Goal: Information Seeking & Learning: Learn about a topic

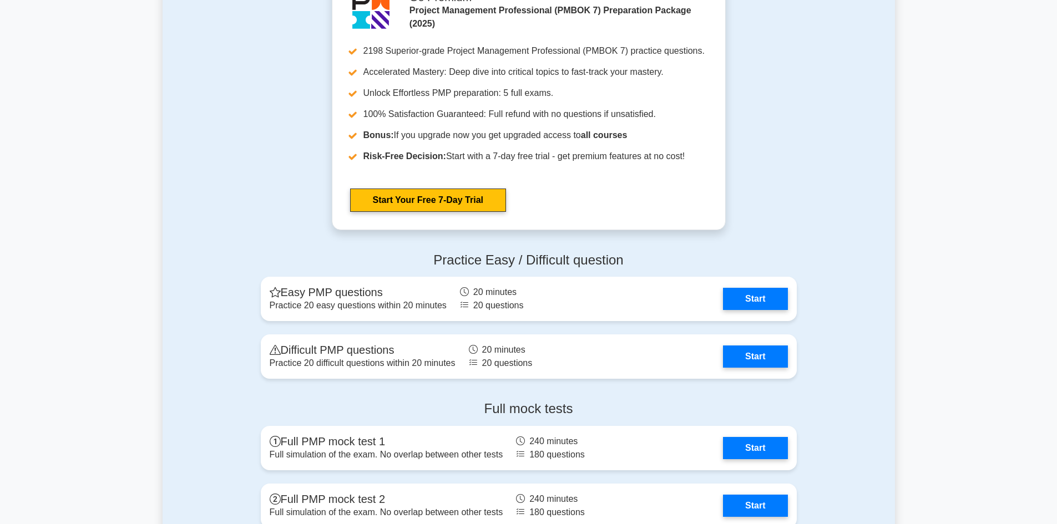
scroll to position [998, 0]
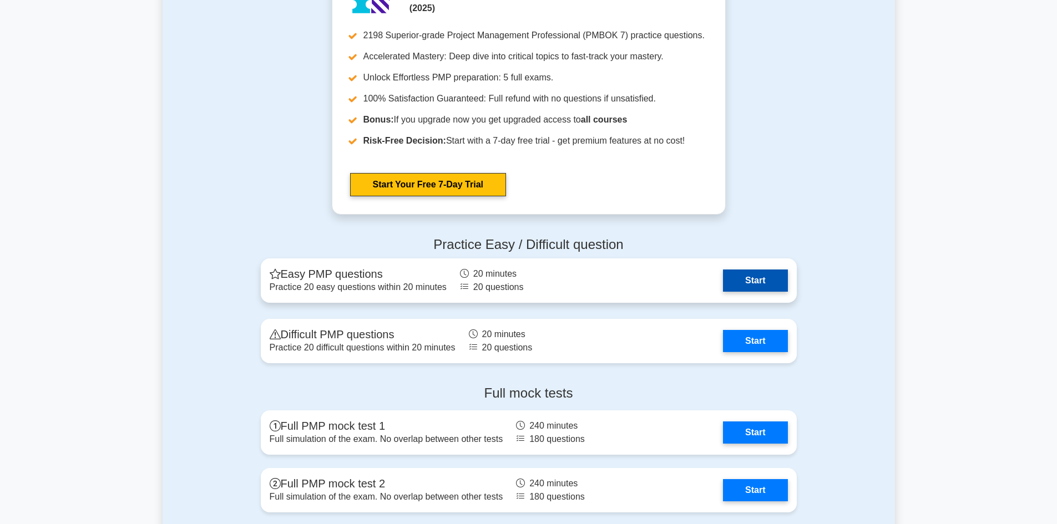
click at [775, 286] on link "Start" at bounding box center [755, 281] width 64 height 22
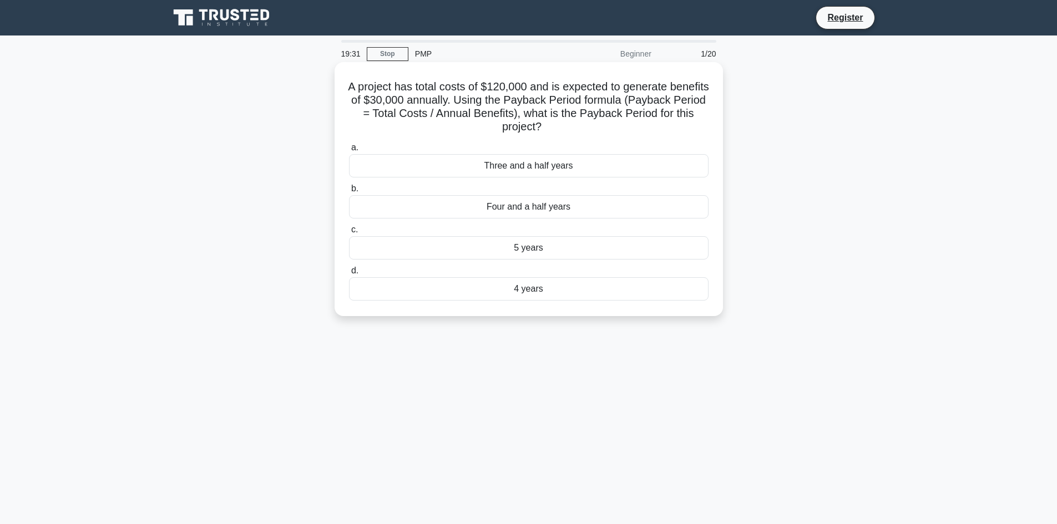
click at [597, 293] on div "4 years" at bounding box center [528, 288] width 359 height 23
click at [349, 275] on input "d. 4 years" at bounding box center [349, 270] width 0 height 7
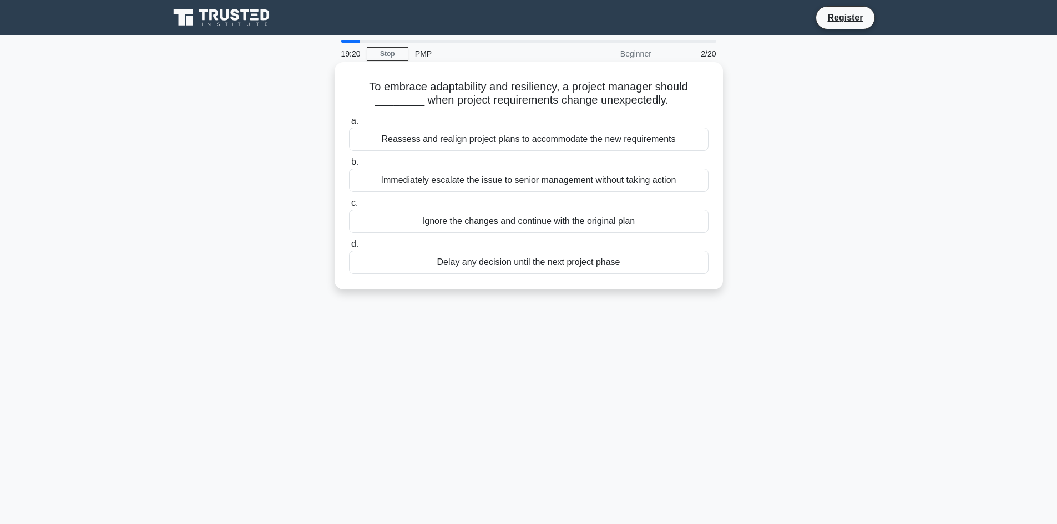
drag, startPoint x: 368, startPoint y: 84, endPoint x: 678, endPoint y: 98, distance: 310.9
click at [680, 97] on h5 "To embrace adaptability and resiliency, a project manager should ________ when …" at bounding box center [529, 94] width 362 height 28
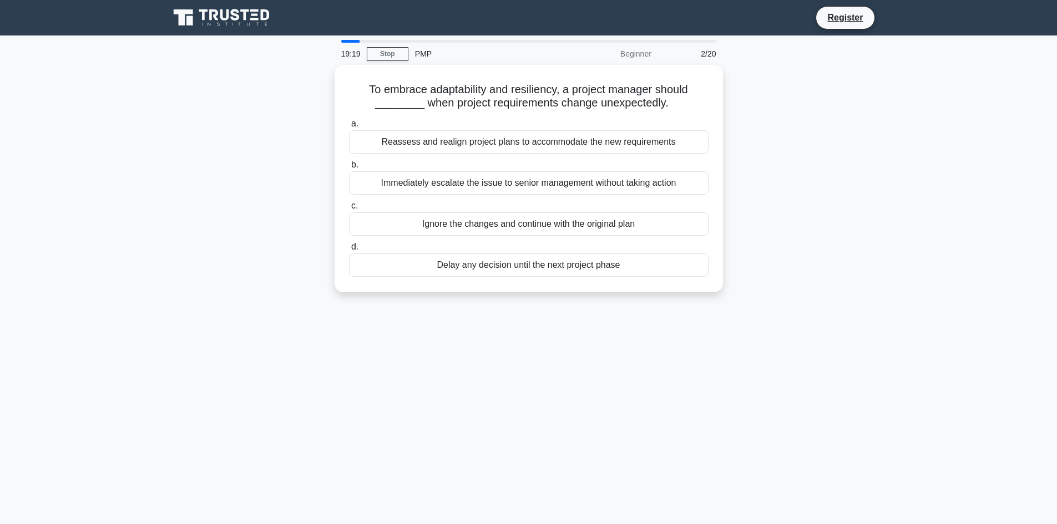
copy h5 "o embrace adaptability and resiliency, a project manager should ________ when p…"
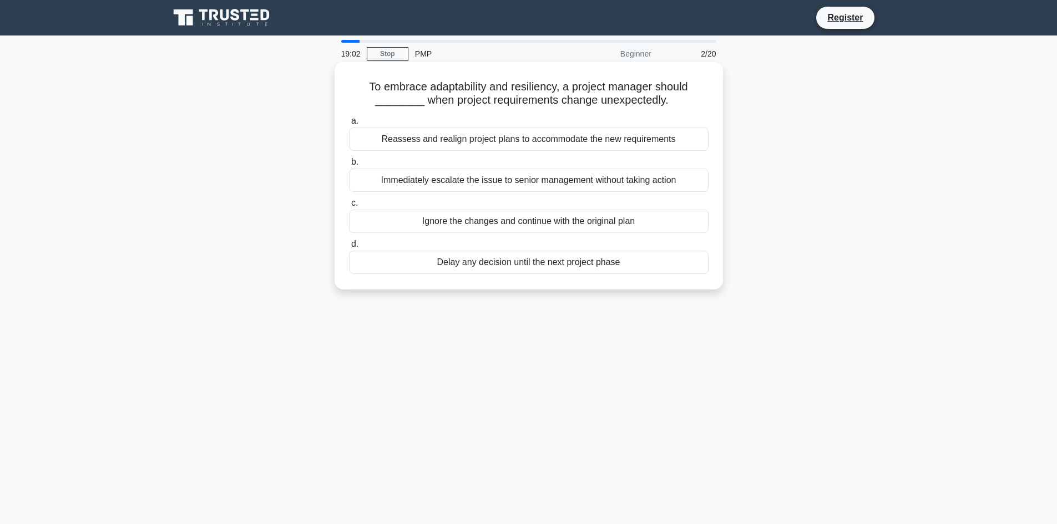
click at [457, 141] on div "Reassess and realign project plans to accommodate the new requirements" at bounding box center [528, 139] width 359 height 23
click at [349, 125] on input "a. Reassess and realign project plans to accommodate the new requirements" at bounding box center [349, 121] width 0 height 7
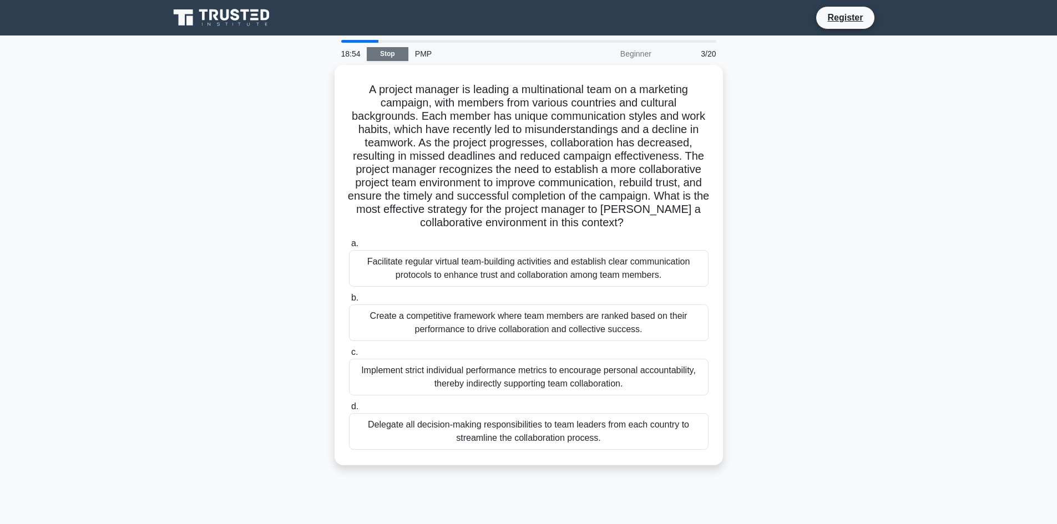
click at [373, 54] on link "Stop" at bounding box center [388, 54] width 42 height 14
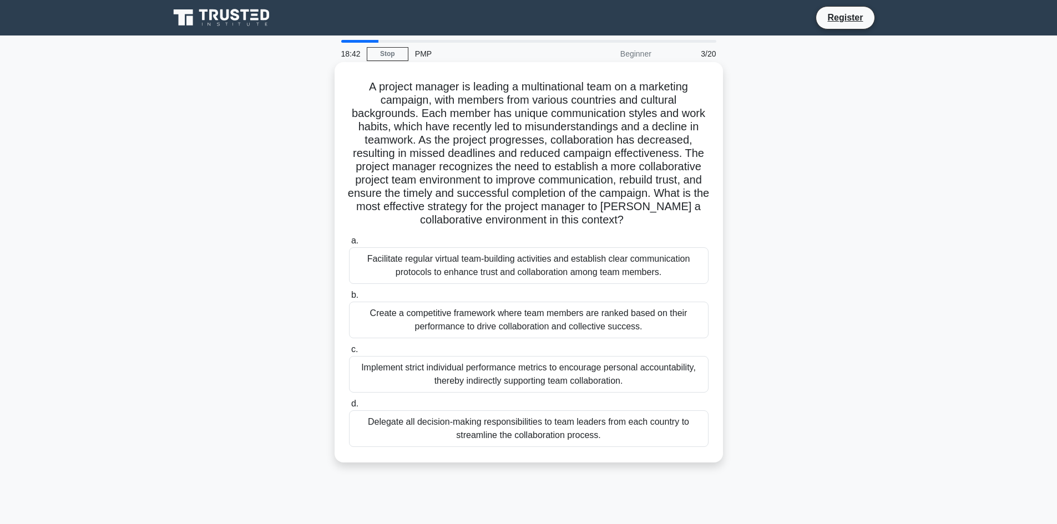
click at [536, 266] on div "Facilitate regular virtual team-building activities and establish clear communi…" at bounding box center [528, 265] width 359 height 37
click at [349, 245] on input "a. Facilitate regular virtual team-building activities and establish clear comm…" at bounding box center [349, 240] width 0 height 7
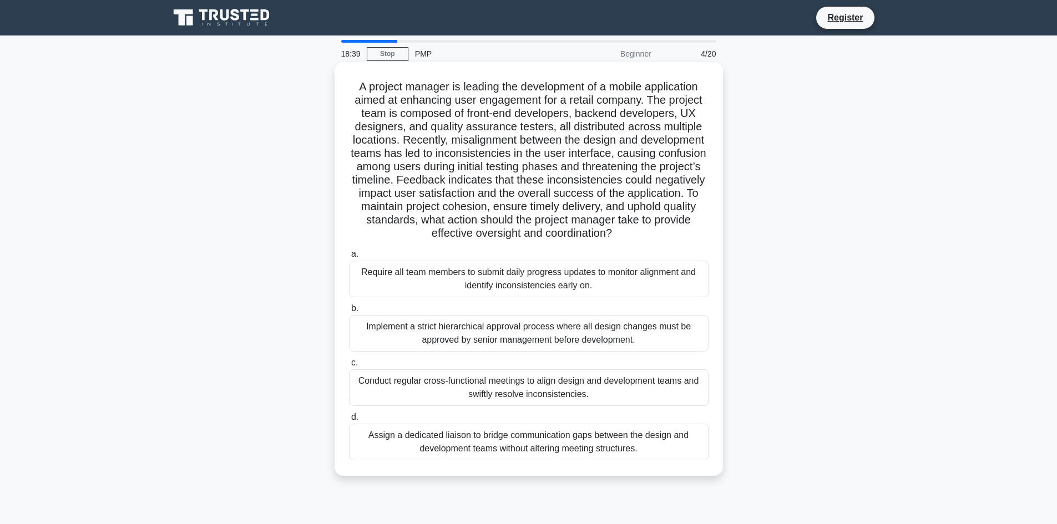
click at [554, 342] on div "Implement a strict hierarchical approval process where all design changes must …" at bounding box center [528, 333] width 359 height 37
click at [349, 312] on input "b. Implement a strict hierarchical approval process where all design changes mu…" at bounding box center [349, 308] width 0 height 7
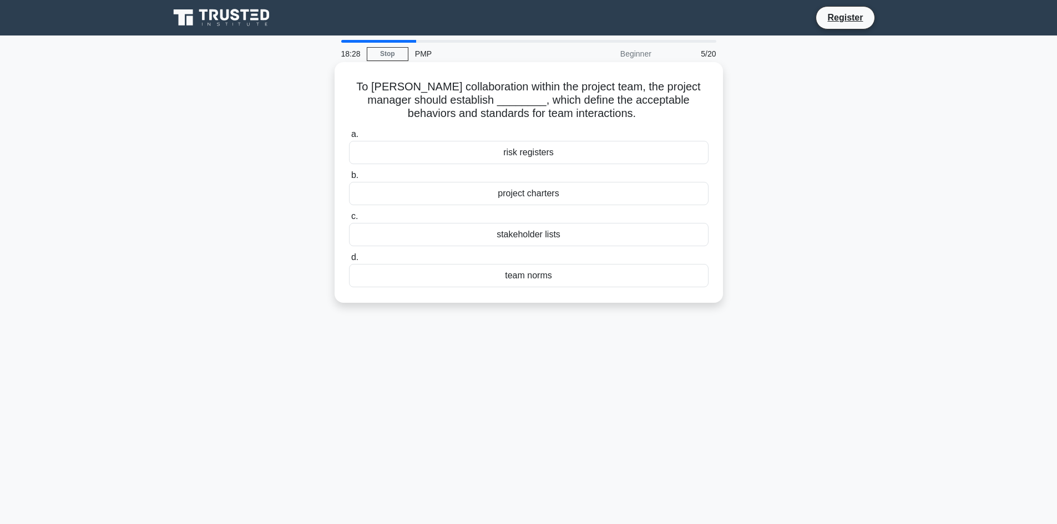
click at [545, 199] on div "project charters" at bounding box center [528, 193] width 359 height 23
click at [349, 179] on input "b. project charters" at bounding box center [349, 175] width 0 height 7
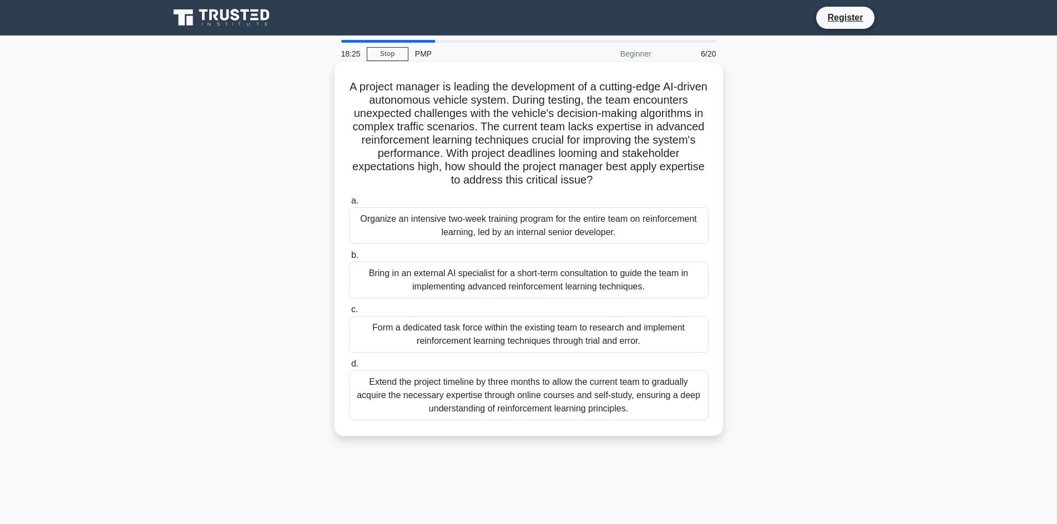
click at [549, 328] on div "Form a dedicated task force within the existing team to research and implement …" at bounding box center [528, 334] width 359 height 37
click at [349, 313] on input "c. Form a dedicated task force within the existing team to research and impleme…" at bounding box center [349, 309] width 0 height 7
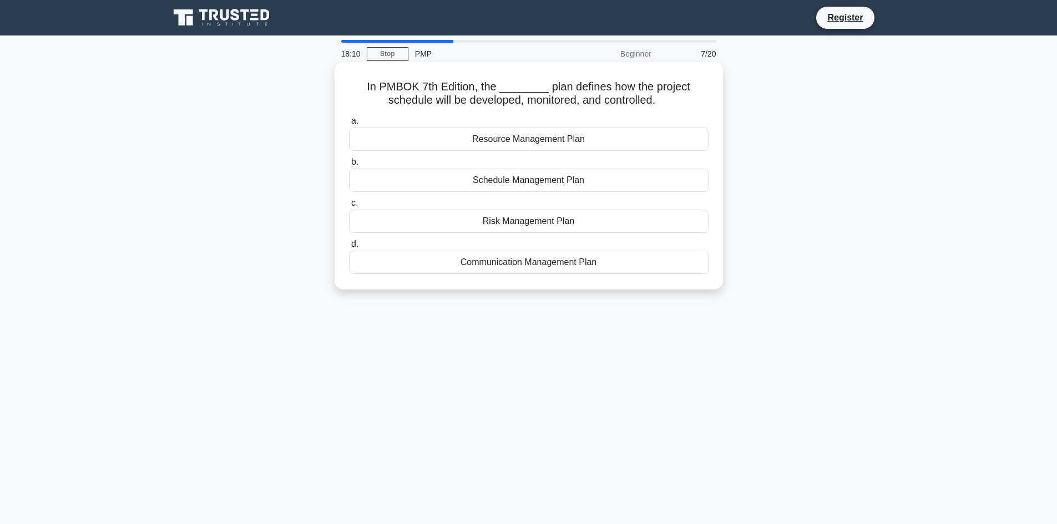
click at [562, 182] on div "Schedule Management Plan" at bounding box center [528, 180] width 359 height 23
click at [349, 166] on input "b. Schedule Management Plan" at bounding box center [349, 162] width 0 height 7
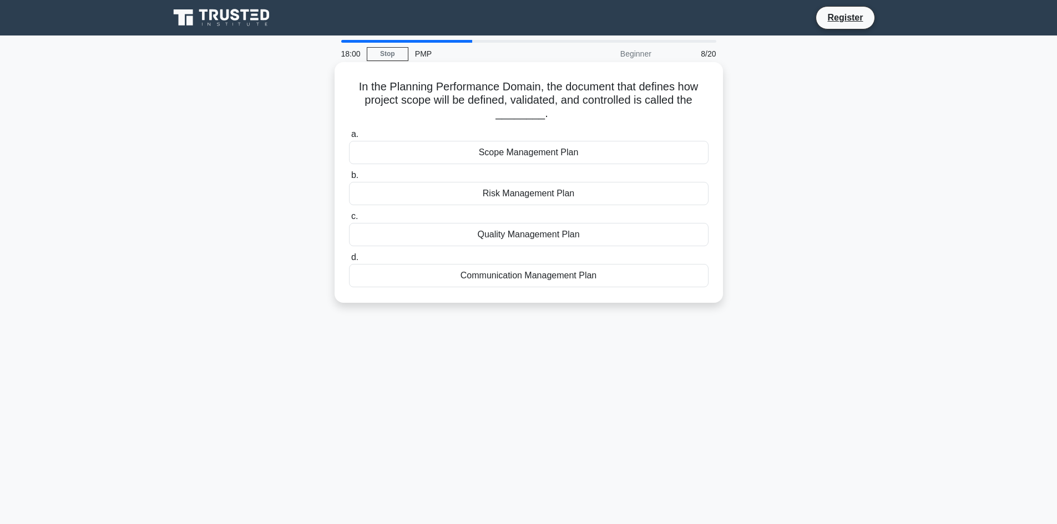
click at [555, 158] on div "Scope Management Plan" at bounding box center [528, 152] width 359 height 23
click at [349, 138] on input "a. Scope Management Plan" at bounding box center [349, 134] width 0 height 7
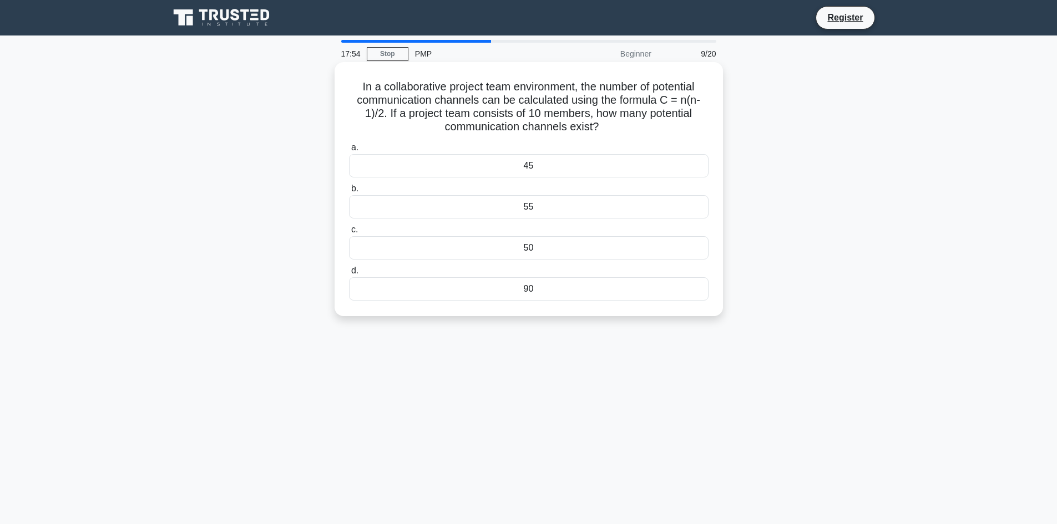
click at [552, 207] on div "55" at bounding box center [528, 206] width 359 height 23
click at [349, 192] on input "b. 55" at bounding box center [349, 188] width 0 height 7
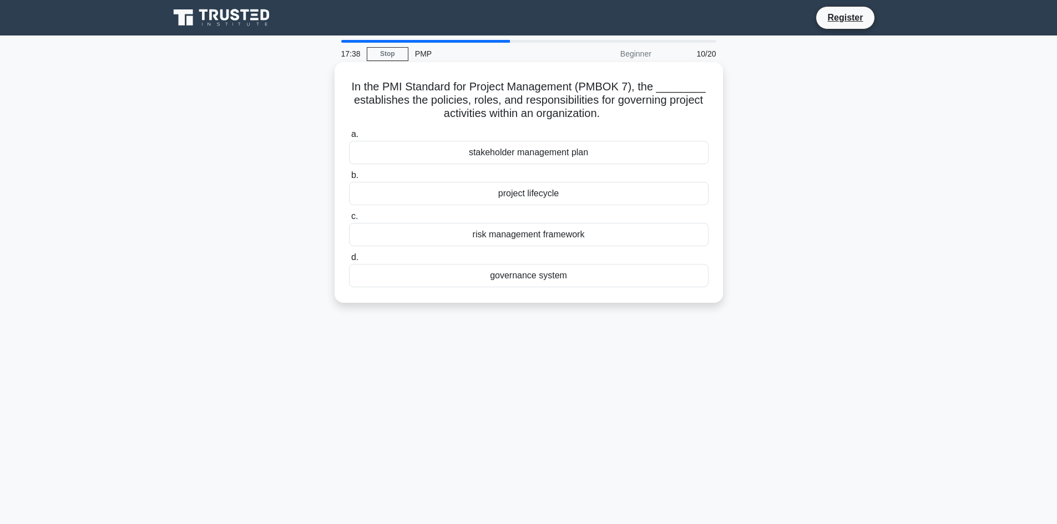
click at [548, 153] on div "stakeholder management plan" at bounding box center [528, 152] width 359 height 23
click at [349, 138] on input "a. stakeholder management plan" at bounding box center [349, 134] width 0 height 7
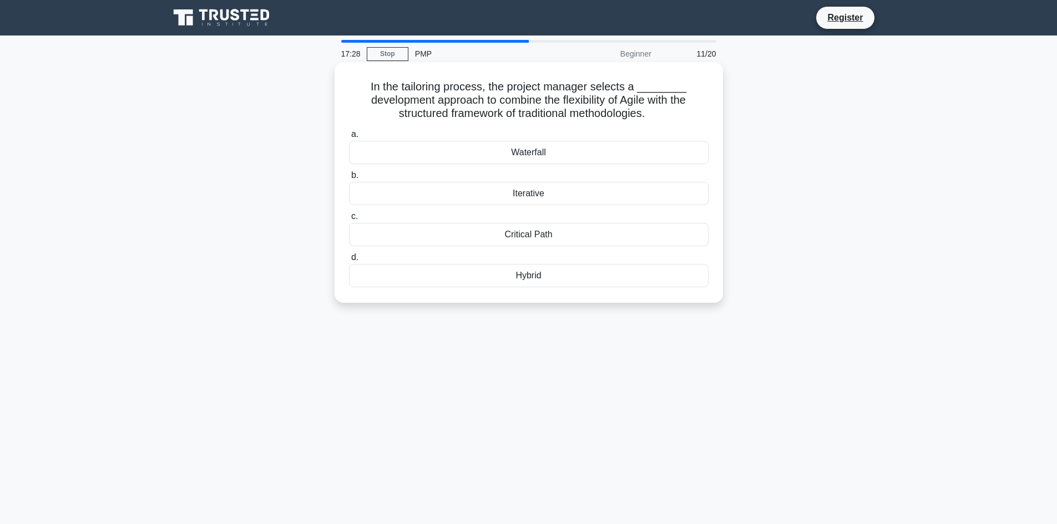
click at [545, 237] on div "Critical Path" at bounding box center [528, 234] width 359 height 23
click at [349, 220] on input "c. Critical Path" at bounding box center [349, 216] width 0 height 7
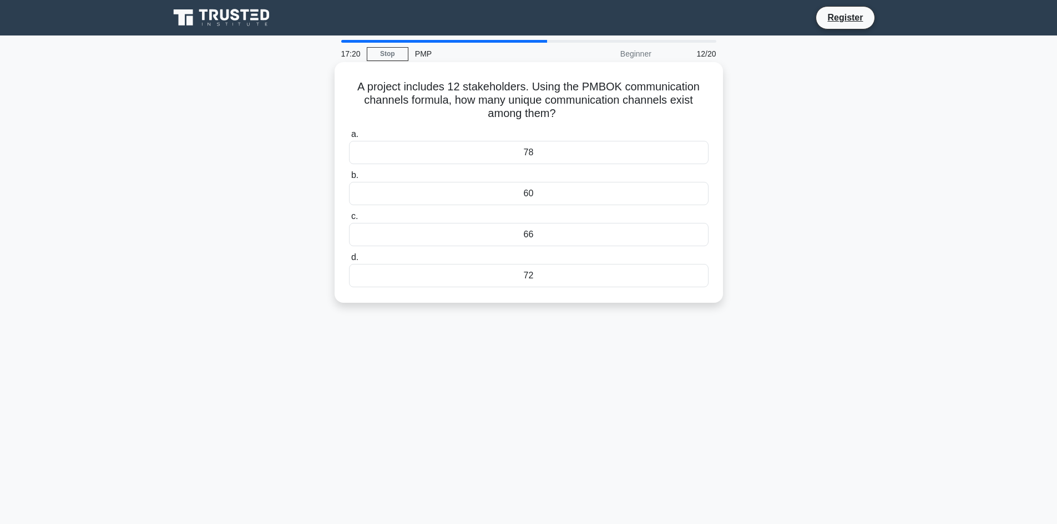
click at [547, 194] on div "60" at bounding box center [528, 193] width 359 height 23
click at [349, 179] on input "b. 60" at bounding box center [349, 175] width 0 height 7
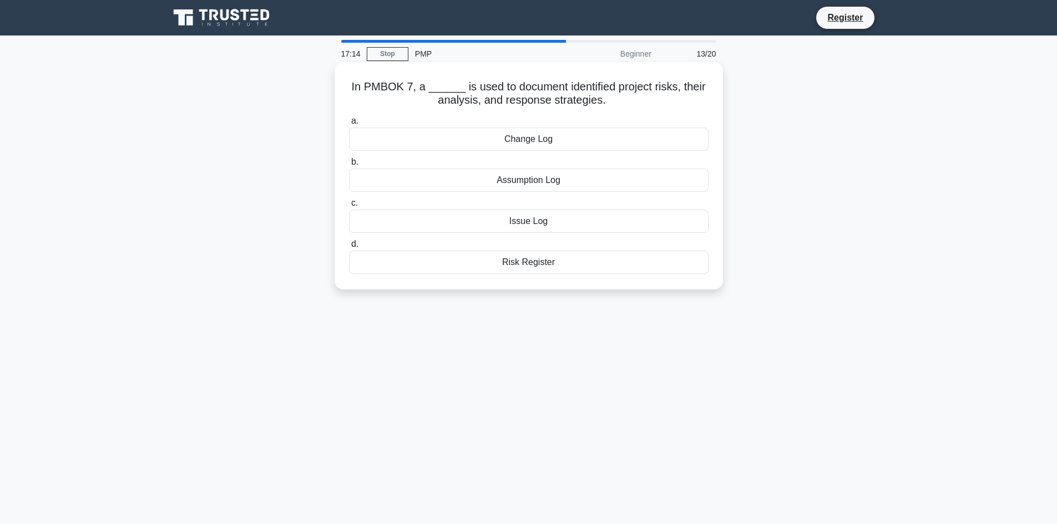
click at [535, 141] on div "Change Log" at bounding box center [528, 139] width 359 height 23
click at [349, 125] on input "a. Change Log" at bounding box center [349, 121] width 0 height 7
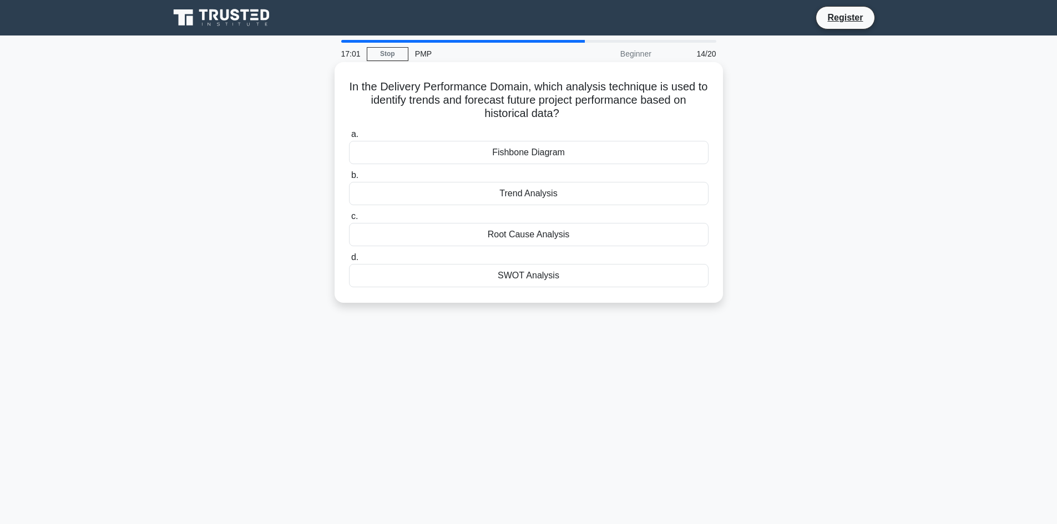
click at [539, 277] on div "SWOT Analysis" at bounding box center [528, 275] width 359 height 23
click at [349, 261] on input "d. SWOT Analysis" at bounding box center [349, 257] width 0 height 7
click at [516, 275] on div "Work Breakdown Structure" at bounding box center [528, 275] width 359 height 23
click at [349, 261] on input "d. Work Breakdown Structure" at bounding box center [349, 257] width 0 height 7
click at [524, 198] on div "Hybrid" at bounding box center [528, 193] width 359 height 23
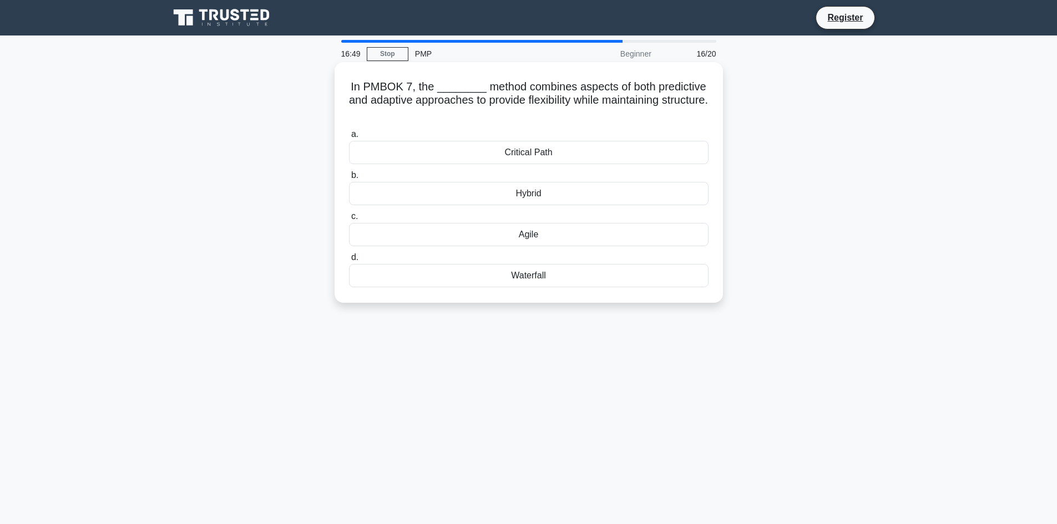
click at [349, 179] on input "b. Hybrid" at bounding box center [349, 175] width 0 height 7
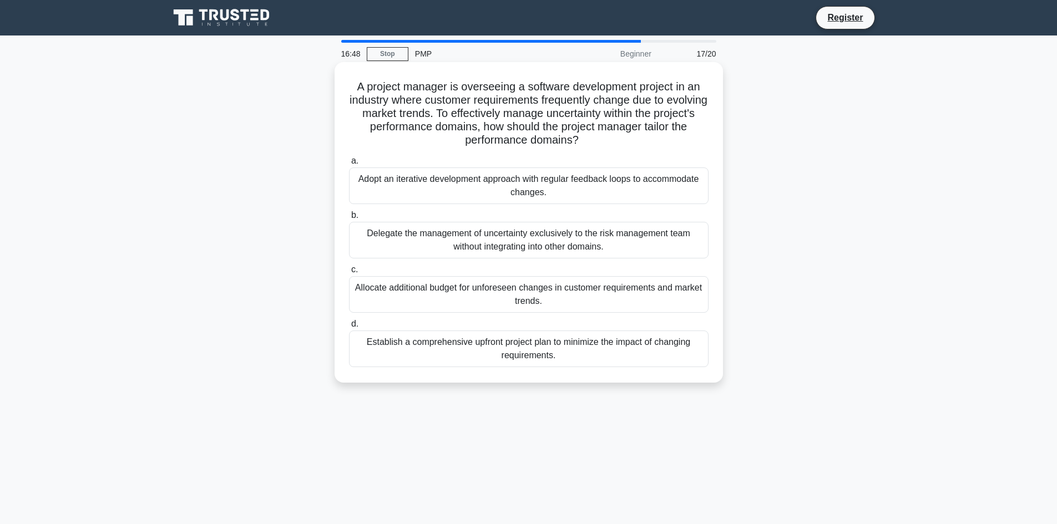
click at [527, 243] on div "Delegate the management of uncertainty exclusively to the risk management team …" at bounding box center [528, 240] width 359 height 37
click at [349, 219] on input "b. Delegate the management of uncertainty exclusively to the risk management te…" at bounding box center [349, 215] width 0 height 7
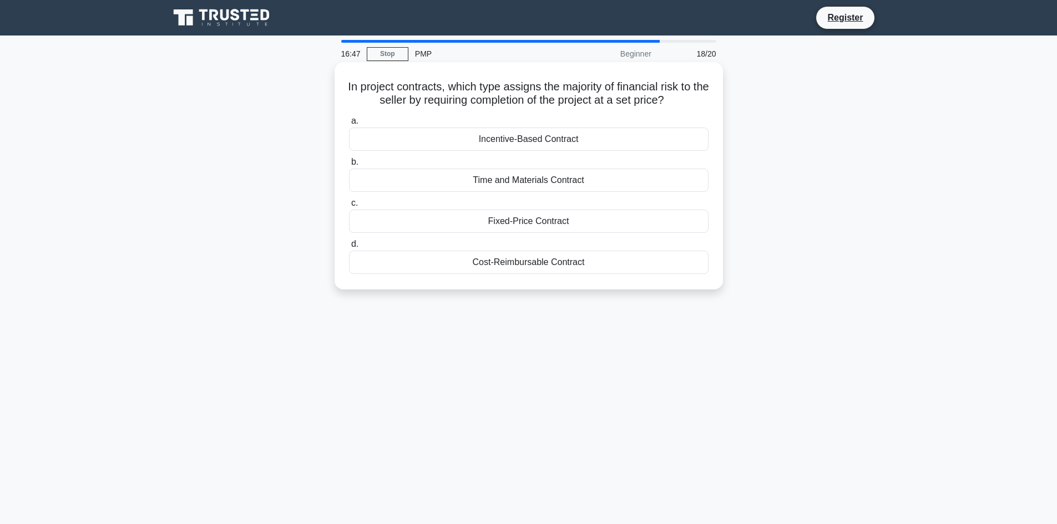
click at [519, 227] on div "Fixed-Price Contract" at bounding box center [528, 221] width 359 height 23
click at [349, 207] on input "c. Fixed-Price Contract" at bounding box center [349, 203] width 0 height 7
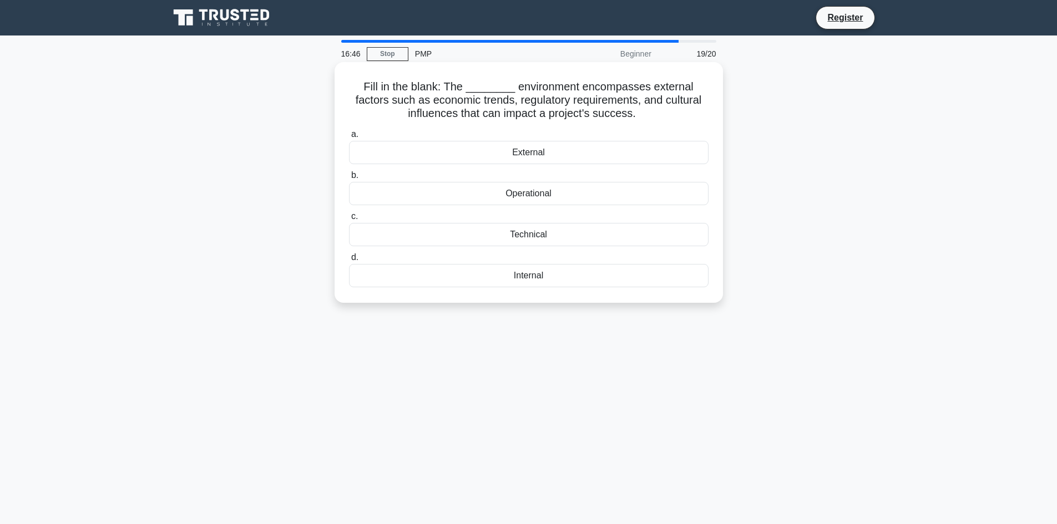
click at [523, 155] on div "External" at bounding box center [528, 152] width 359 height 23
click at [349, 138] on input "a. External" at bounding box center [349, 134] width 0 height 7
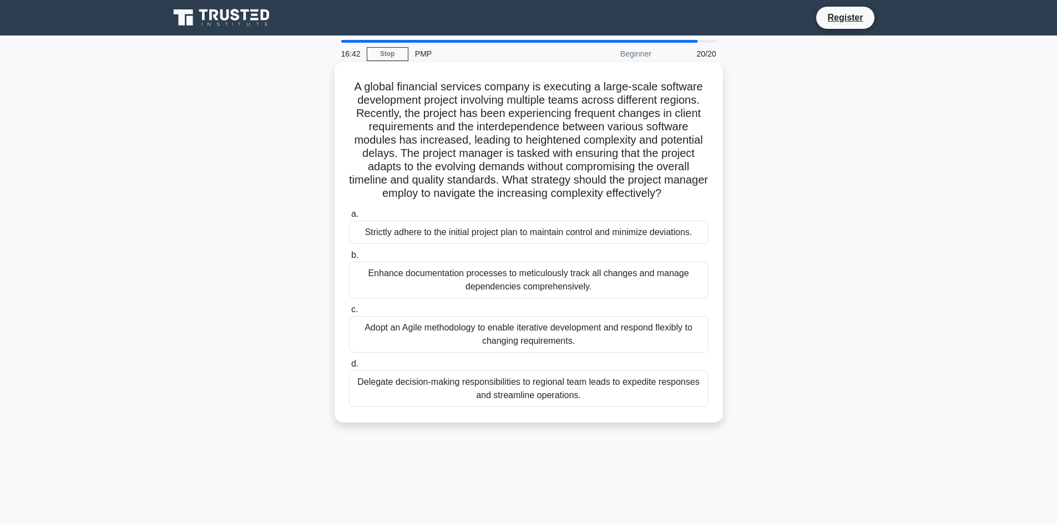
click at [519, 336] on div "Adopt an Agile methodology to enable iterative development and respond flexibly…" at bounding box center [528, 334] width 359 height 37
click at [349, 313] on input "c. Adopt an Agile methodology to enable iterative development and respond flexi…" at bounding box center [349, 309] width 0 height 7
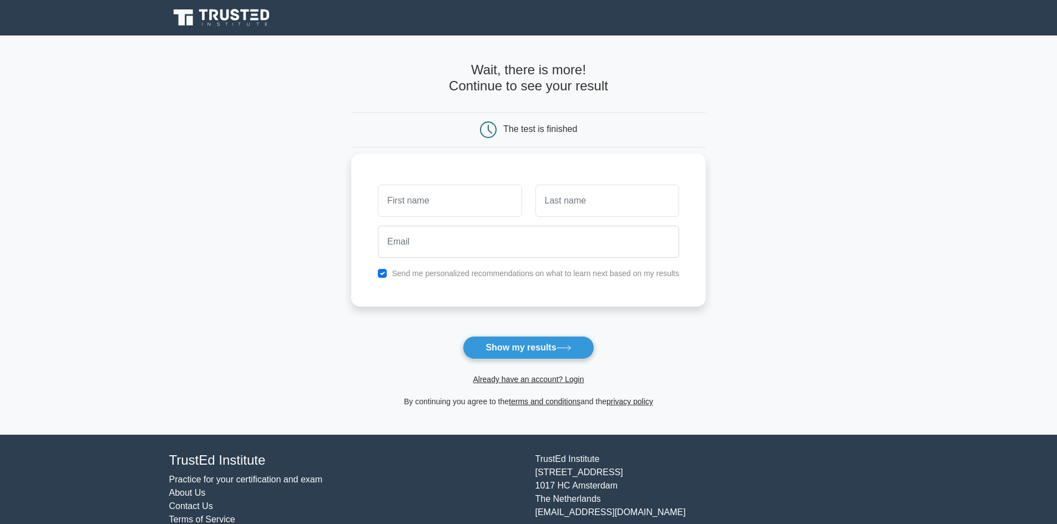
click at [465, 202] on input "text" at bounding box center [450, 201] width 144 height 32
type input "[PERSON_NAME]"
click at [561, 200] on input "text" at bounding box center [607, 201] width 144 height 32
type input "Romulo"
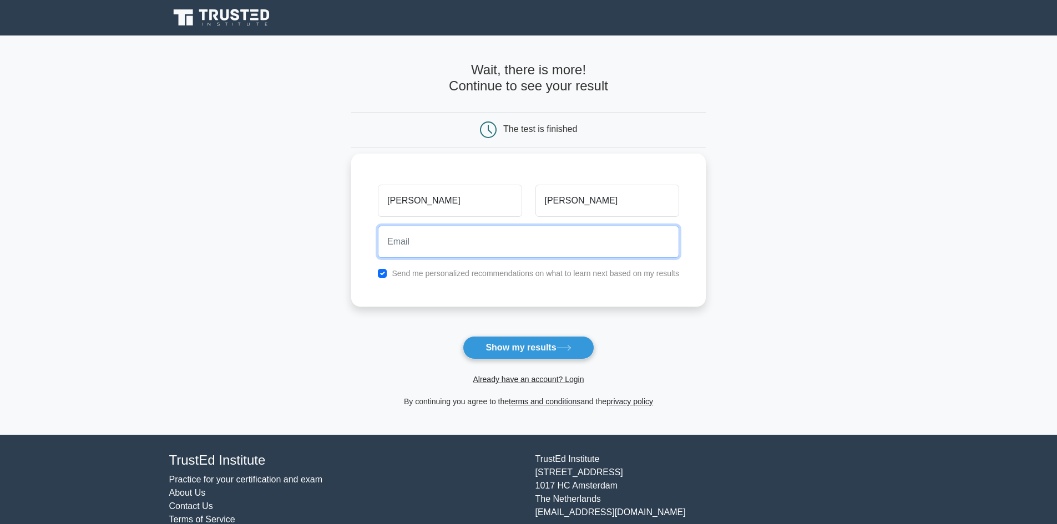
click at [563, 244] on input "email" at bounding box center [528, 242] width 301 height 32
click at [458, 246] on input "email" at bounding box center [528, 242] width 301 height 32
type input "marvinc.work@gmail.com"
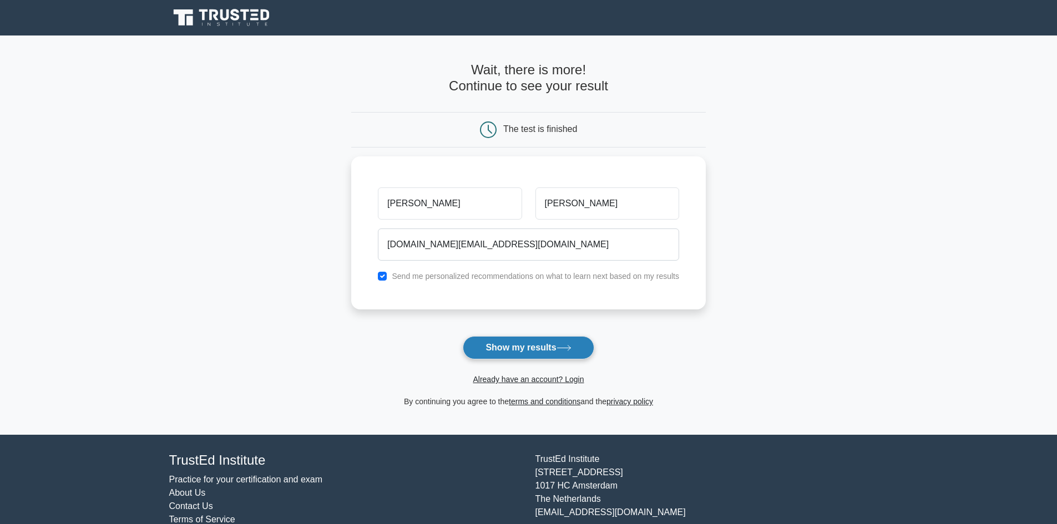
click at [488, 346] on button "Show my results" at bounding box center [528, 347] width 131 height 23
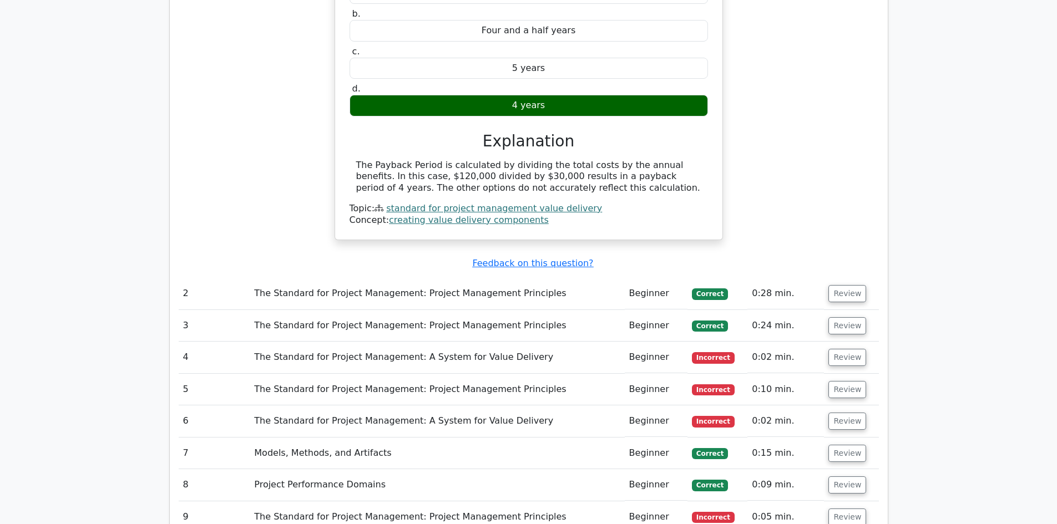
scroll to position [1054, 0]
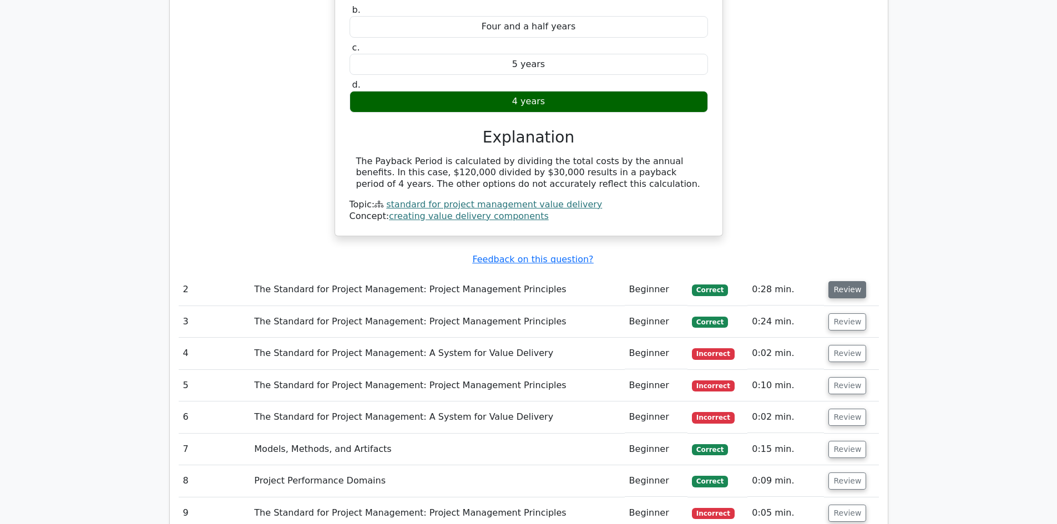
click at [840, 281] on button "Review" at bounding box center [847, 289] width 38 height 17
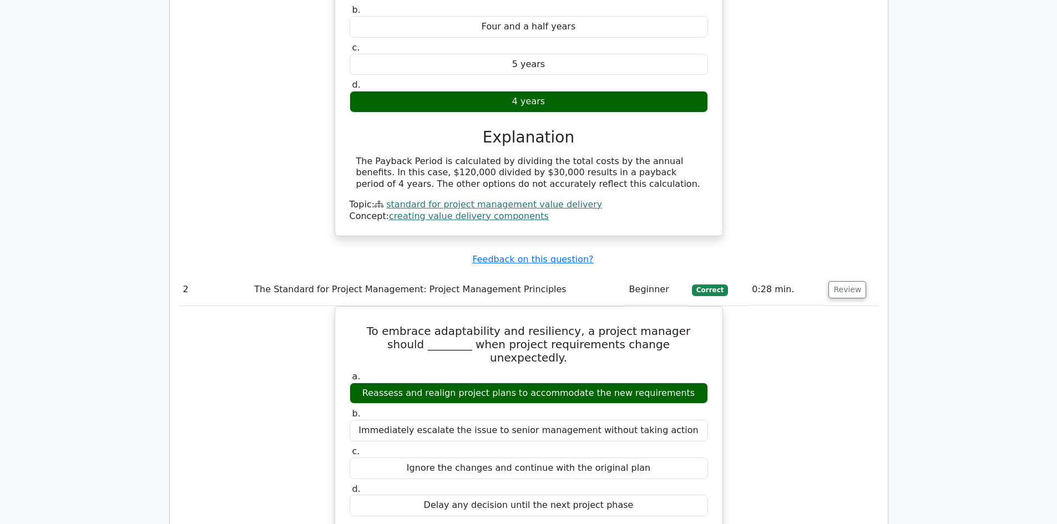
drag, startPoint x: 381, startPoint y: 336, endPoint x: 808, endPoint y: 311, distance: 427.3
click at [676, 383] on div "Reassess and realign project plans to accommodate the new requirements" at bounding box center [528, 394] width 358 height 22
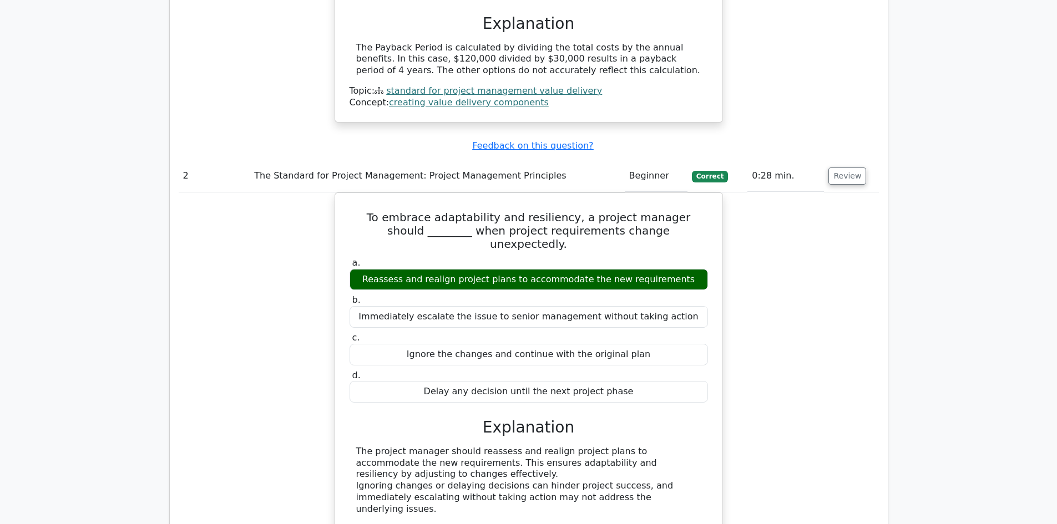
scroll to position [1109, 0]
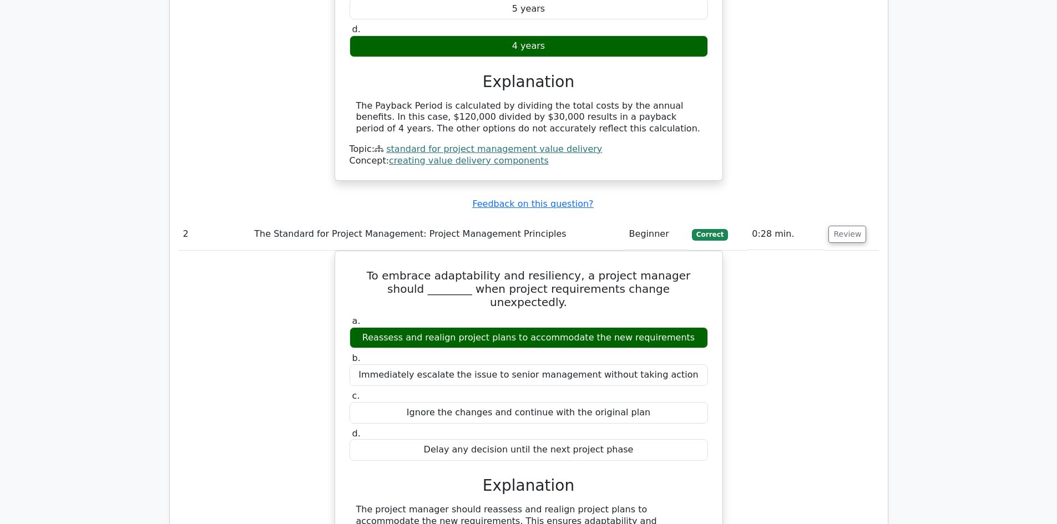
drag, startPoint x: 838, startPoint y: 318, endPoint x: 813, endPoint y: 324, distance: 26.2
click at [838, 318] on div "To embrace adaptability and resiliency, a project manager should ________ when …" at bounding box center [529, 442] width 700 height 382
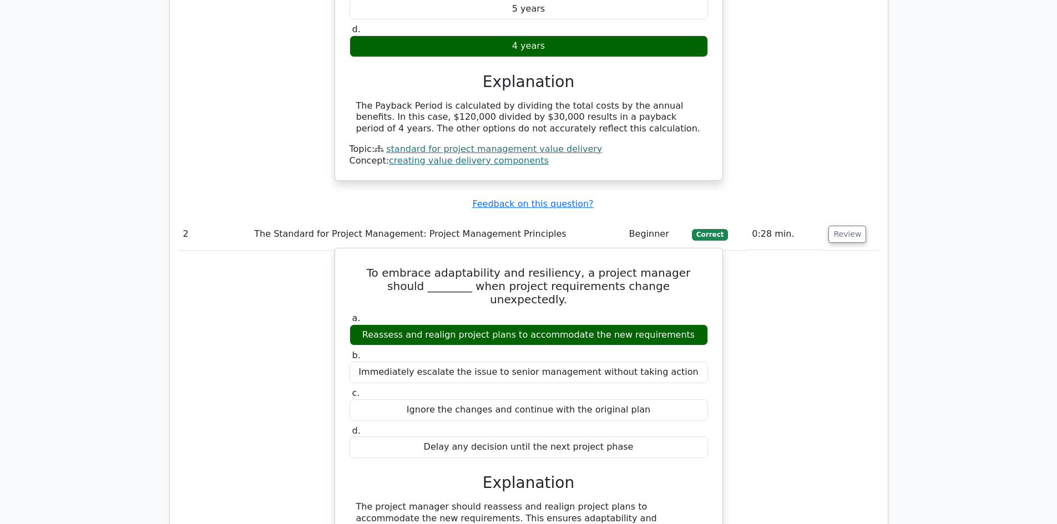
drag, startPoint x: 381, startPoint y: 281, endPoint x: 676, endPoint y: 284, distance: 295.1
click at [676, 324] on div "Reassess and realign project plans to accommodate the new requirements" at bounding box center [528, 335] width 358 height 22
copy div "Reassess and realign project plans to accommodate the new requirements"
drag, startPoint x: 382, startPoint y: 318, endPoint x: 675, endPoint y: 323, distance: 293.5
click at [675, 362] on div "Immediately escalate the issue to senior management without taking action" at bounding box center [528, 373] width 358 height 22
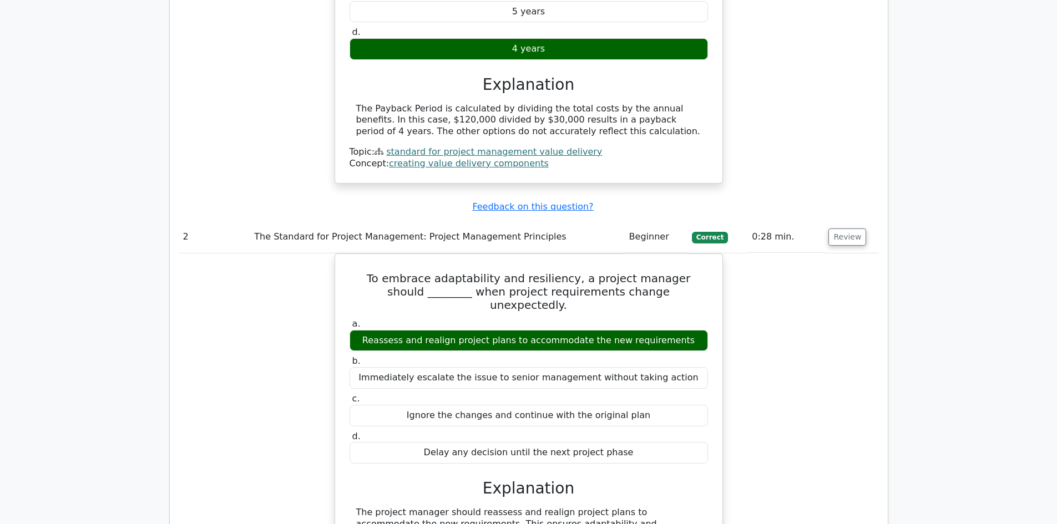
copy div "Immediately escalate the issue to senior management without taking action"
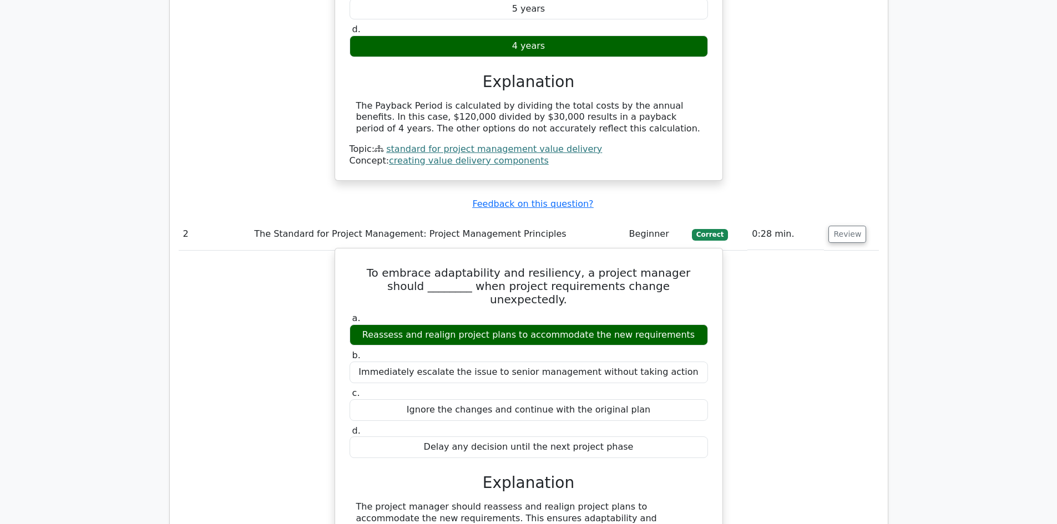
drag, startPoint x: 418, startPoint y: 358, endPoint x: 635, endPoint y: 362, distance: 216.9
click at [635, 399] on div "Ignore the changes and continue with the original plan" at bounding box center [528, 410] width 358 height 22
copy div "Ignore the changes and continue with the original plan"
drag, startPoint x: 439, startPoint y: 393, endPoint x: 623, endPoint y: 405, distance: 185.1
click at [623, 425] on label "d. Delay any decision until the next project phase" at bounding box center [528, 441] width 358 height 33
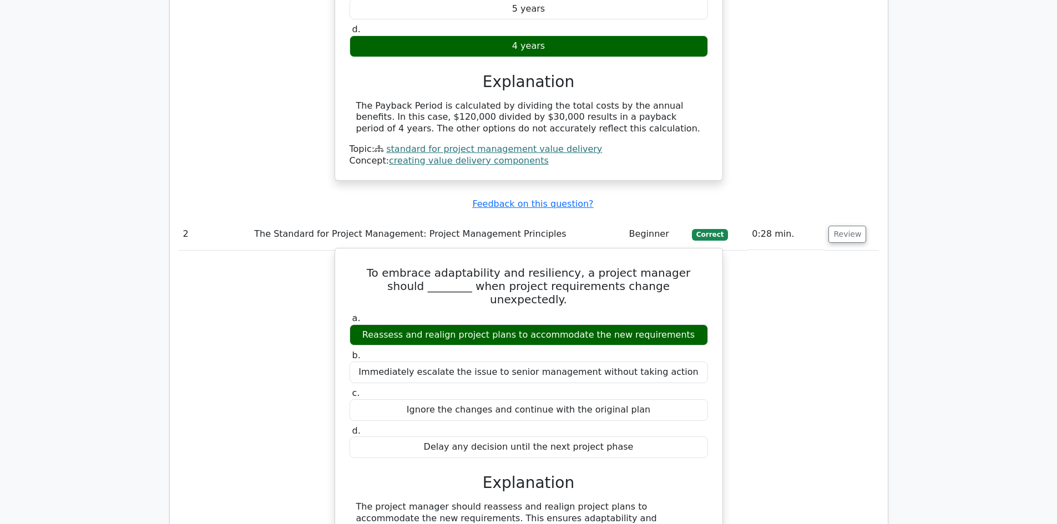
copy div "Delay any decision until the next project phase"
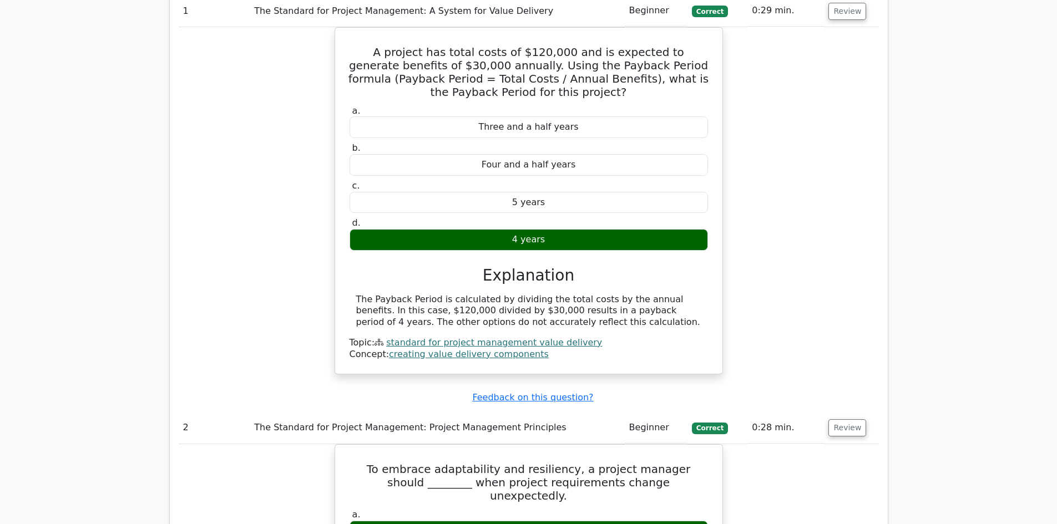
scroll to position [721, 0]
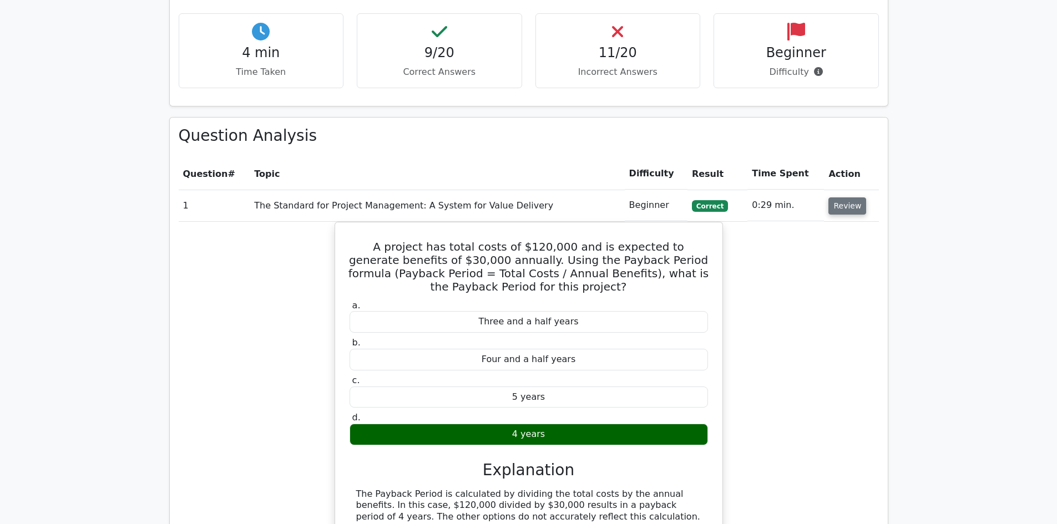
click at [846, 197] on button "Review" at bounding box center [847, 205] width 38 height 17
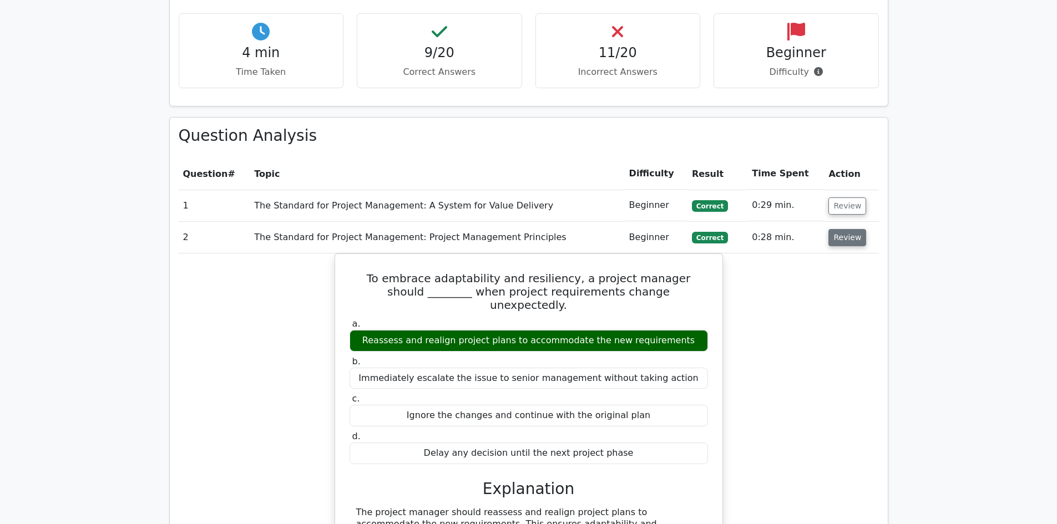
click at [851, 229] on button "Review" at bounding box center [847, 237] width 38 height 17
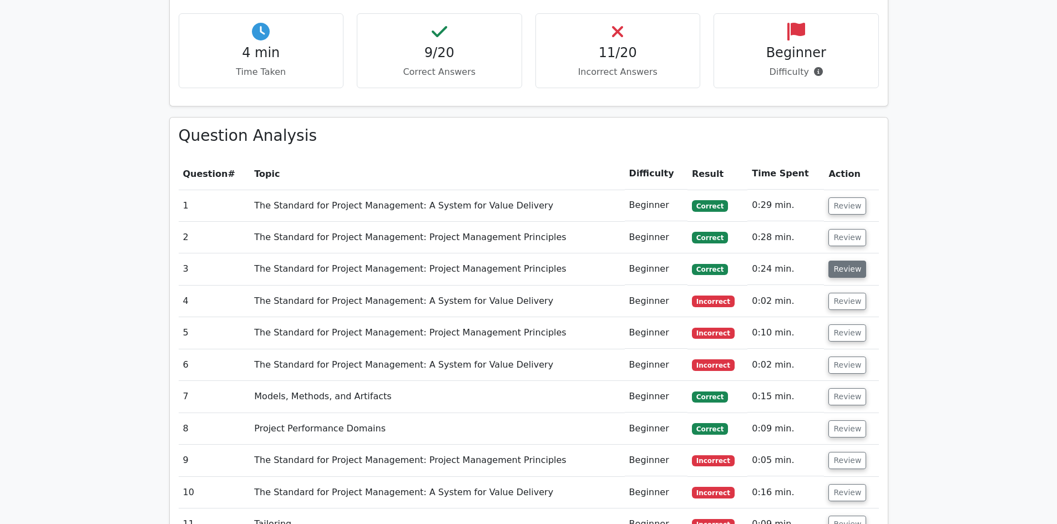
click at [840, 261] on button "Review" at bounding box center [847, 269] width 38 height 17
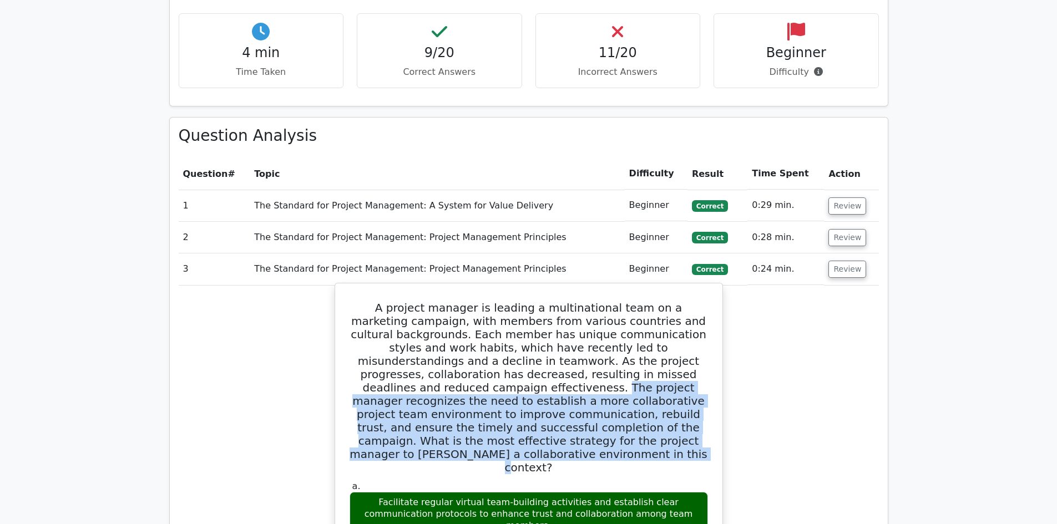
drag, startPoint x: 689, startPoint y: 334, endPoint x: 528, endPoint y: 327, distance: 161.6
click at [689, 396] on h5 "A project manager is leading a multinational team on a marketing campaign, with…" at bounding box center [528, 387] width 361 height 173
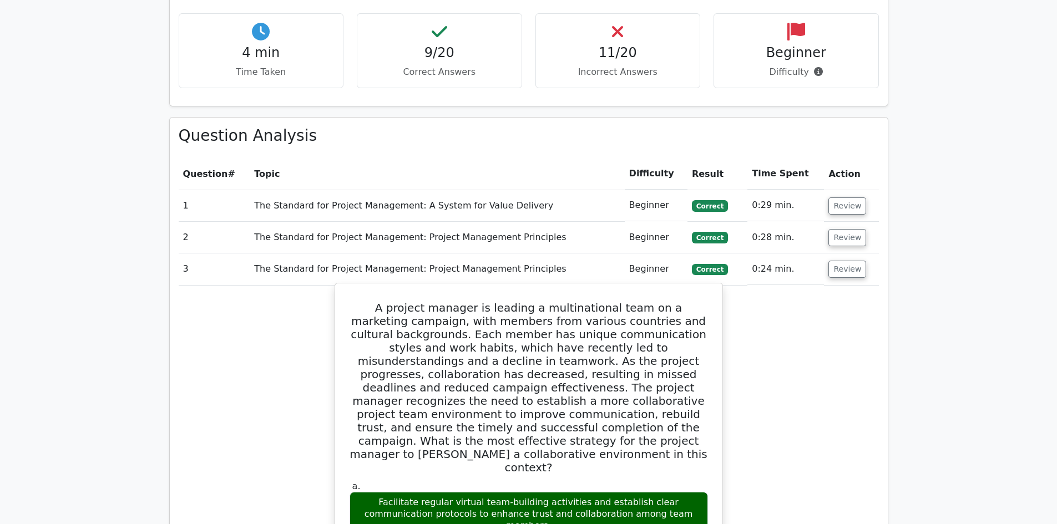
click at [469, 301] on h5 "A project manager is leading a multinational team on a marketing campaign, with…" at bounding box center [528, 387] width 361 height 173
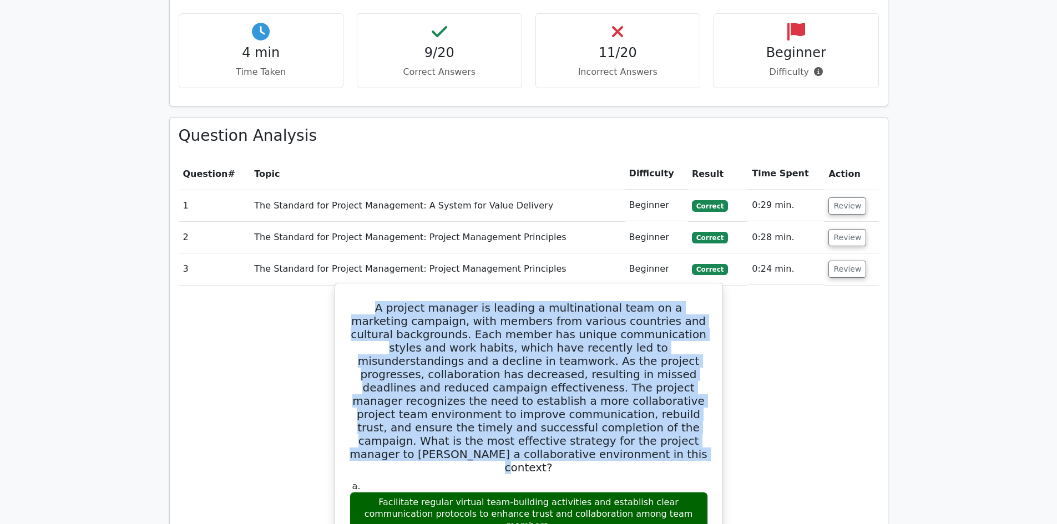
drag, startPoint x: 364, startPoint y: 267, endPoint x: 604, endPoint y: 381, distance: 265.5
click at [637, 399] on h5 "A project manager is leading a multinational team on a marketing campaign, with…" at bounding box center [528, 387] width 361 height 173
copy h5 "A project manager is leading a multinational team on a marketing campaign, with…"
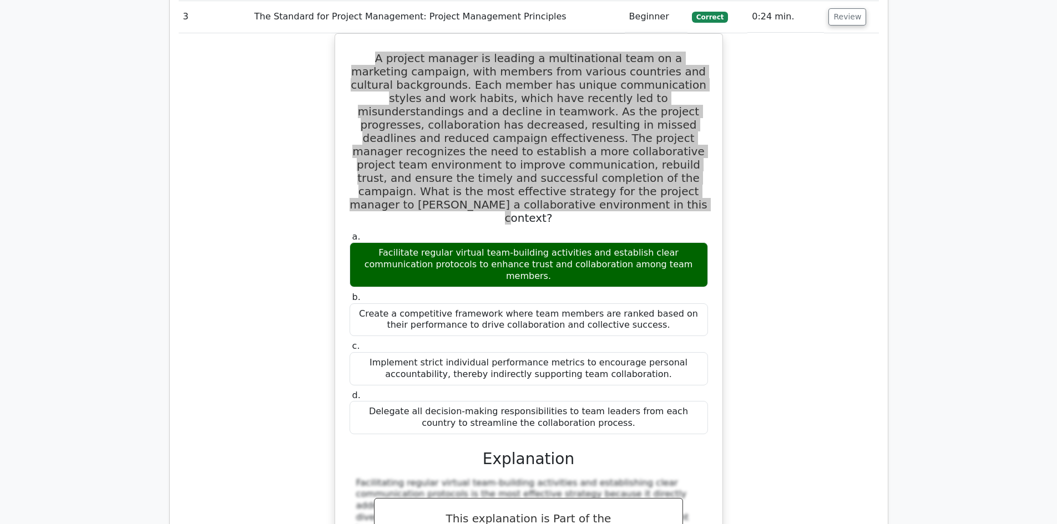
scroll to position [998, 0]
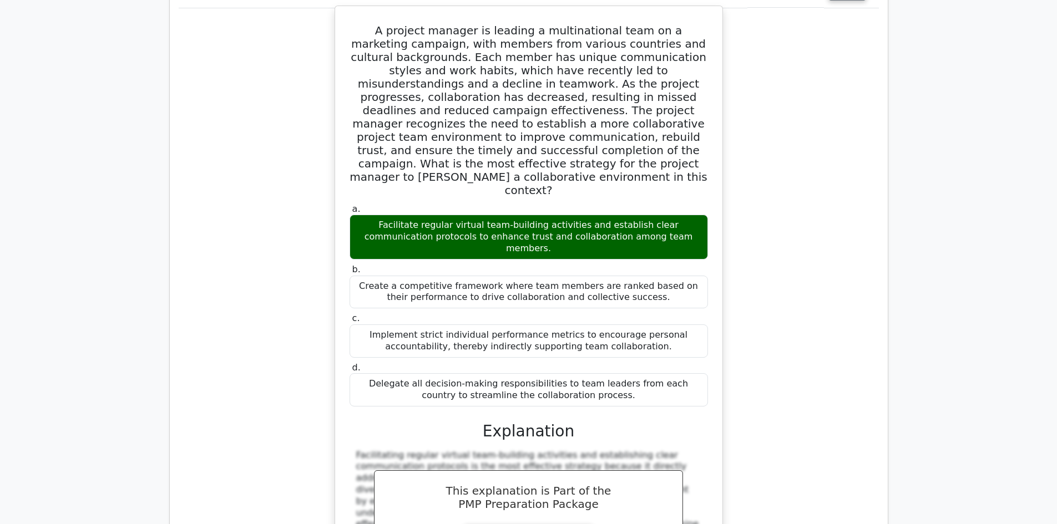
click at [370, 215] on div "Facilitate regular virtual team-building activities and establish clear communi…" at bounding box center [528, 237] width 358 height 44
drag, startPoint x: 363, startPoint y: 158, endPoint x: 667, endPoint y: 168, distance: 304.7
click at [667, 215] on div "Facilitate regular virtual team-building activities and establish clear communi…" at bounding box center [528, 237] width 358 height 44
copy div "Facilitate regular virtual team-building activities and establish clear communi…"
click at [488, 276] on div "Create a competitive framework where team members are ranked based on their per…" at bounding box center [528, 292] width 358 height 33
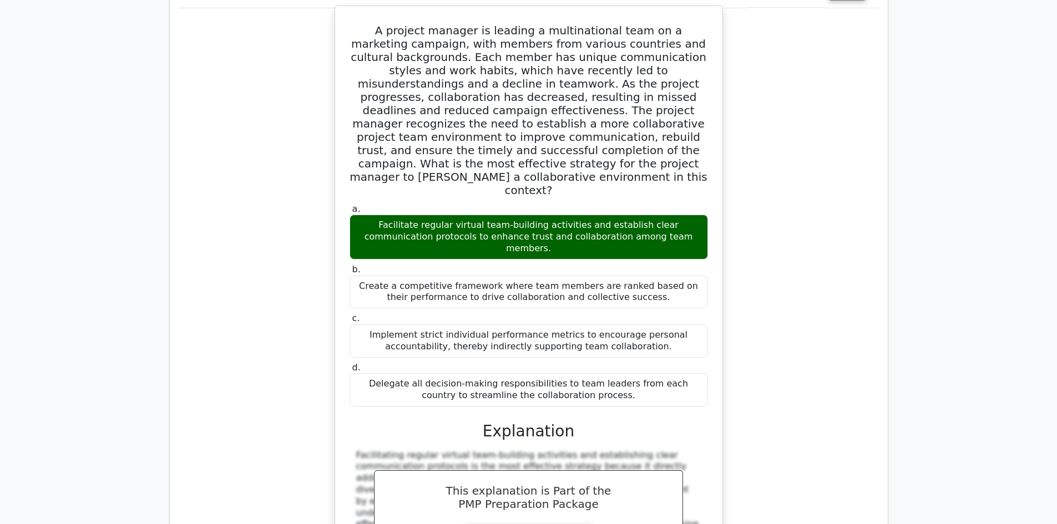
drag, startPoint x: 374, startPoint y: 207, endPoint x: 643, endPoint y: 227, distance: 269.8
click at [643, 276] on div "Create a competitive framework where team members are ranked based on their per…" at bounding box center [528, 292] width 358 height 33
copy div "reate a competitive framework where team members are ranked based on their perf…"
drag, startPoint x: 361, startPoint y: 256, endPoint x: 630, endPoint y: 271, distance: 268.9
click at [630, 324] on div "Implement strict individual performance metrics to encourage personal accountab…" at bounding box center [528, 340] width 358 height 33
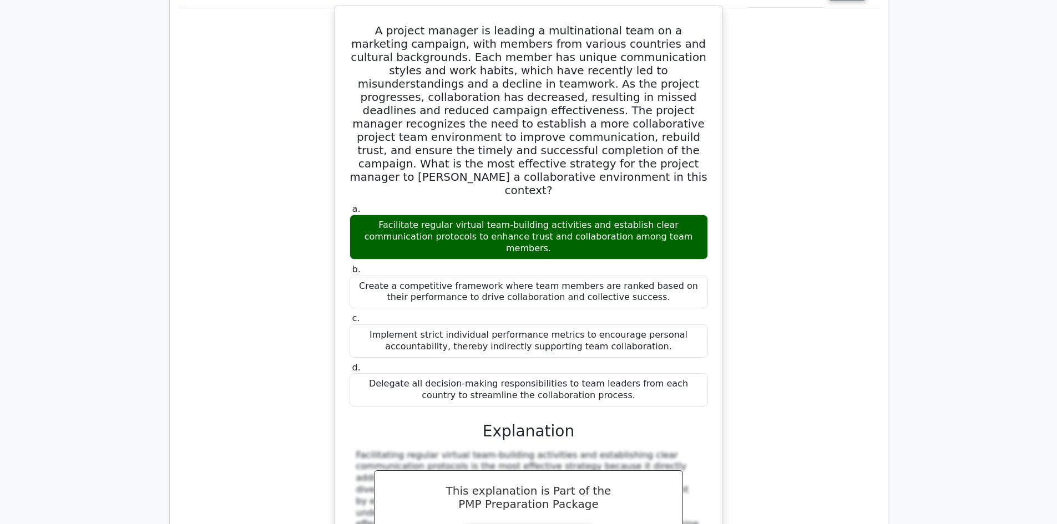
copy div "Implement strict individual performance metrics to encourage personal accountab…"
click at [371, 373] on div "Delegate all decision-making responsibilities to team leaders from each country…" at bounding box center [528, 389] width 358 height 33
drag, startPoint x: 368, startPoint y: 306, endPoint x: 603, endPoint y: 323, distance: 235.2
click at [603, 373] on div "Delegate all decision-making responsibilities to team leaders from each country…" at bounding box center [528, 389] width 358 height 33
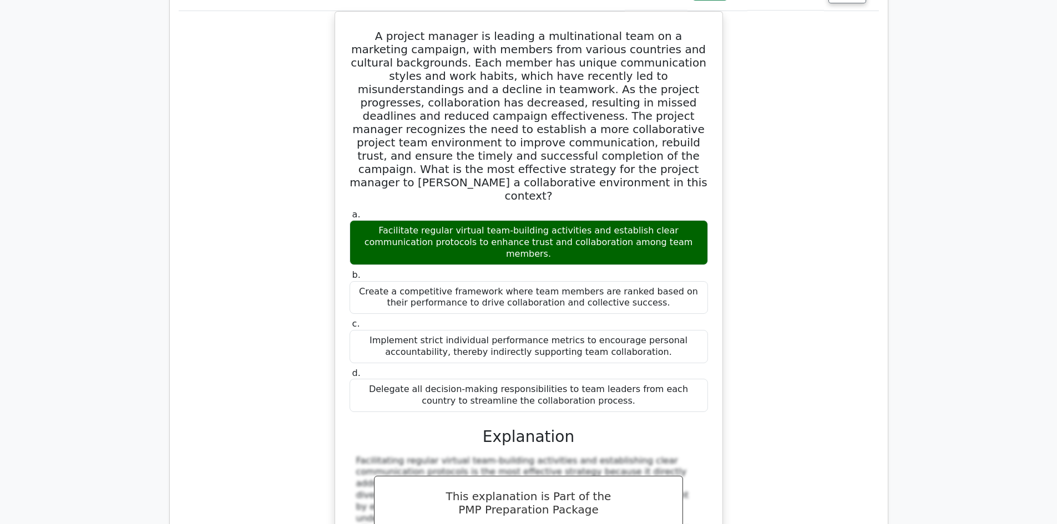
copy div "Delegate all decision-making responsibilities to team leaders from each country…"
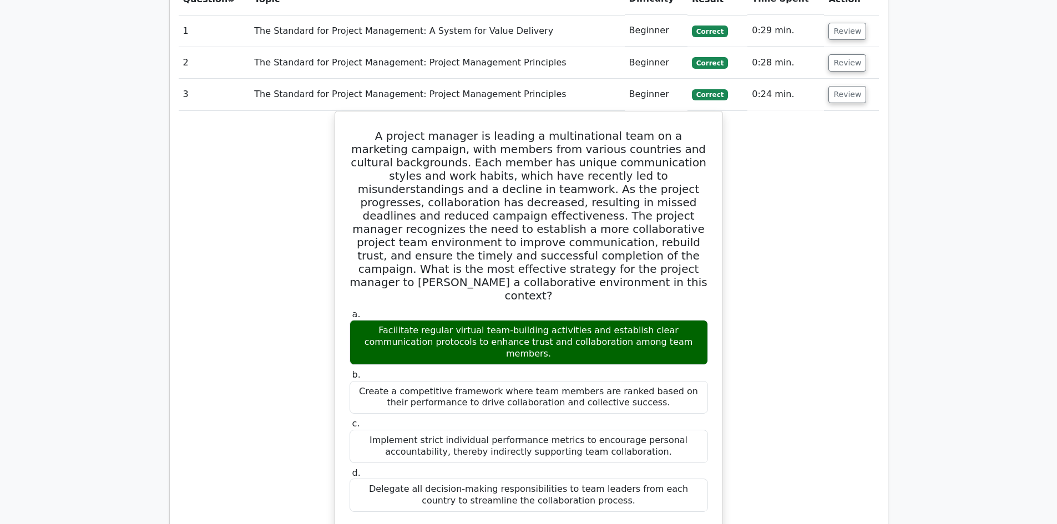
scroll to position [777, 0]
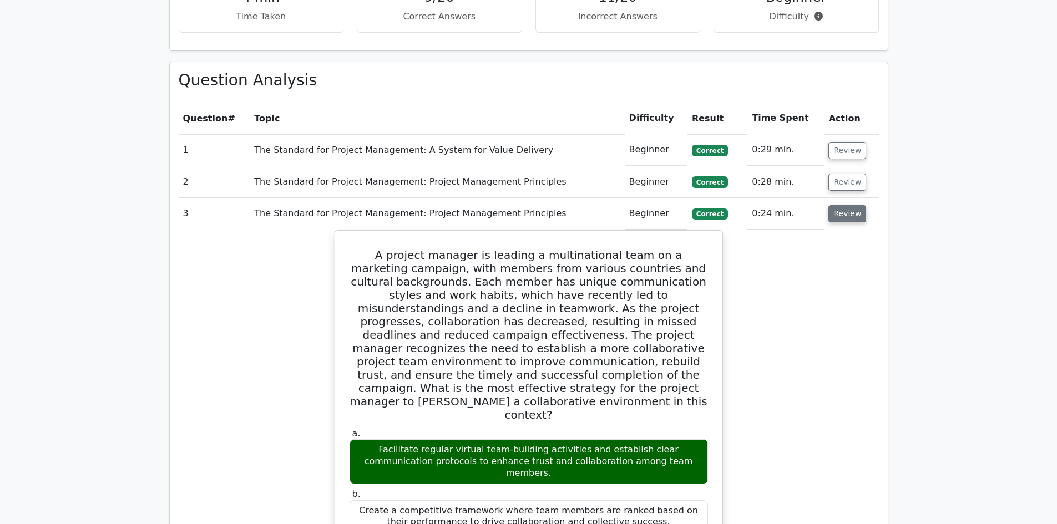
click at [836, 205] on button "Review" at bounding box center [847, 213] width 38 height 17
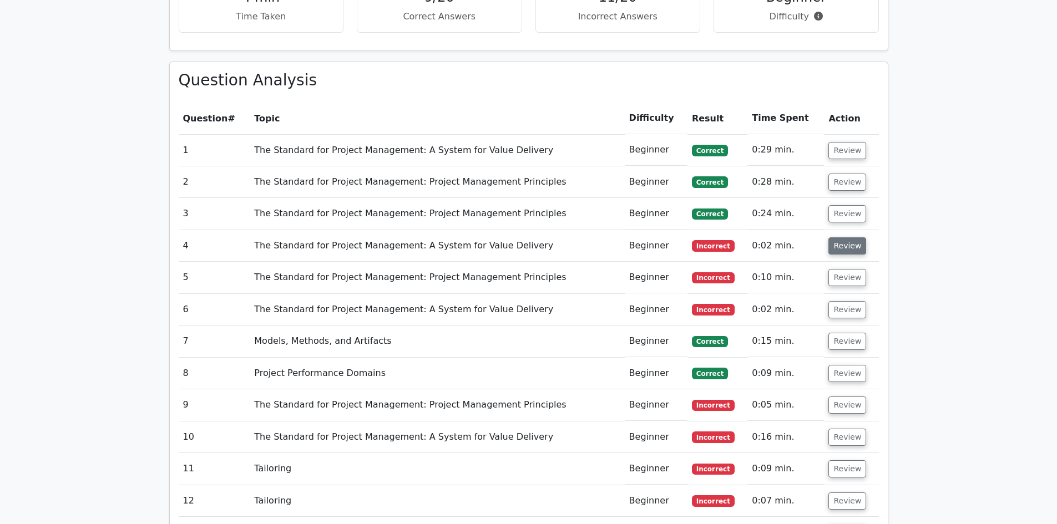
click at [851, 237] on button "Review" at bounding box center [847, 245] width 38 height 17
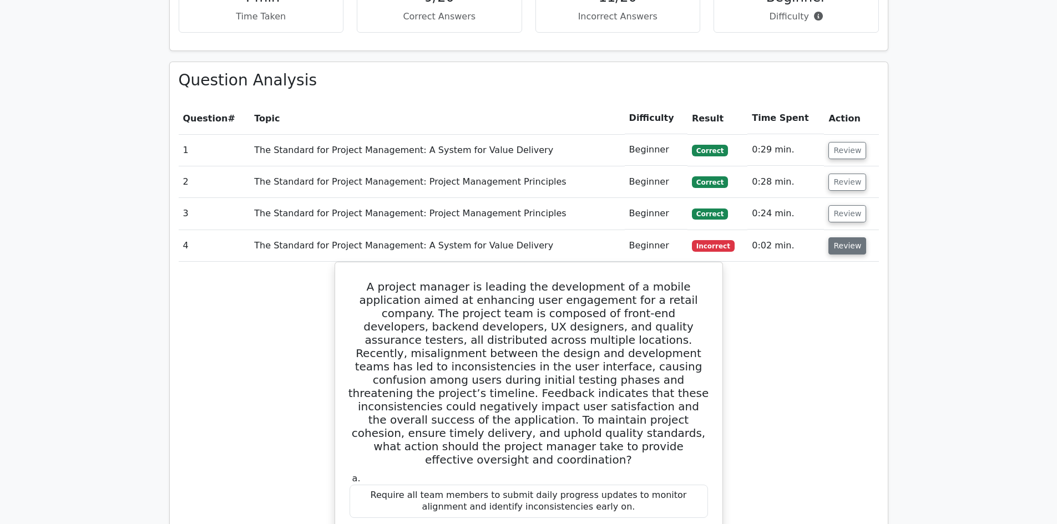
click at [851, 237] on button "Review" at bounding box center [847, 245] width 38 height 17
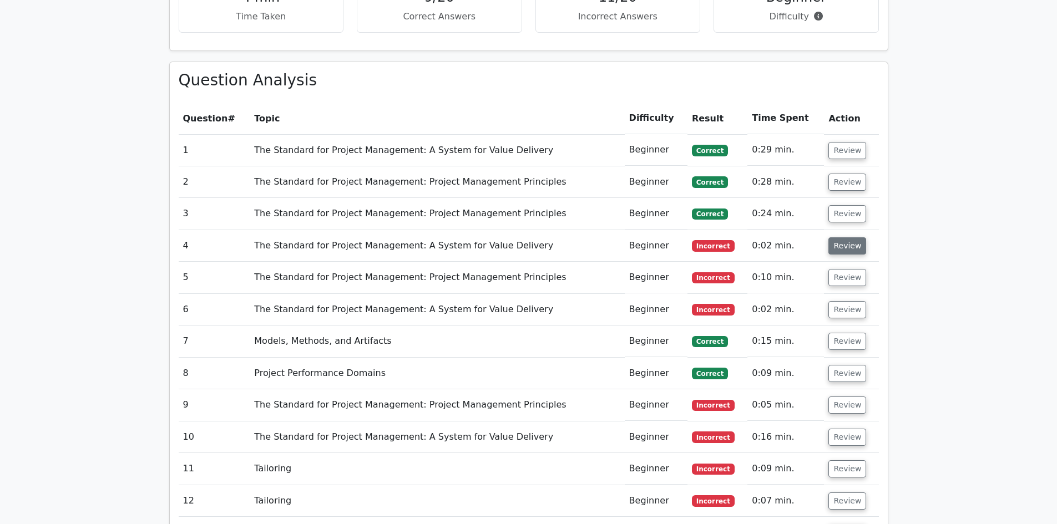
click at [851, 237] on button "Review" at bounding box center [847, 245] width 38 height 17
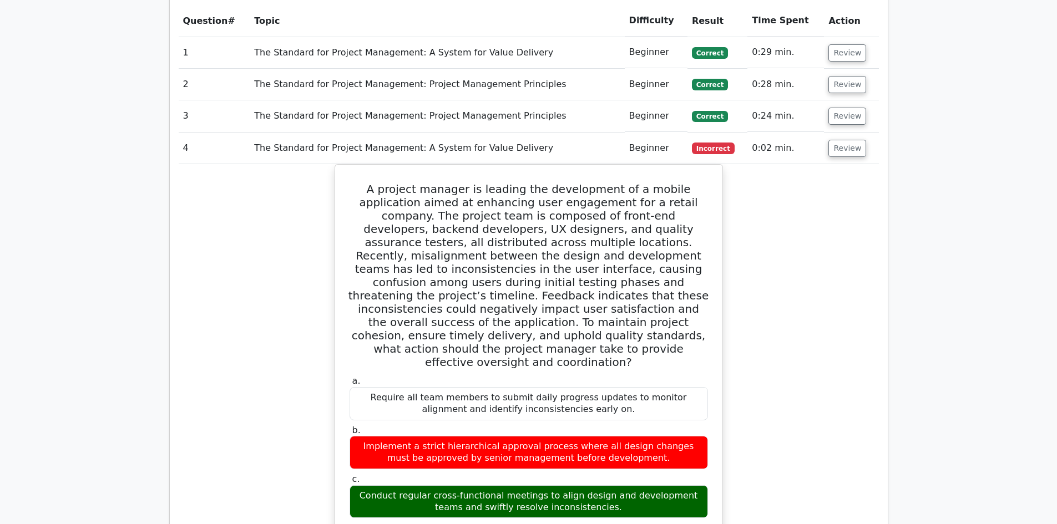
scroll to position [888, 0]
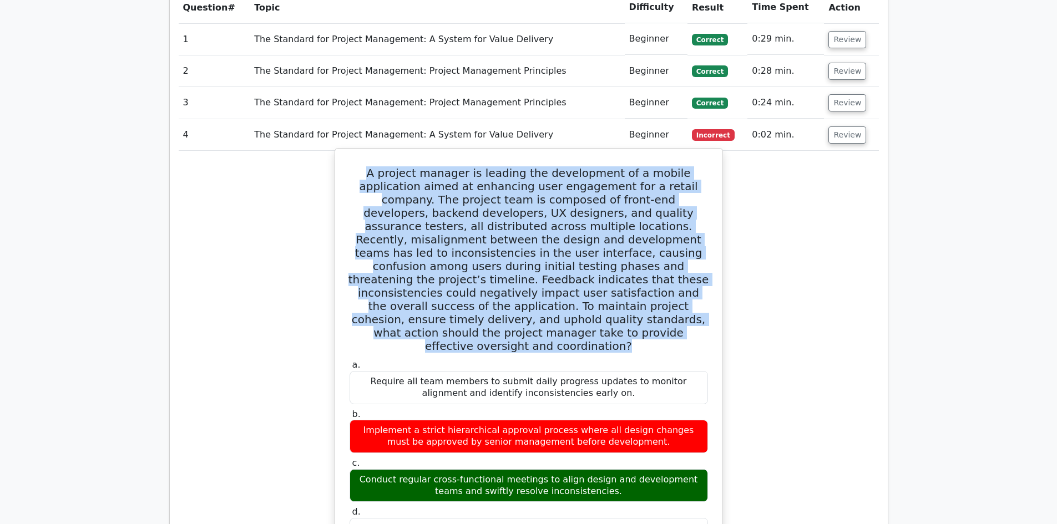
drag, startPoint x: 353, startPoint y: 132, endPoint x: 634, endPoint y: 263, distance: 310.2
click at [704, 280] on h5 "A project manager is leading the development of a mobile application aimed at e…" at bounding box center [528, 259] width 361 height 186
copy h5 "A project manager is leading the development of a mobile application aimed at e…"
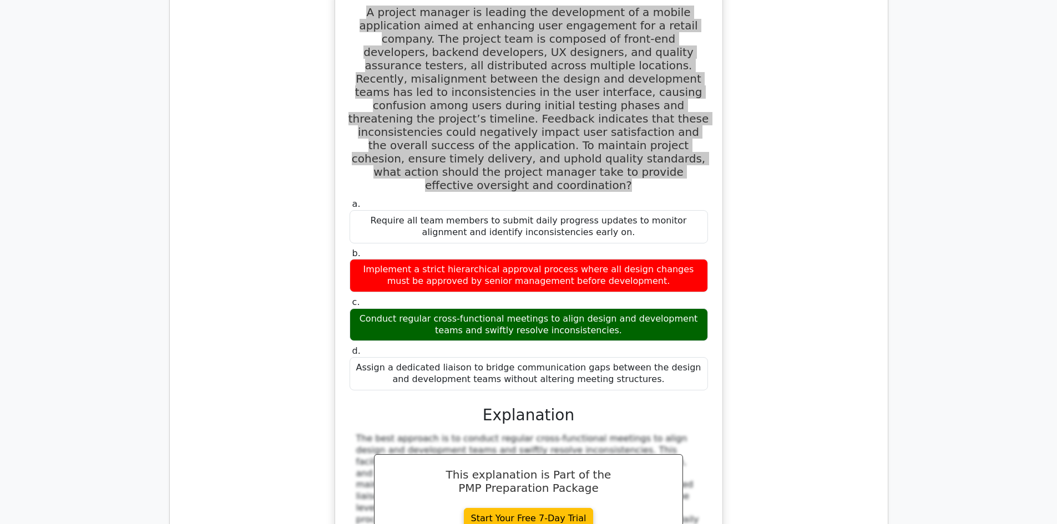
scroll to position [1054, 0]
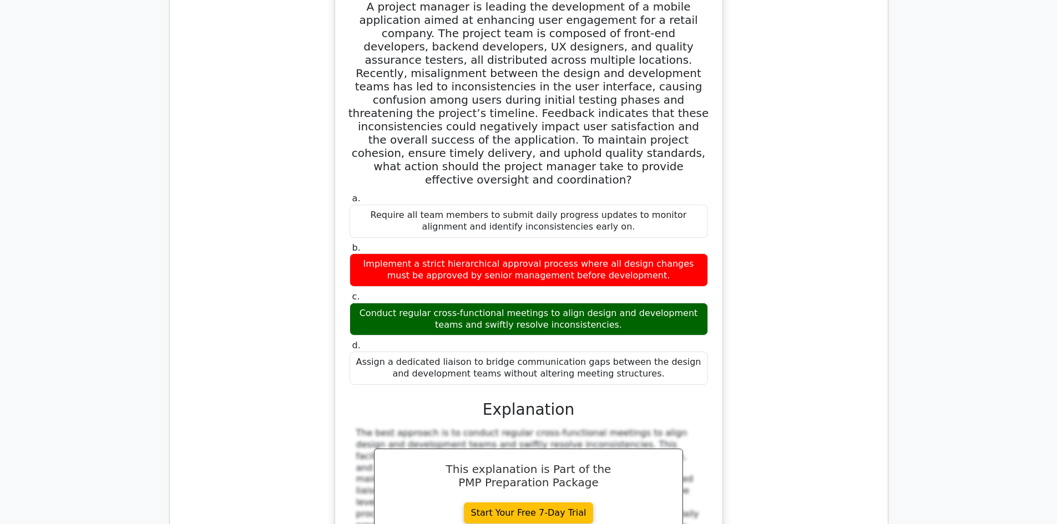
click at [356, 291] on span "c." at bounding box center [356, 296] width 8 height 11
drag, startPoint x: 359, startPoint y: 146, endPoint x: 596, endPoint y: 165, distance: 238.2
click at [596, 205] on div "Require all team members to submit daily progress updates to monitor alignment …" at bounding box center [528, 221] width 358 height 33
drag, startPoint x: 361, startPoint y: 195, endPoint x: 639, endPoint y: 208, distance: 278.8
click at [639, 253] on div "Implement a strict hierarchical approval process where all design changes must …" at bounding box center [528, 269] width 358 height 33
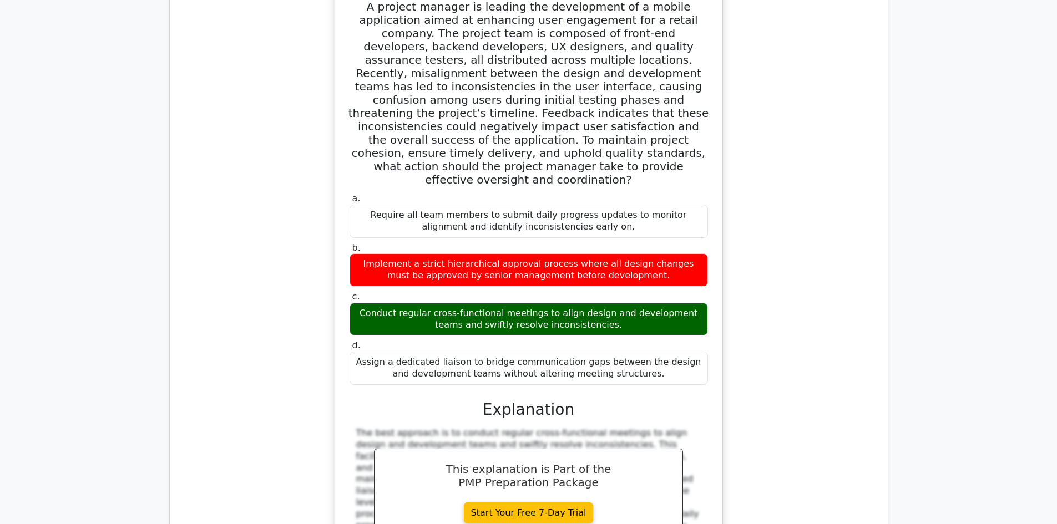
drag, startPoint x: 360, startPoint y: 249, endPoint x: 596, endPoint y: 262, distance: 236.1
click at [596, 303] on div "Conduct regular cross-functional meetings to align design and development teams…" at bounding box center [528, 319] width 358 height 33
drag, startPoint x: 366, startPoint y: 296, endPoint x: 639, endPoint y: 304, distance: 273.6
click at [639, 352] on div "Assign a dedicated liaison to bridge communication gaps between the design and …" at bounding box center [528, 368] width 358 height 33
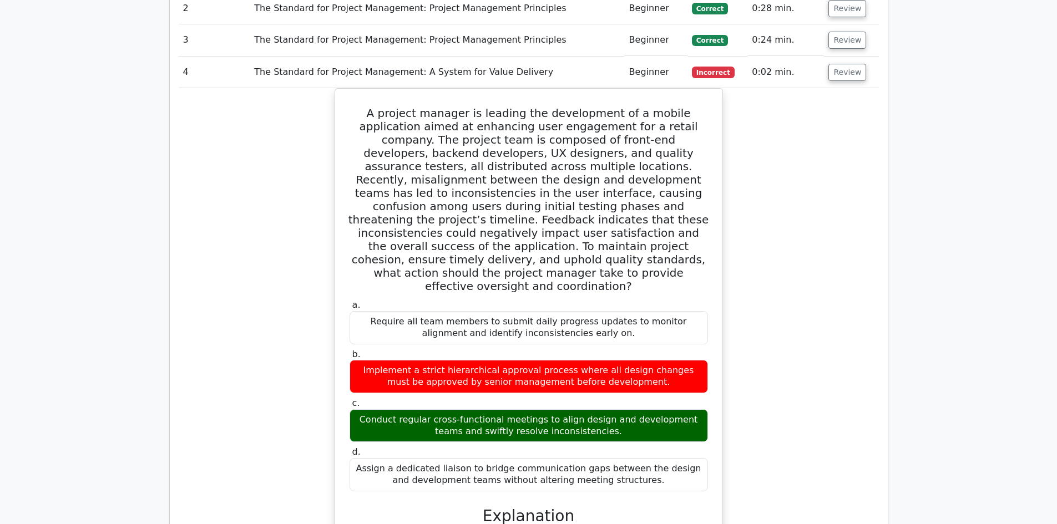
scroll to position [832, 0]
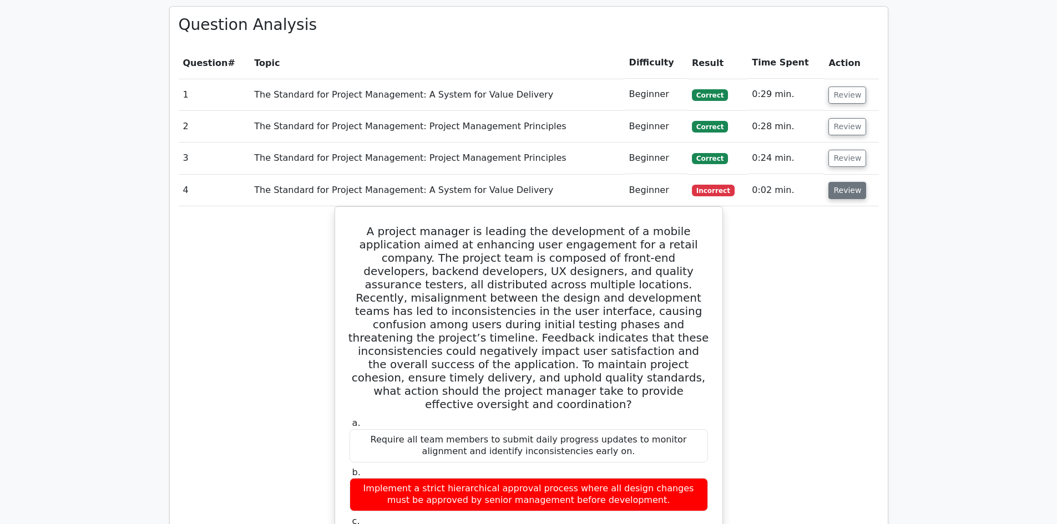
click at [844, 182] on button "Review" at bounding box center [847, 190] width 38 height 17
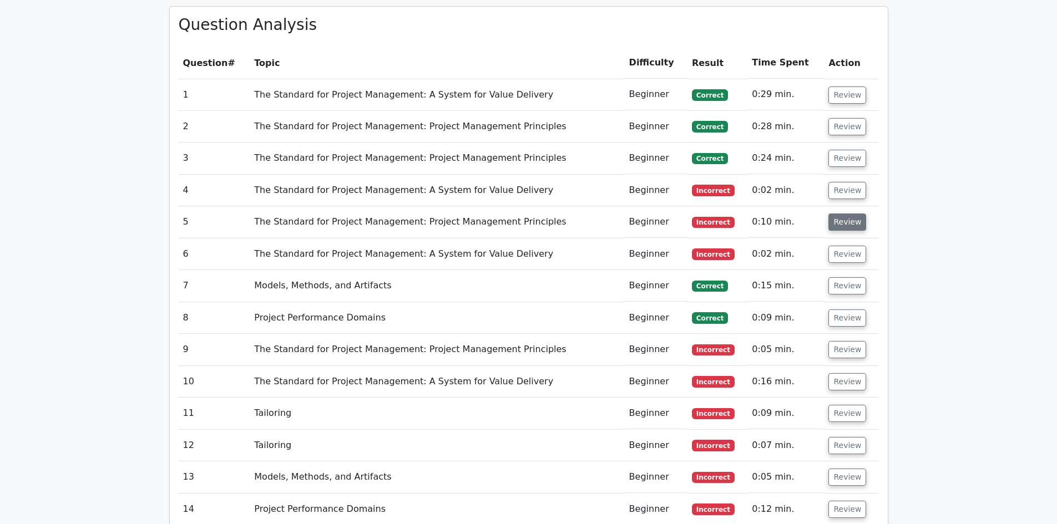
click at [838, 214] on button "Review" at bounding box center [847, 222] width 38 height 17
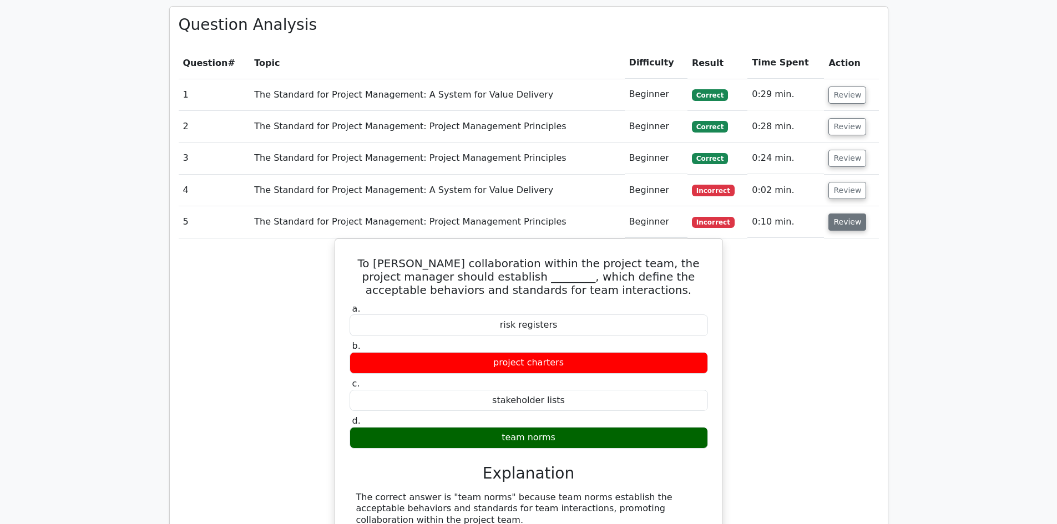
click at [836, 214] on button "Review" at bounding box center [847, 222] width 38 height 17
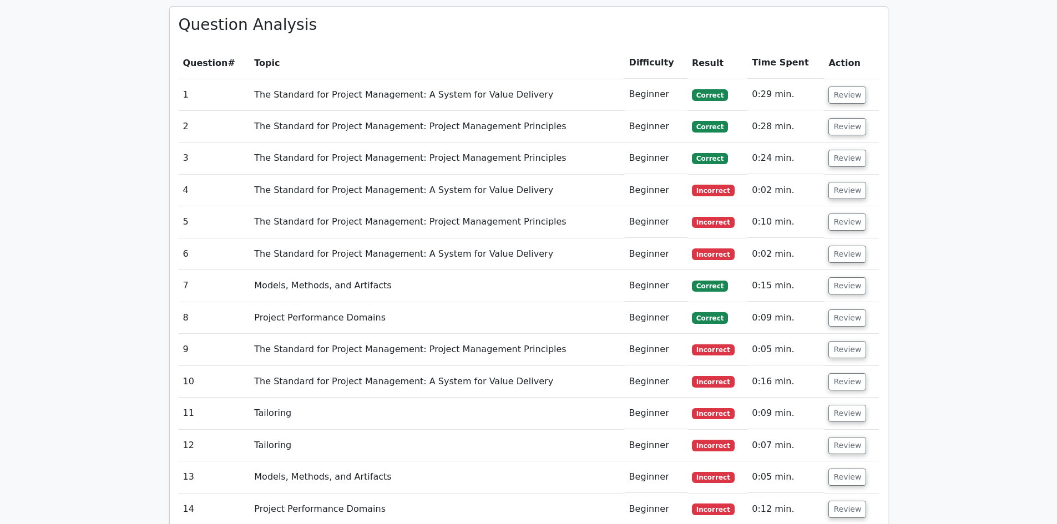
click at [851, 239] on td "Review" at bounding box center [851, 255] width 54 height 32
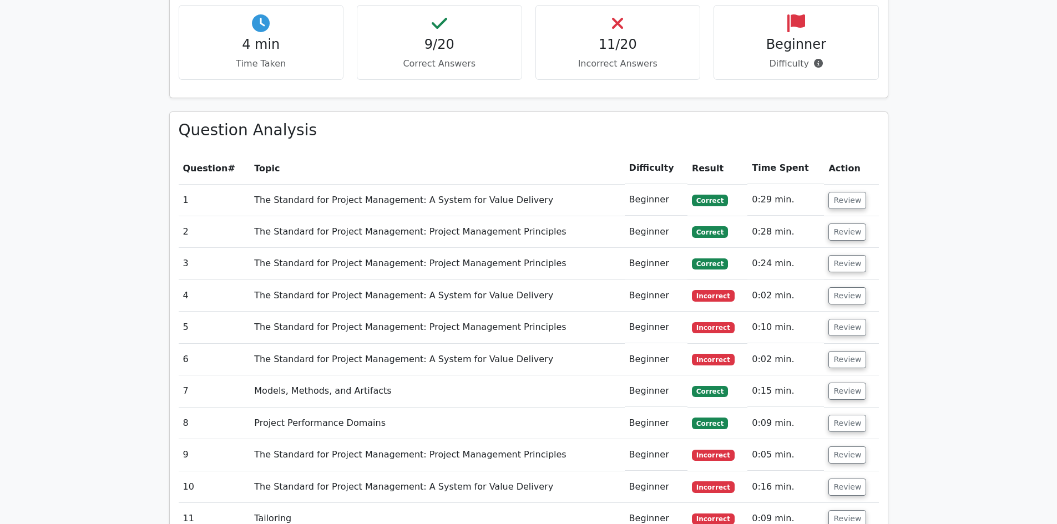
scroll to position [721, 0]
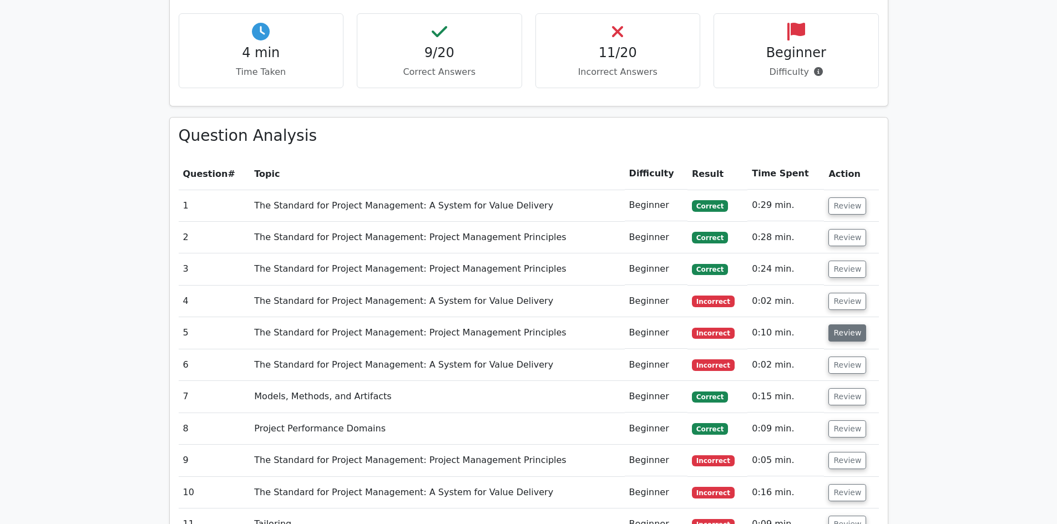
click at [843, 324] on button "Review" at bounding box center [847, 332] width 38 height 17
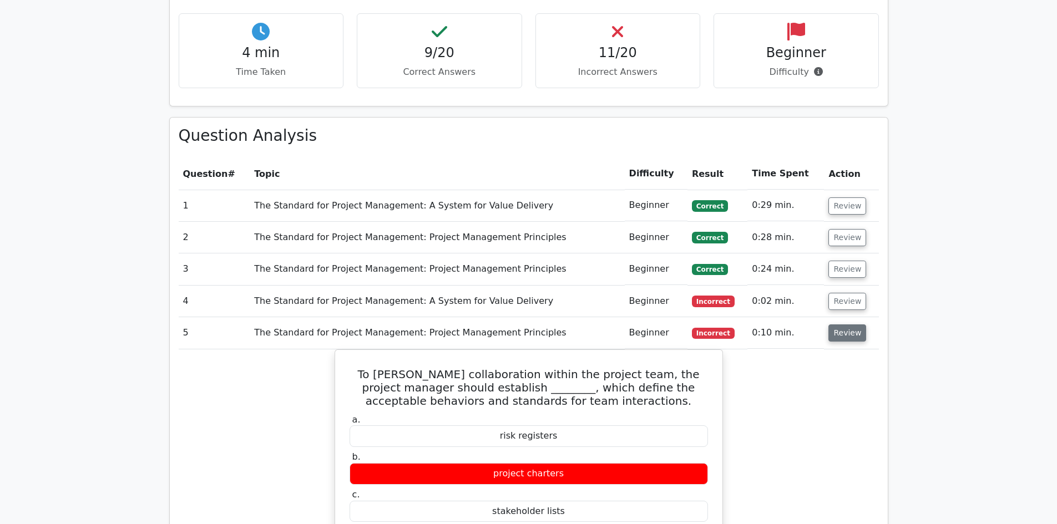
click at [843, 324] on button "Review" at bounding box center [847, 332] width 38 height 17
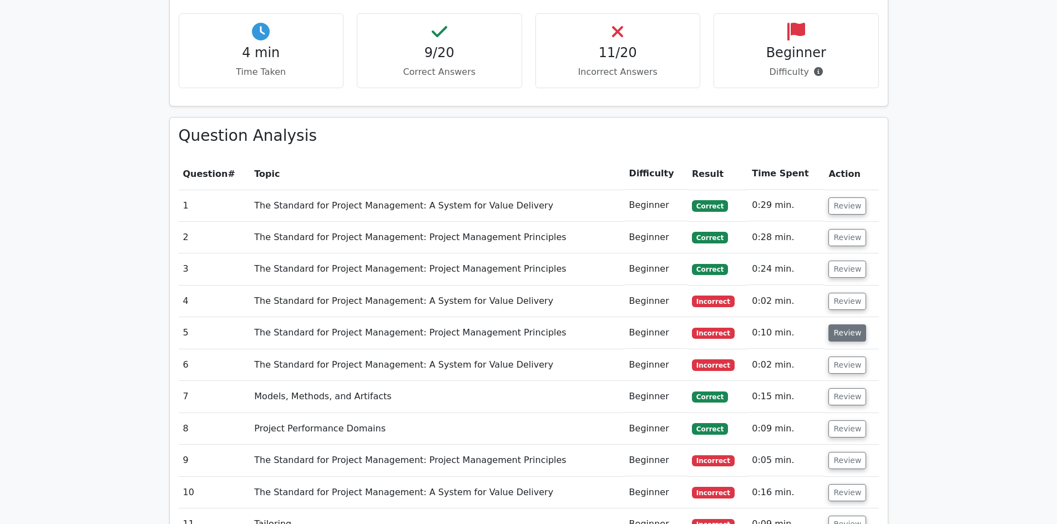
click at [843, 324] on button "Review" at bounding box center [847, 332] width 38 height 17
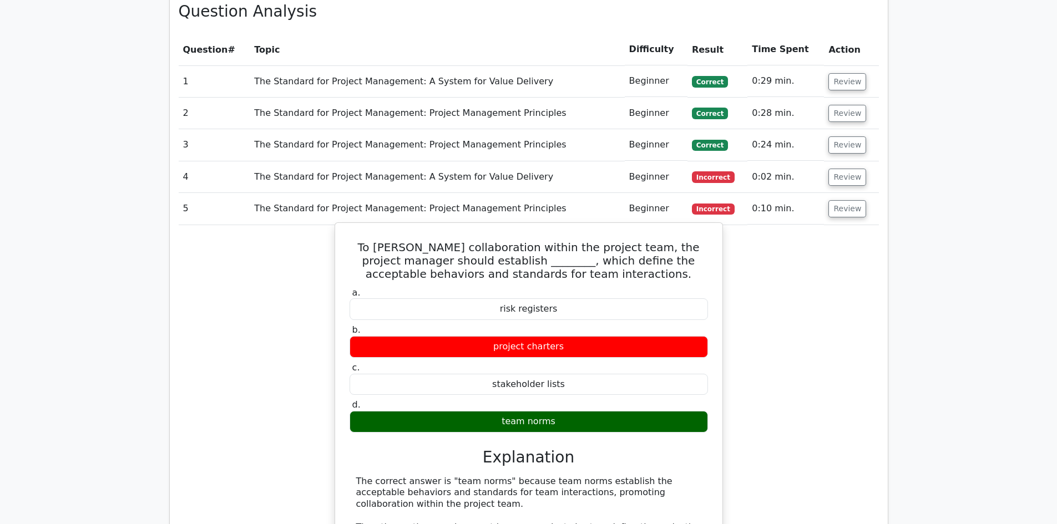
scroll to position [888, 0]
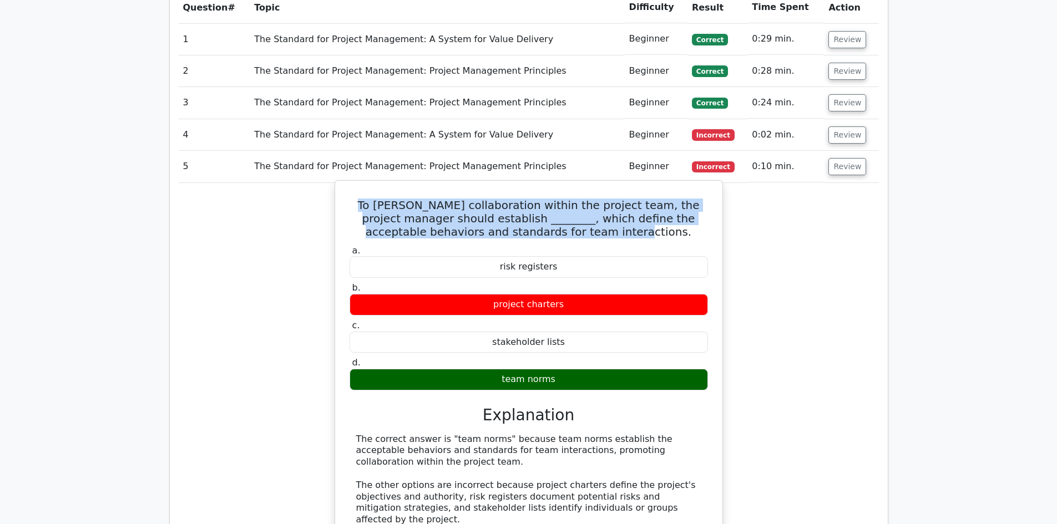
drag, startPoint x: 356, startPoint y: 162, endPoint x: 545, endPoint y: 194, distance: 191.9
click at [604, 199] on h5 "To foster collaboration within the project team, the project manager should est…" at bounding box center [528, 219] width 361 height 40
drag, startPoint x: 500, startPoint y: 224, endPoint x: 582, endPoint y: 268, distance: 93.8
click at [572, 243] on div "a. risk registers b. project charters c." at bounding box center [529, 318] width 372 height 150
click at [533, 256] on div "risk registers" at bounding box center [528, 267] width 358 height 22
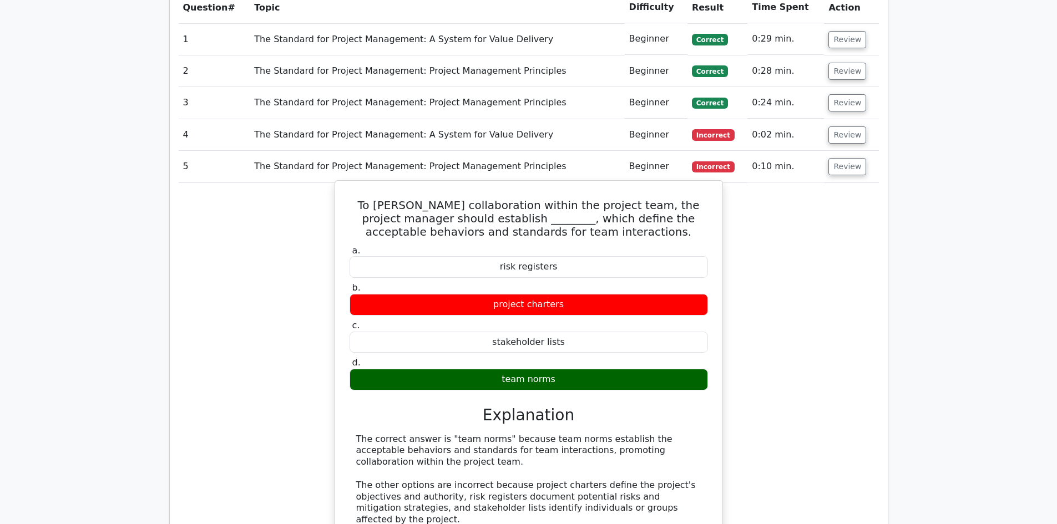
drag, startPoint x: 507, startPoint y: 228, endPoint x: 522, endPoint y: 229, distance: 15.0
click at [522, 256] on div "risk registers" at bounding box center [528, 267] width 358 height 22
drag, startPoint x: 500, startPoint y: 229, endPoint x: 555, endPoint y: 232, distance: 55.6
click at [555, 256] on div "risk registers" at bounding box center [528, 267] width 358 height 22
drag, startPoint x: 495, startPoint y: 264, endPoint x: 586, endPoint y: 273, distance: 90.9
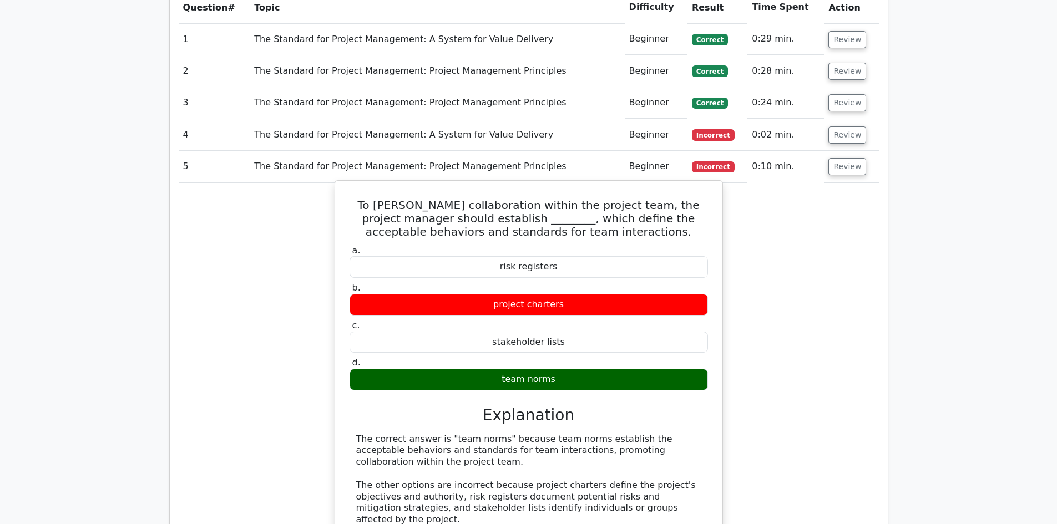
click at [586, 294] on div "project charters" at bounding box center [528, 305] width 358 height 22
drag, startPoint x: 496, startPoint y: 306, endPoint x: 566, endPoint y: 313, distance: 69.7
click at [566, 332] on div "stakeholder lists" at bounding box center [528, 343] width 358 height 22
click at [513, 369] on div "team norms" at bounding box center [528, 380] width 358 height 22
drag, startPoint x: 501, startPoint y: 342, endPoint x: 555, endPoint y: 341, distance: 53.8
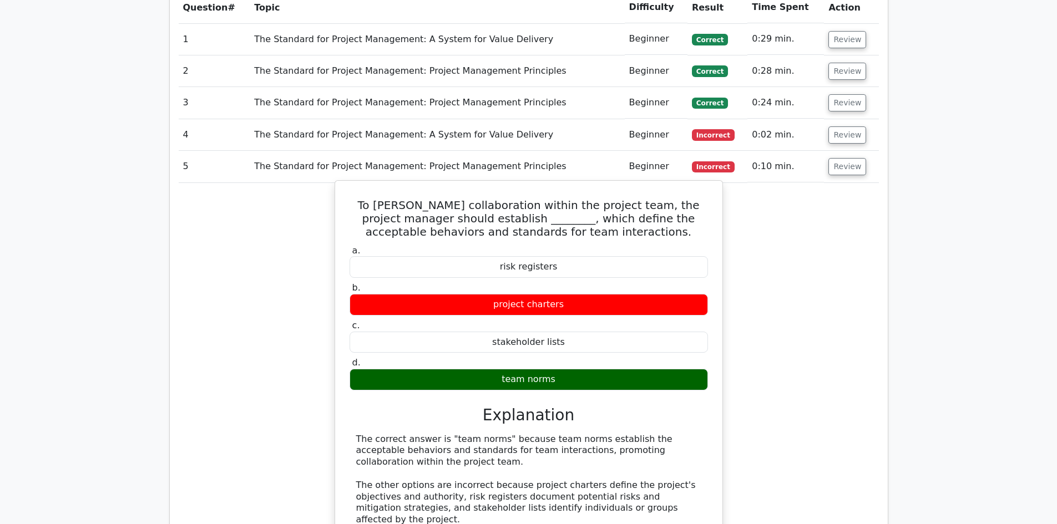
click at [555, 369] on div "team norms" at bounding box center [528, 380] width 358 height 22
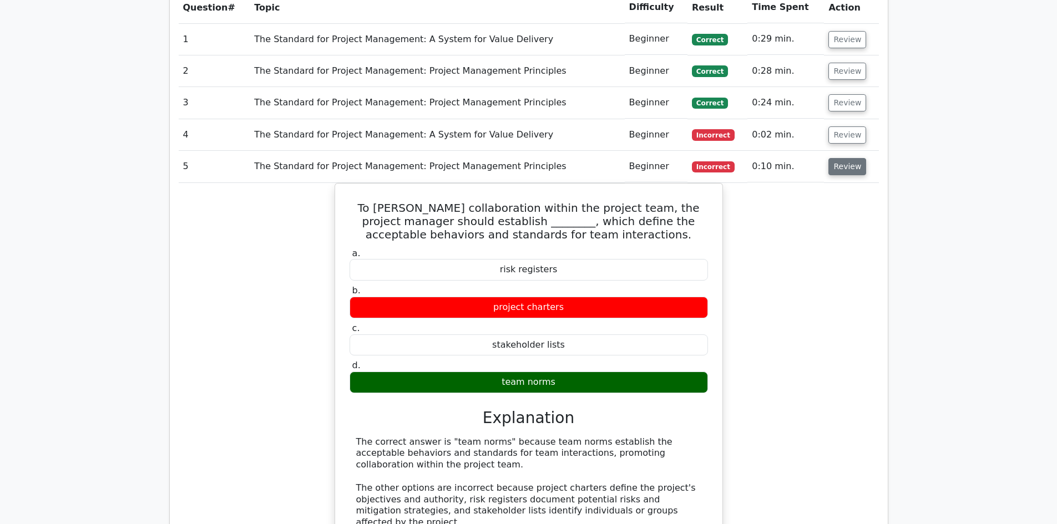
click at [844, 158] on button "Review" at bounding box center [847, 166] width 38 height 17
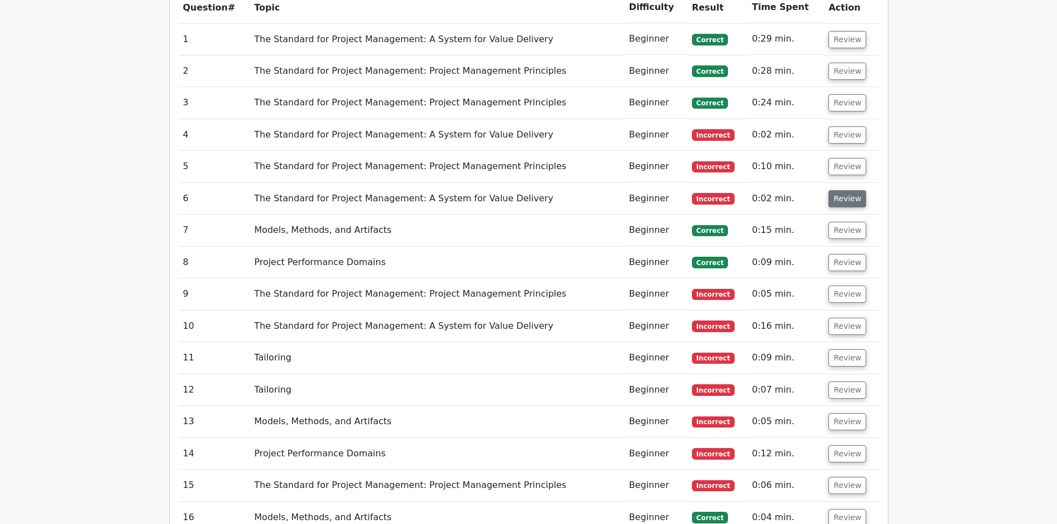
click at [835, 190] on button "Review" at bounding box center [847, 198] width 38 height 17
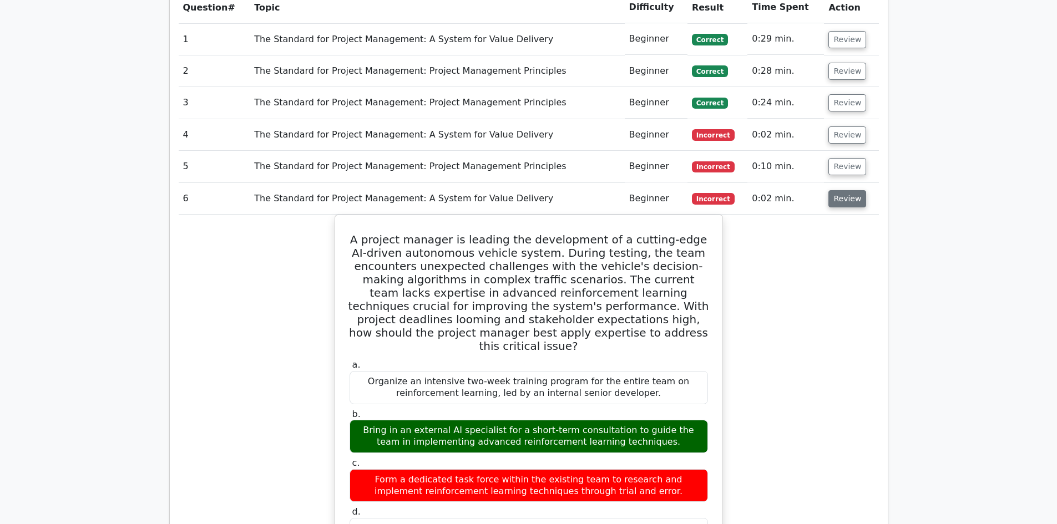
click at [835, 190] on button "Review" at bounding box center [847, 198] width 38 height 17
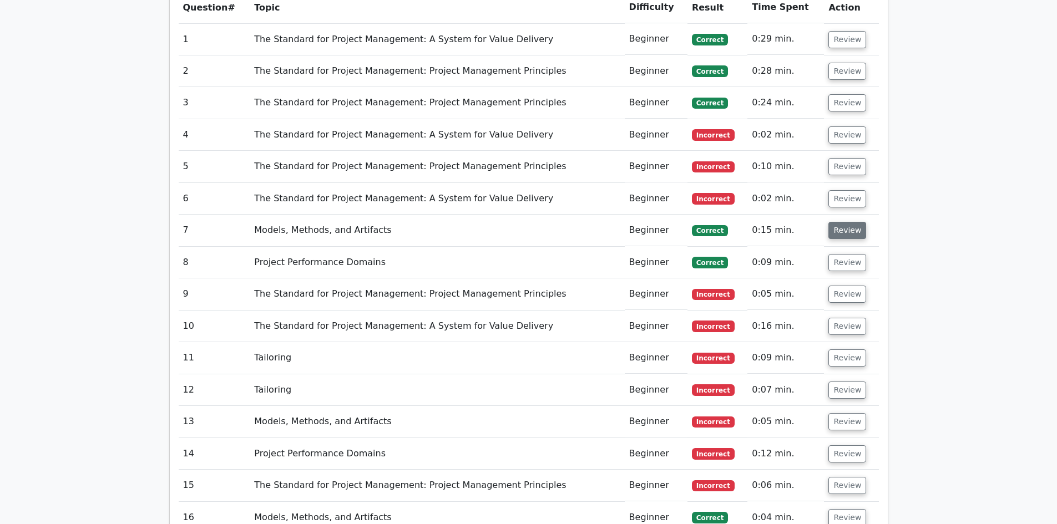
click at [839, 222] on button "Review" at bounding box center [847, 230] width 38 height 17
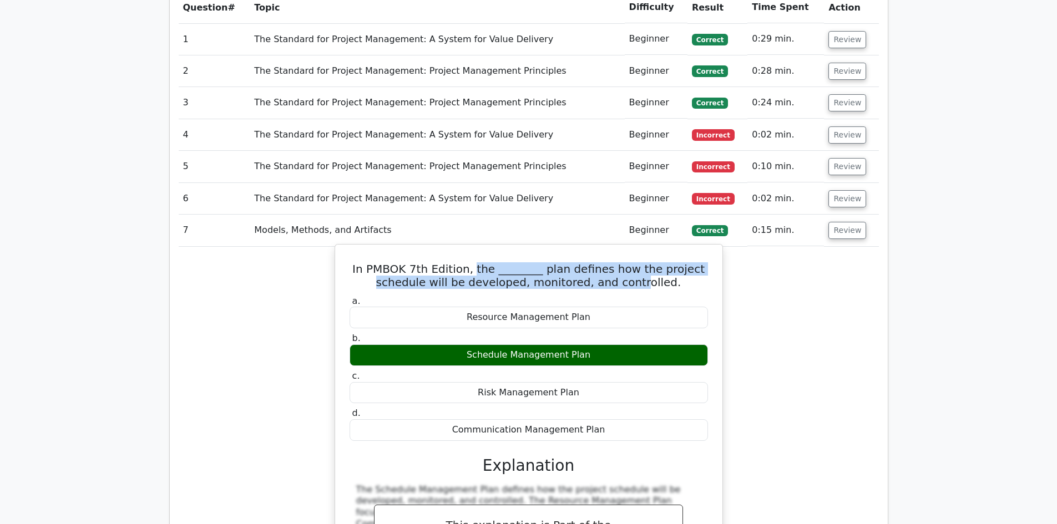
drag, startPoint x: 484, startPoint y: 231, endPoint x: 421, endPoint y: 229, distance: 63.3
click at [620, 262] on h5 "In PMBOK 7th Edition, the ________ plan defines how the project schedule will b…" at bounding box center [528, 275] width 361 height 27
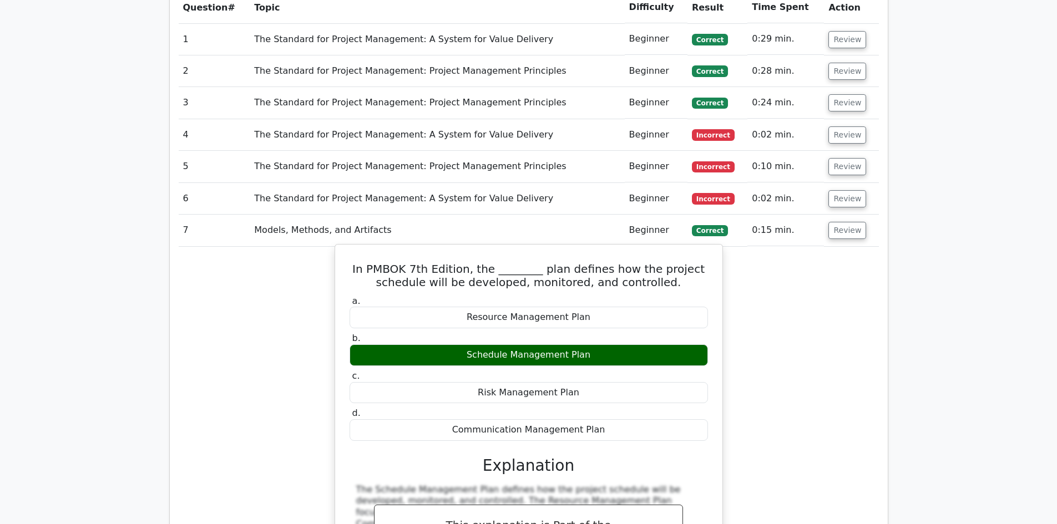
click at [358, 262] on h5 "In PMBOK 7th Edition, the ________ plan defines how the project schedule will b…" at bounding box center [528, 275] width 361 height 27
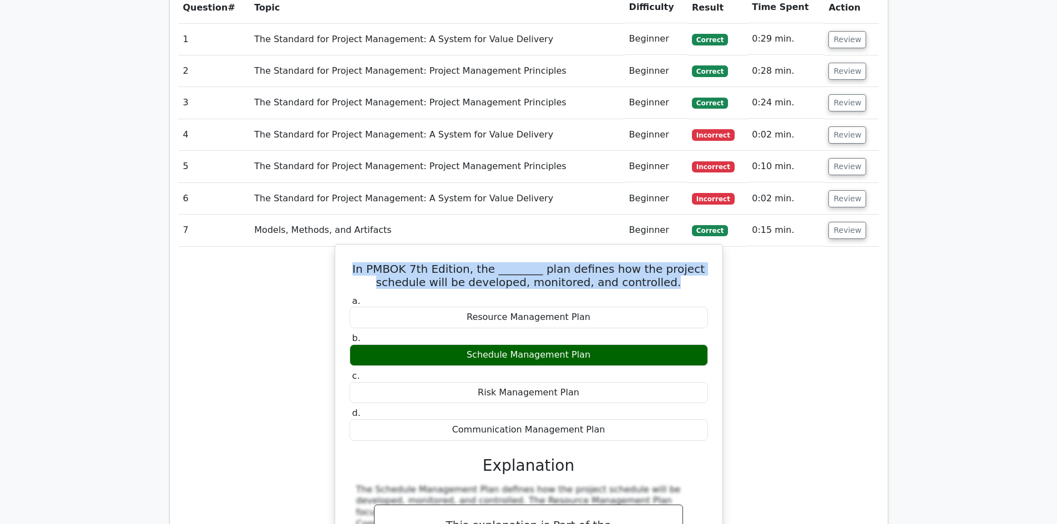
drag, startPoint x: 368, startPoint y: 231, endPoint x: 676, endPoint y: 244, distance: 308.1
click at [676, 262] on h5 "In PMBOK 7th Edition, the ________ plan defines how the project schedule will b…" at bounding box center [528, 275] width 361 height 27
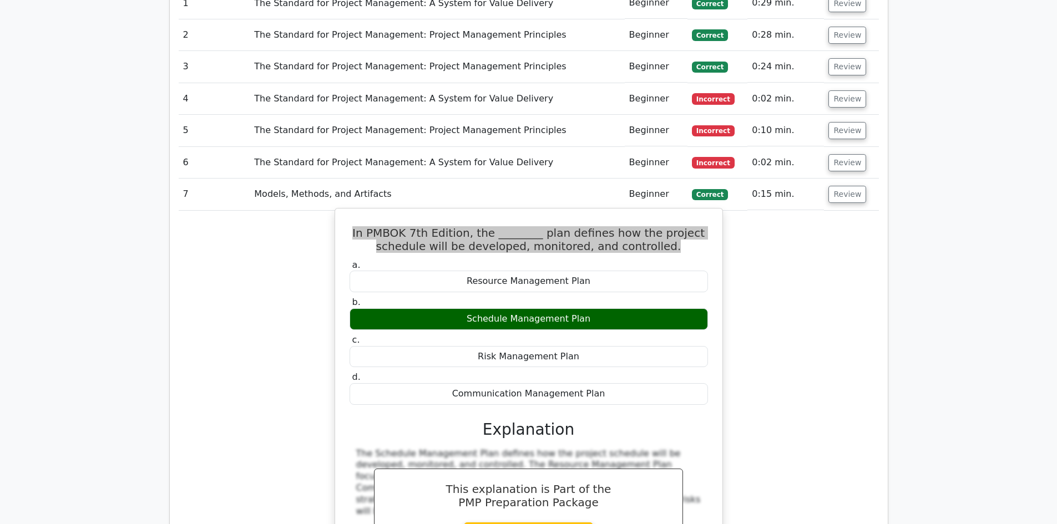
scroll to position [943, 0]
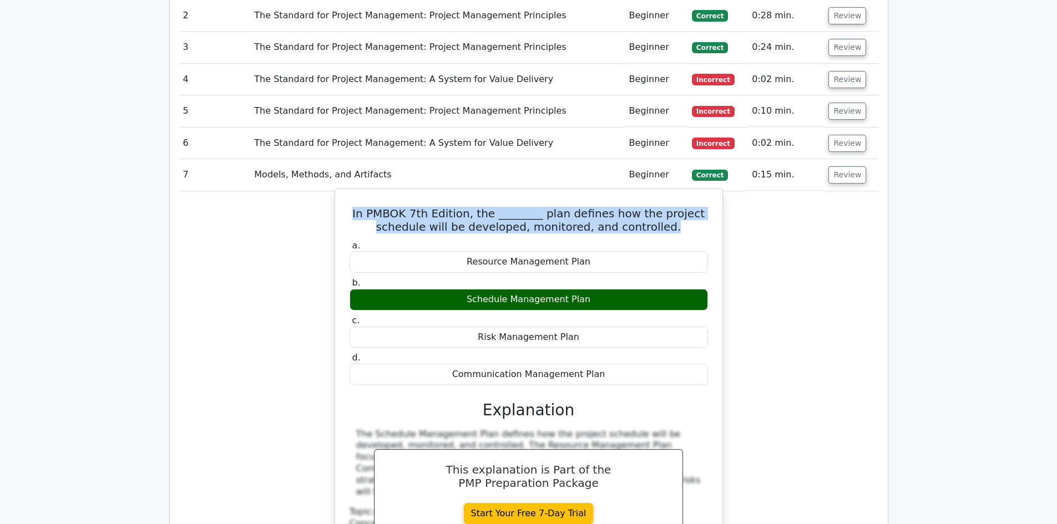
drag, startPoint x: 468, startPoint y: 219, endPoint x: 581, endPoint y: 221, distance: 113.7
click at [581, 251] on div "Resource Management Plan" at bounding box center [528, 262] width 358 height 22
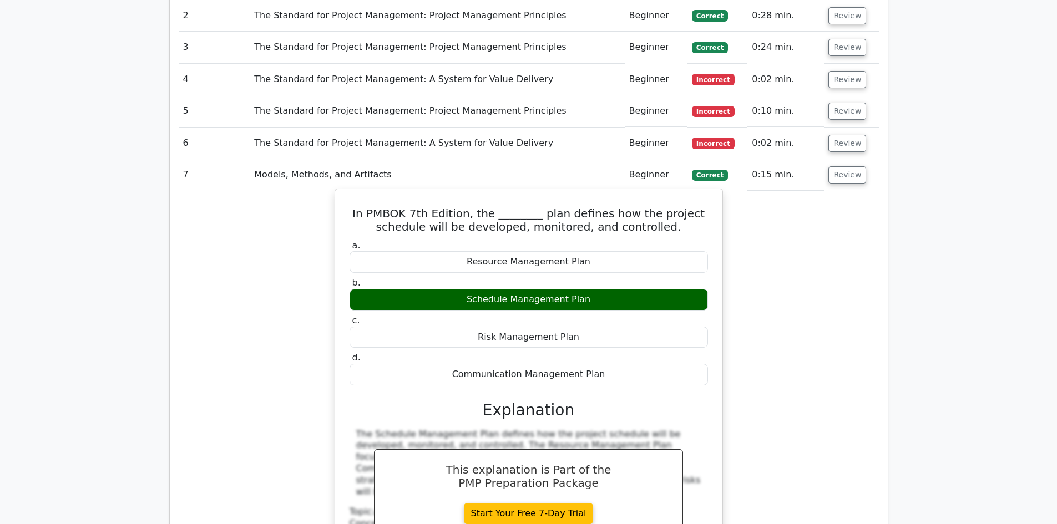
click at [496, 315] on label "c. Risk Management Plan" at bounding box center [528, 331] width 358 height 33
drag, startPoint x: 474, startPoint y: 260, endPoint x: 595, endPoint y: 264, distance: 121.0
click at [595, 289] on div "Schedule Management Plan" at bounding box center [528, 300] width 358 height 22
drag, startPoint x: 485, startPoint y: 297, endPoint x: 577, endPoint y: 305, distance: 93.0
click at [577, 327] on div "Risk Management Plan" at bounding box center [528, 338] width 358 height 22
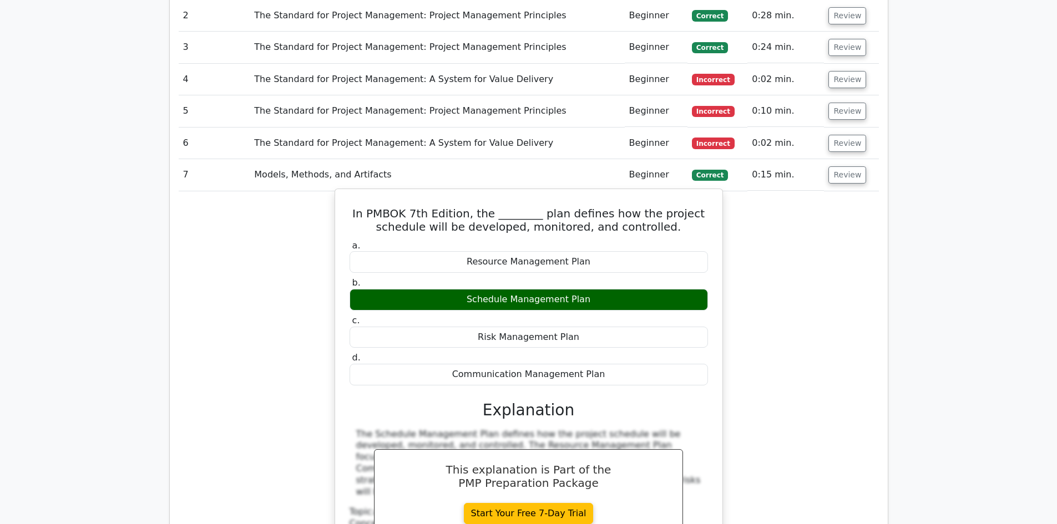
drag, startPoint x: 462, startPoint y: 335, endPoint x: 608, endPoint y: 329, distance: 146.6
click at [608, 364] on div "Communication Management Plan" at bounding box center [528, 375] width 358 height 22
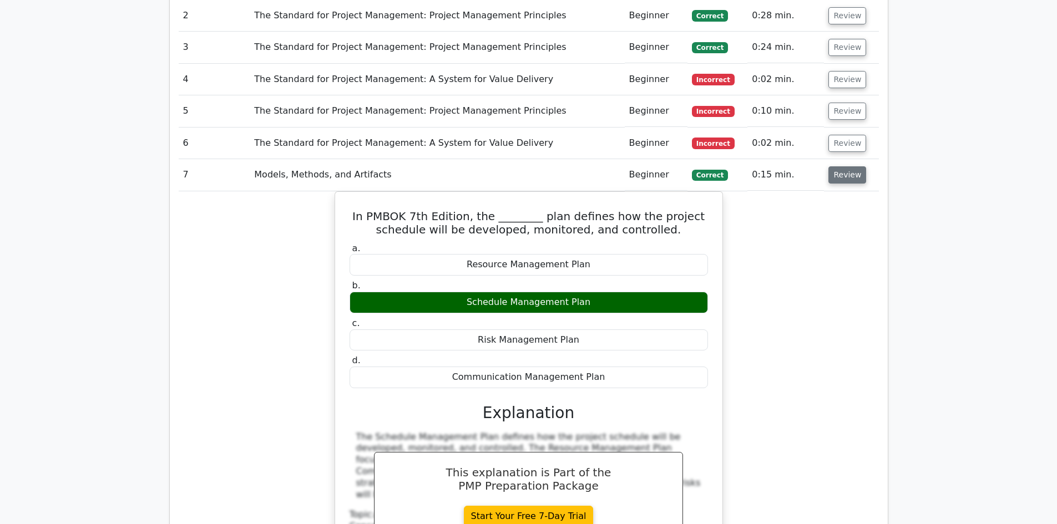
click at [858, 166] on button "Review" at bounding box center [847, 174] width 38 height 17
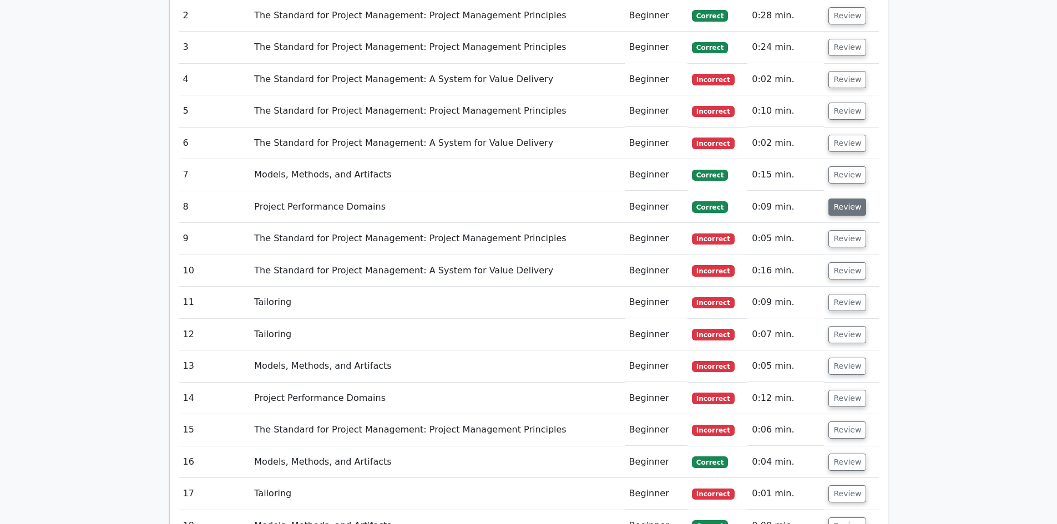
click at [851, 199] on button "Review" at bounding box center [847, 207] width 38 height 17
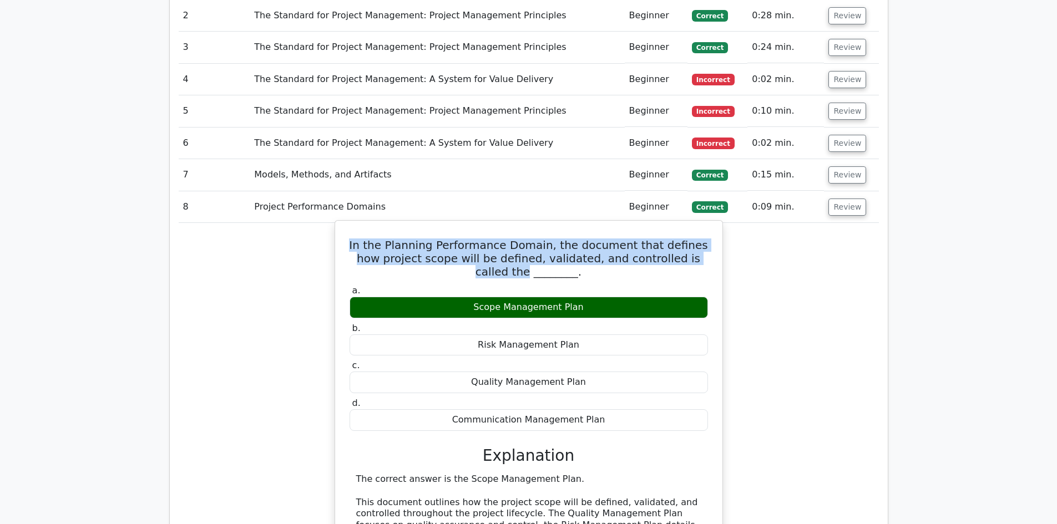
drag, startPoint x: 349, startPoint y: 208, endPoint x: 682, endPoint y: 215, distance: 332.9
click at [686, 239] on h5 "In the Planning Performance Domain, the document that defines how project scope…" at bounding box center [528, 259] width 361 height 40
drag, startPoint x: 479, startPoint y: 270, endPoint x: 589, endPoint y: 273, distance: 109.9
click at [589, 297] on div "Scope Management Plan" at bounding box center [528, 308] width 358 height 22
drag, startPoint x: 481, startPoint y: 307, endPoint x: 566, endPoint y: 317, distance: 85.5
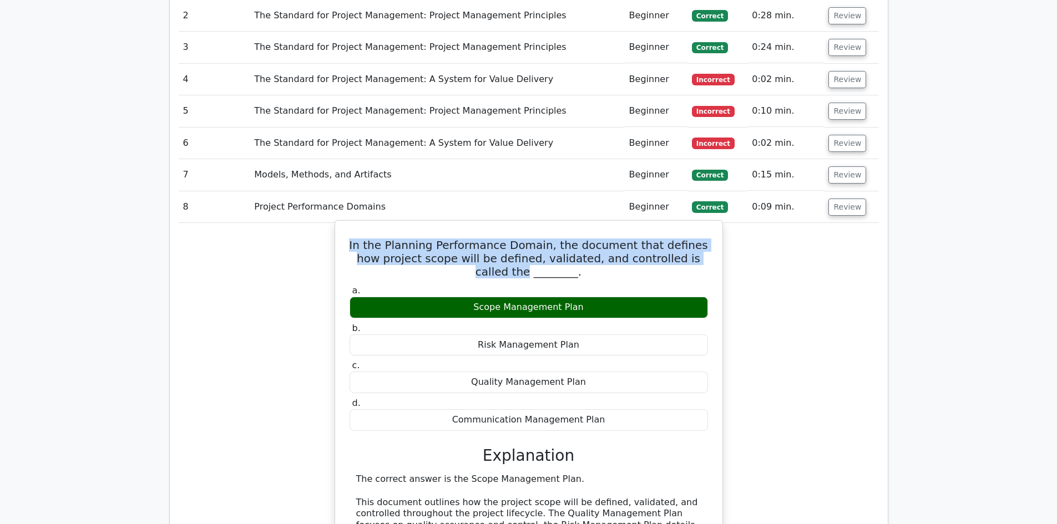
click at [574, 334] on div "Risk Management Plan" at bounding box center [528, 345] width 358 height 22
drag, startPoint x: 476, startPoint y: 338, endPoint x: 589, endPoint y: 351, distance: 112.8
click at [589, 372] on div "Quality Management Plan" at bounding box center [528, 383] width 358 height 22
drag, startPoint x: 521, startPoint y: 381, endPoint x: 604, endPoint y: 384, distance: 82.2
click at [604, 409] on div "Communication Management Plan" at bounding box center [528, 420] width 358 height 22
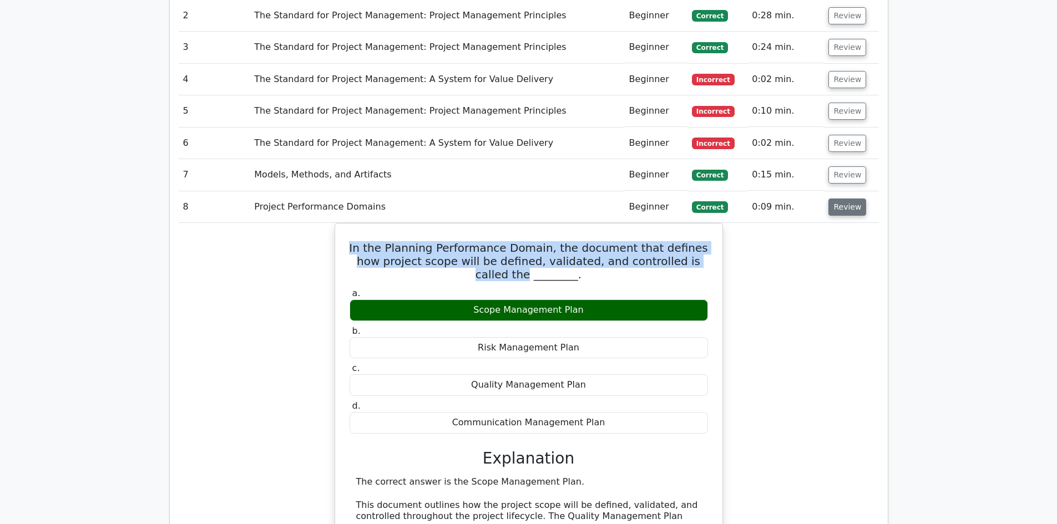
click at [852, 199] on button "Review" at bounding box center [847, 207] width 38 height 17
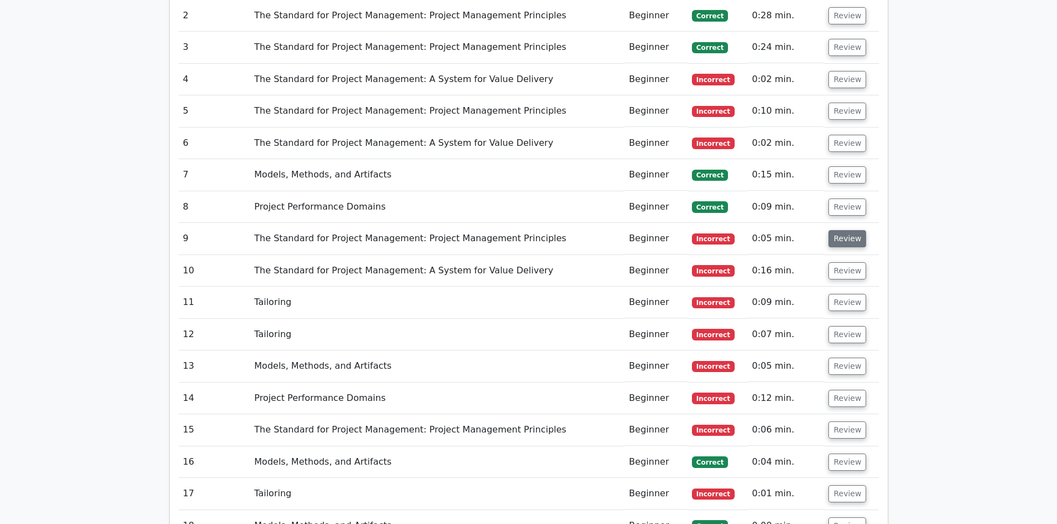
click at [850, 230] on button "Review" at bounding box center [847, 238] width 38 height 17
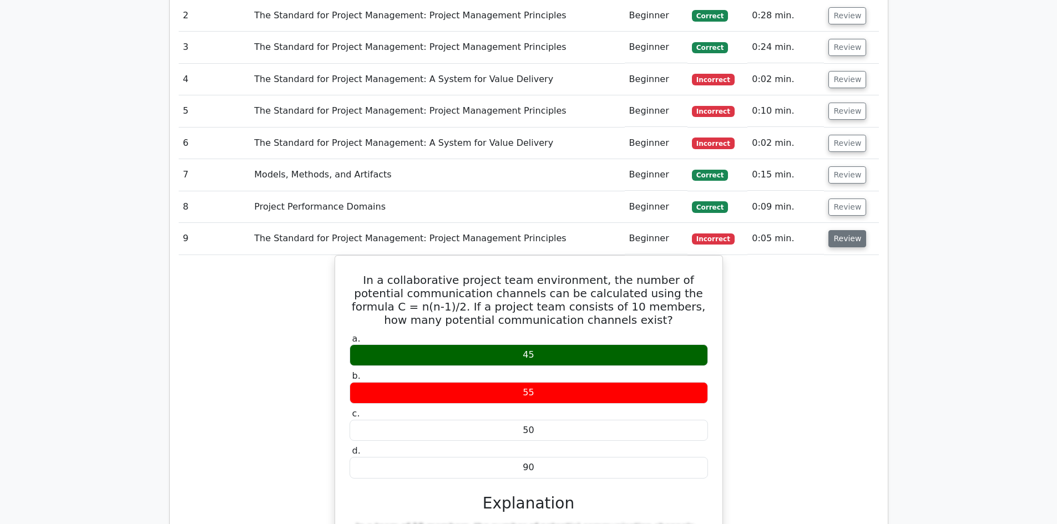
click at [850, 230] on button "Review" at bounding box center [847, 238] width 38 height 17
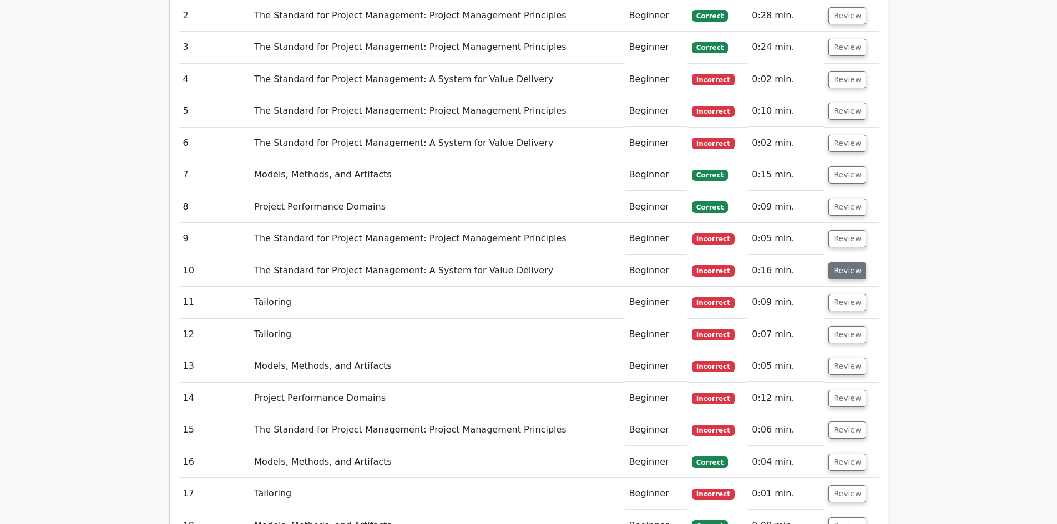
click at [848, 262] on button "Review" at bounding box center [847, 270] width 38 height 17
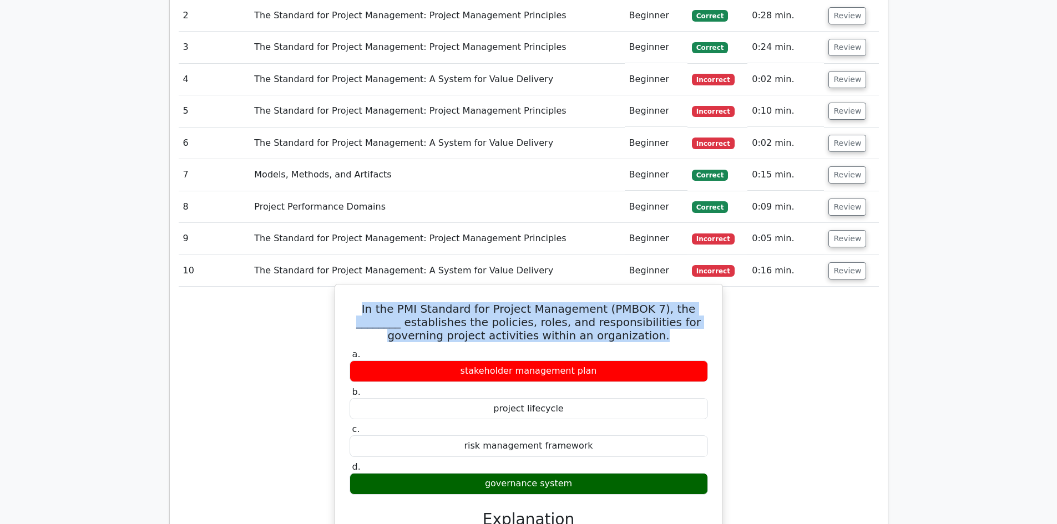
drag, startPoint x: 366, startPoint y: 268, endPoint x: 573, endPoint y: 288, distance: 208.5
click at [589, 302] on h5 "In the PMI Standard for Project Management (PMBOK 7), the ________ establishes …" at bounding box center [528, 322] width 361 height 40
drag, startPoint x: 566, startPoint y: 288, endPoint x: 415, endPoint y: 297, distance: 151.7
click at [419, 302] on h5 "In the PMI Standard for Project Management (PMBOK 7), the ________ establishes …" at bounding box center [528, 322] width 361 height 40
click at [357, 302] on h5 "In the PMI Standard for Project Management (PMBOK 7), the ________ establishes …" at bounding box center [528, 322] width 361 height 40
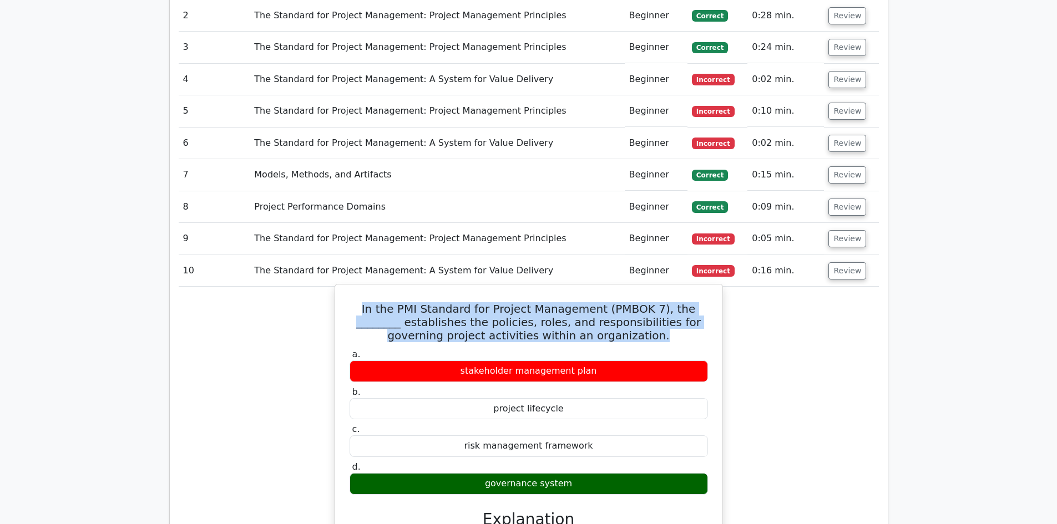
drag, startPoint x: 354, startPoint y: 269, endPoint x: 634, endPoint y: 296, distance: 281.4
click at [634, 302] on h5 "In the PMI Standard for Project Management (PMBOK 7), the ________ establishes …" at bounding box center [528, 322] width 361 height 40
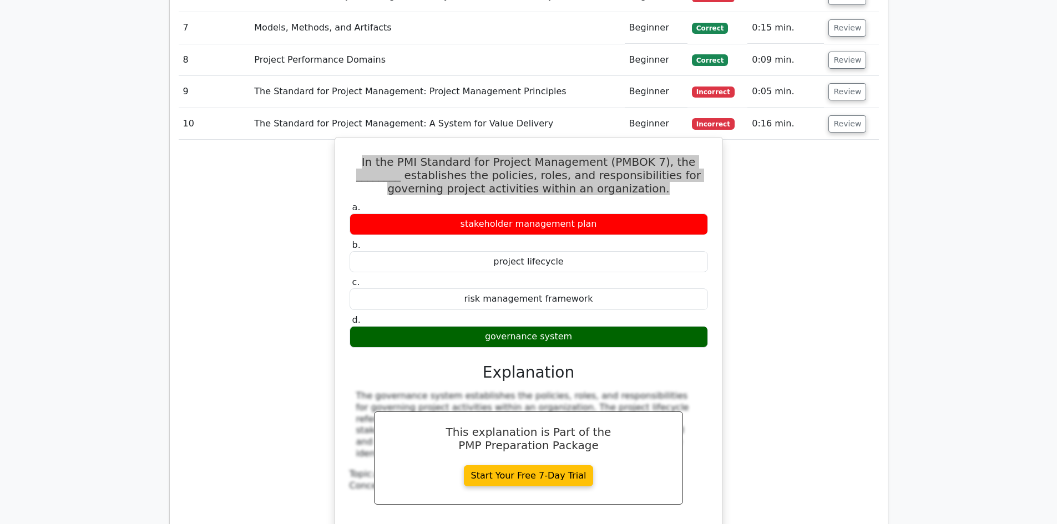
scroll to position [1109, 0]
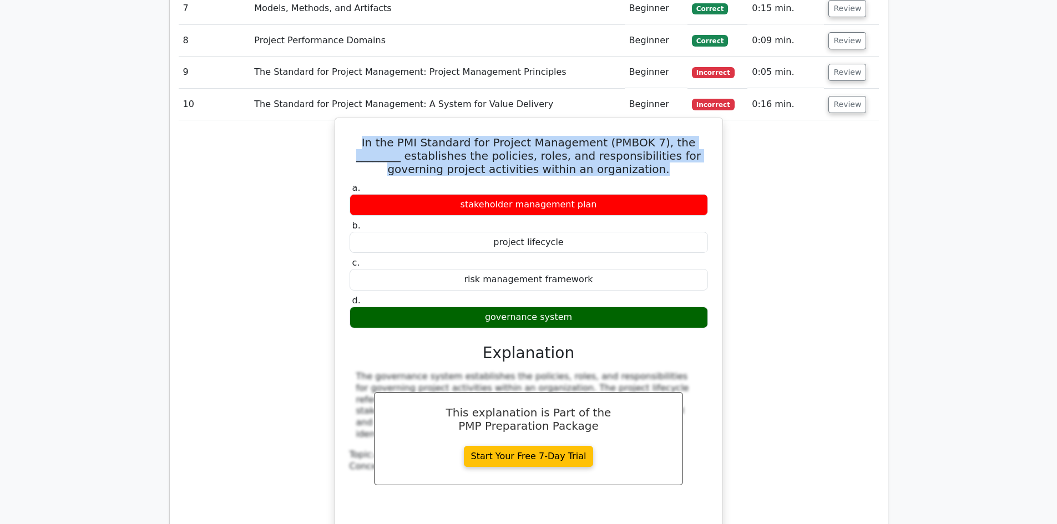
drag, startPoint x: 472, startPoint y: 169, endPoint x: 593, endPoint y: 170, distance: 120.9
click at [593, 194] on div "stakeholder management plan" at bounding box center [528, 205] width 358 height 22
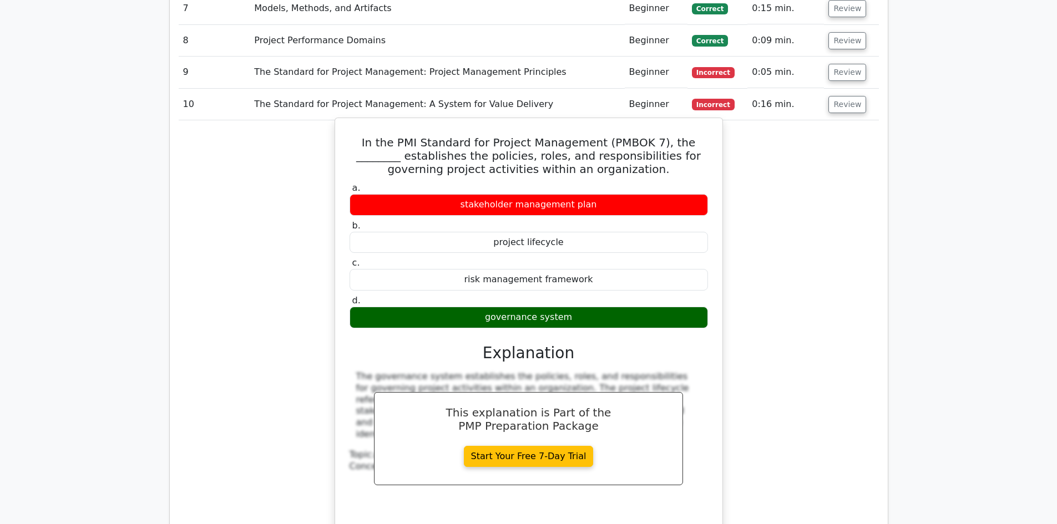
click at [539, 257] on label "c. risk management framework" at bounding box center [528, 273] width 358 height 33
drag, startPoint x: 499, startPoint y: 201, endPoint x: 561, endPoint y: 206, distance: 61.8
click at [561, 232] on div "project lifecycle" at bounding box center [528, 243] width 358 height 22
drag, startPoint x: 471, startPoint y: 240, endPoint x: 562, endPoint y: 239, distance: 91.5
click at [582, 269] on div "risk management framework" at bounding box center [528, 280] width 358 height 22
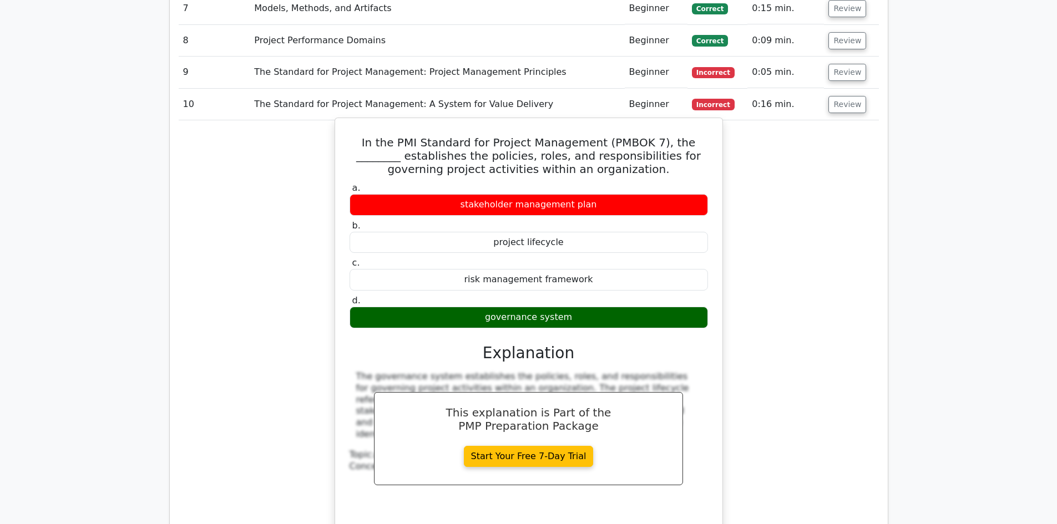
drag, startPoint x: 490, startPoint y: 277, endPoint x: 572, endPoint y: 283, distance: 82.3
click at [602, 307] on div "governance system" at bounding box center [528, 318] width 358 height 22
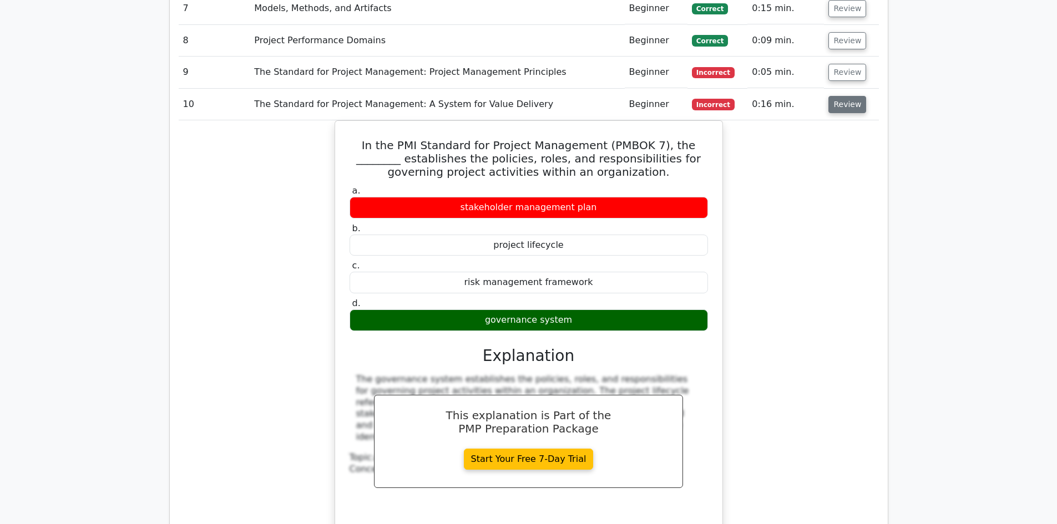
click at [853, 96] on button "Review" at bounding box center [847, 104] width 38 height 17
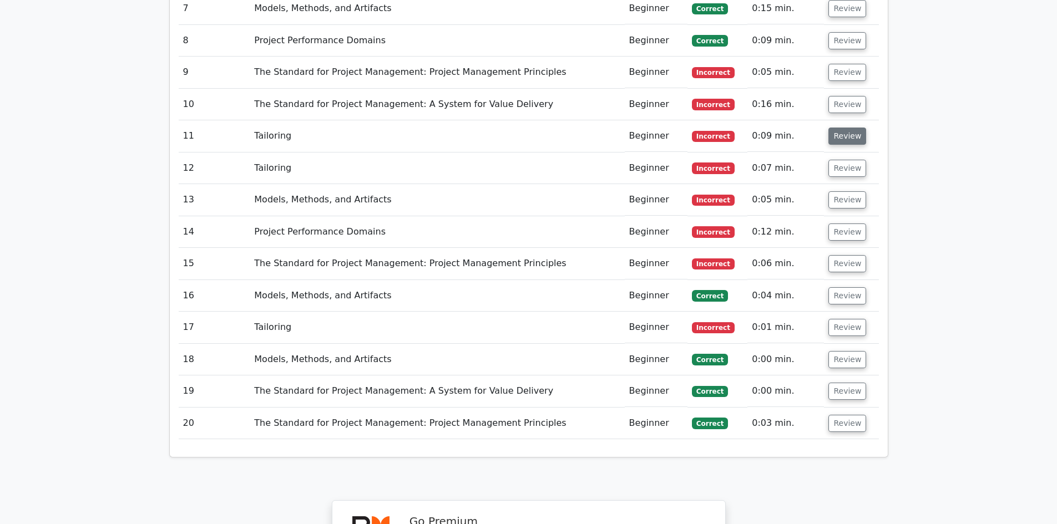
click at [853, 128] on button "Review" at bounding box center [847, 136] width 38 height 17
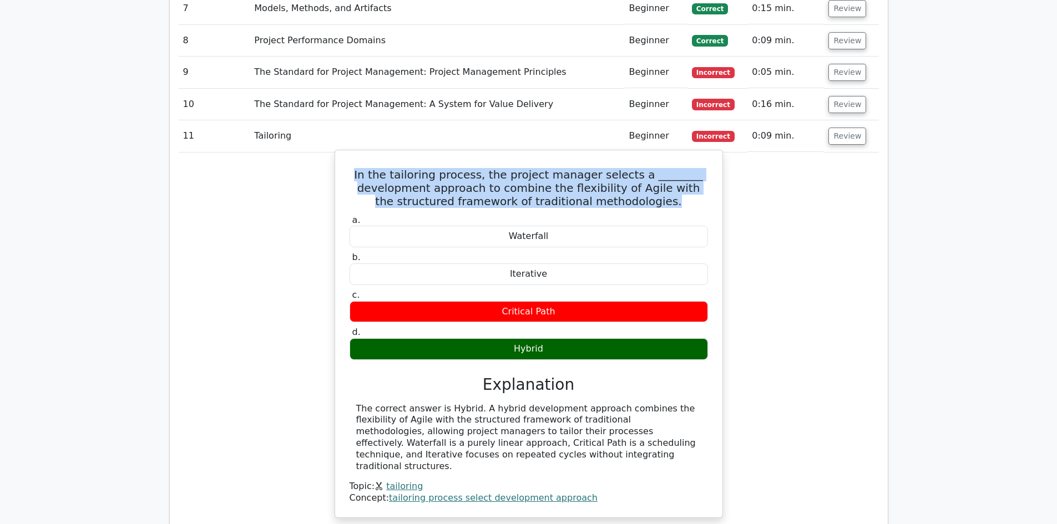
drag, startPoint x: 371, startPoint y: 134, endPoint x: 655, endPoint y: 161, distance: 285.4
click at [692, 168] on h5 "In the tailoring process, the project manager selects a ________ development ap…" at bounding box center [528, 188] width 361 height 40
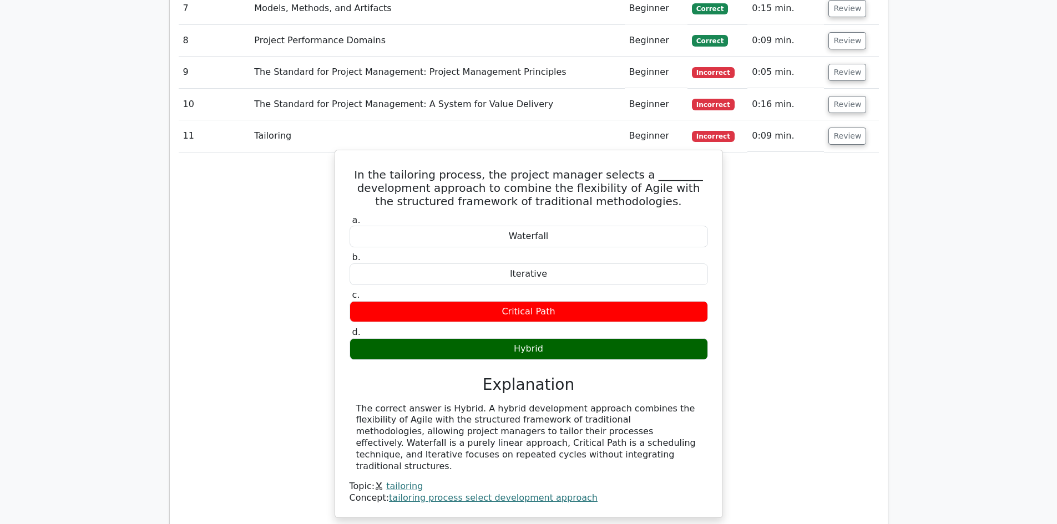
click at [571, 252] on label "b. Iterative" at bounding box center [528, 268] width 358 height 33
click at [553, 226] on div "Waterfall" at bounding box center [528, 237] width 358 height 22
drag, startPoint x: 506, startPoint y: 233, endPoint x: 534, endPoint y: 237, distance: 27.5
click at [544, 263] on div "Iterative" at bounding box center [528, 274] width 358 height 22
drag, startPoint x: 502, startPoint y: 270, endPoint x: 555, endPoint y: 274, distance: 52.8
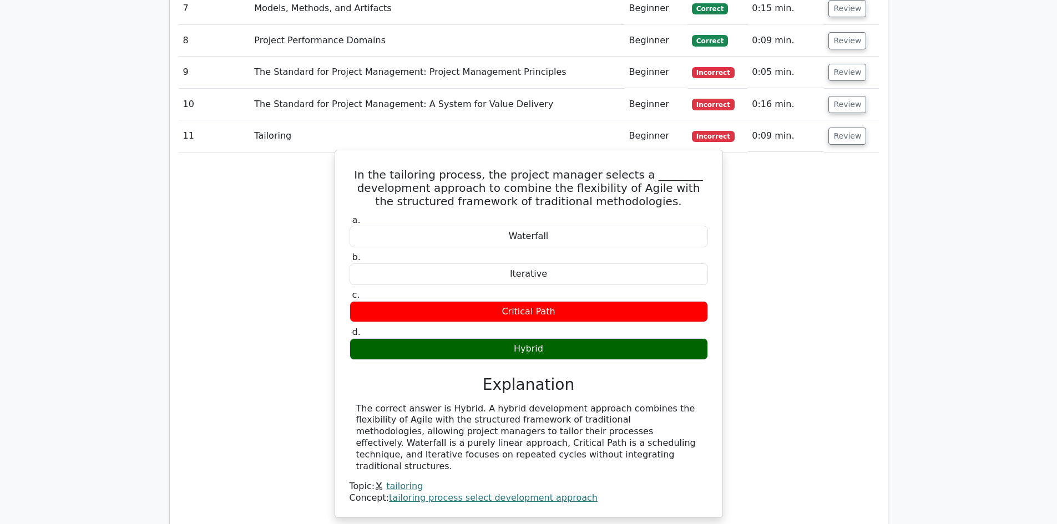
click at [555, 301] on div "Critical Path" at bounding box center [528, 312] width 358 height 22
drag, startPoint x: 511, startPoint y: 310, endPoint x: 546, endPoint y: 308, distance: 35.6
click at [546, 338] on div "Hybrid" at bounding box center [528, 349] width 358 height 22
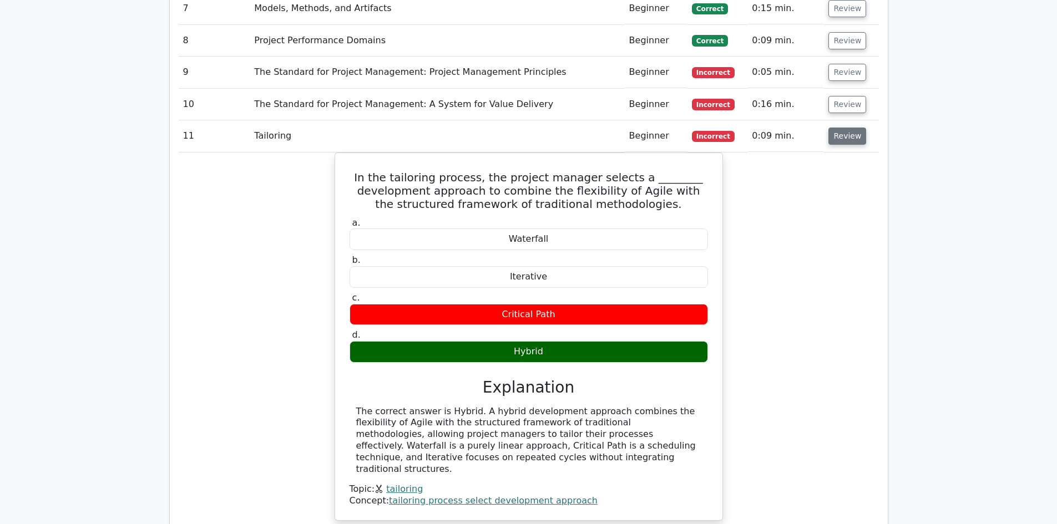
click at [850, 128] on button "Review" at bounding box center [847, 136] width 38 height 17
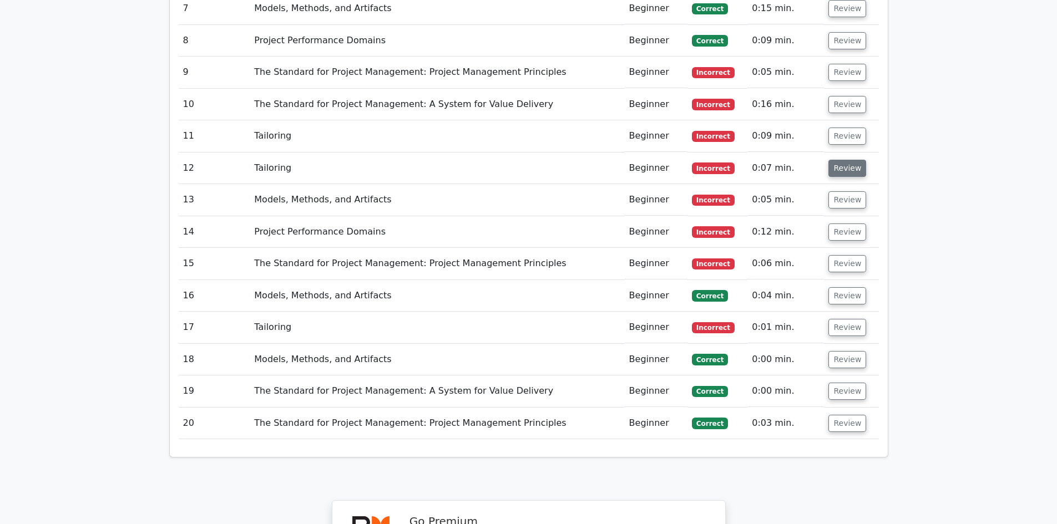
click at [851, 160] on button "Review" at bounding box center [847, 168] width 38 height 17
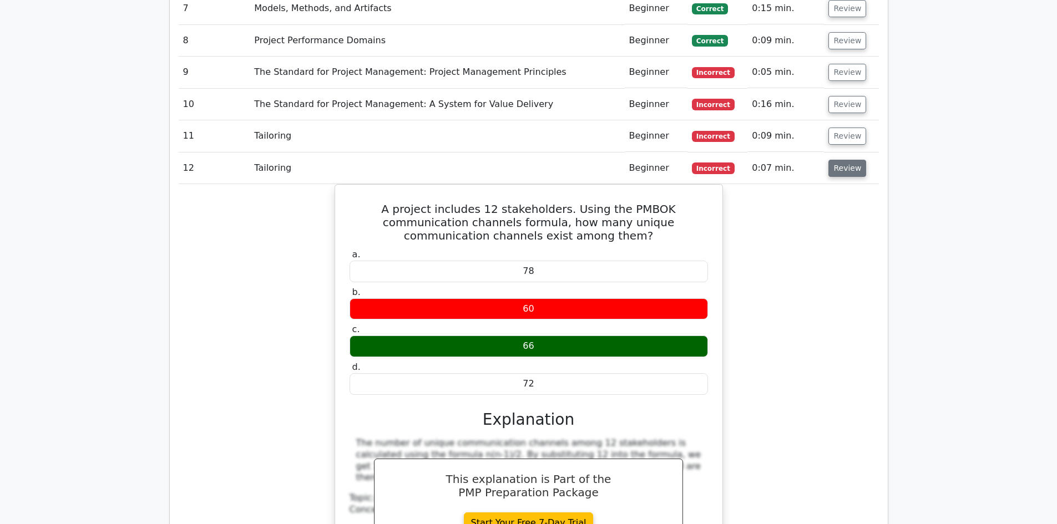
click at [844, 160] on button "Review" at bounding box center [847, 168] width 38 height 17
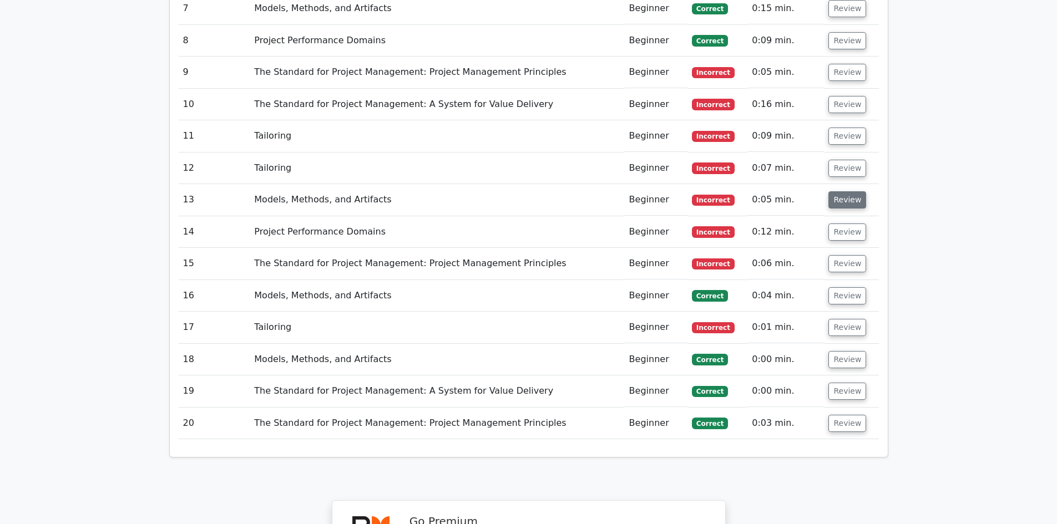
click at [845, 191] on button "Review" at bounding box center [847, 199] width 38 height 17
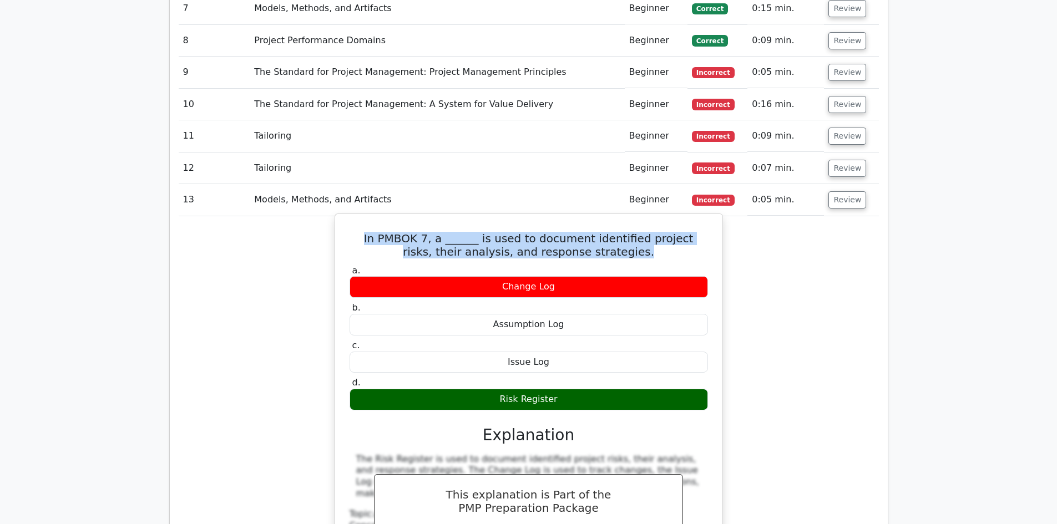
drag, startPoint x: 352, startPoint y: 201, endPoint x: 591, endPoint y: 211, distance: 239.3
click at [615, 232] on h5 "In PMBOK 7, a ______ is used to document identified project risks, their analys…" at bounding box center [528, 245] width 361 height 27
click at [563, 276] on div "Change Log" at bounding box center [528, 287] width 358 height 22
drag, startPoint x: 494, startPoint y: 286, endPoint x: 550, endPoint y: 286, distance: 56.0
click at [560, 314] on div "Assumption Log" at bounding box center [528, 325] width 358 height 22
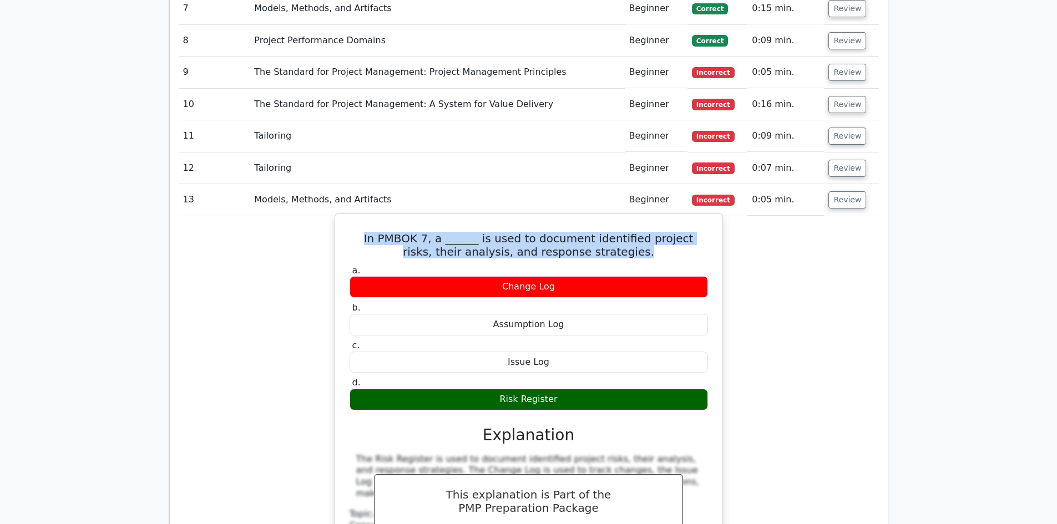
drag, startPoint x: 502, startPoint y: 321, endPoint x: 558, endPoint y: 329, distance: 56.6
click at [558, 352] on div "Issue Log" at bounding box center [528, 363] width 358 height 22
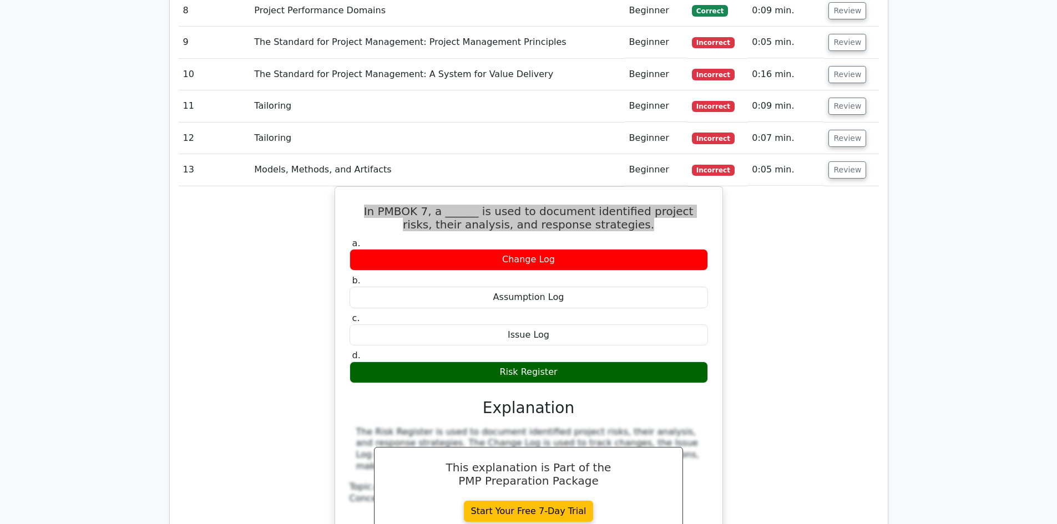
scroll to position [1165, 0]
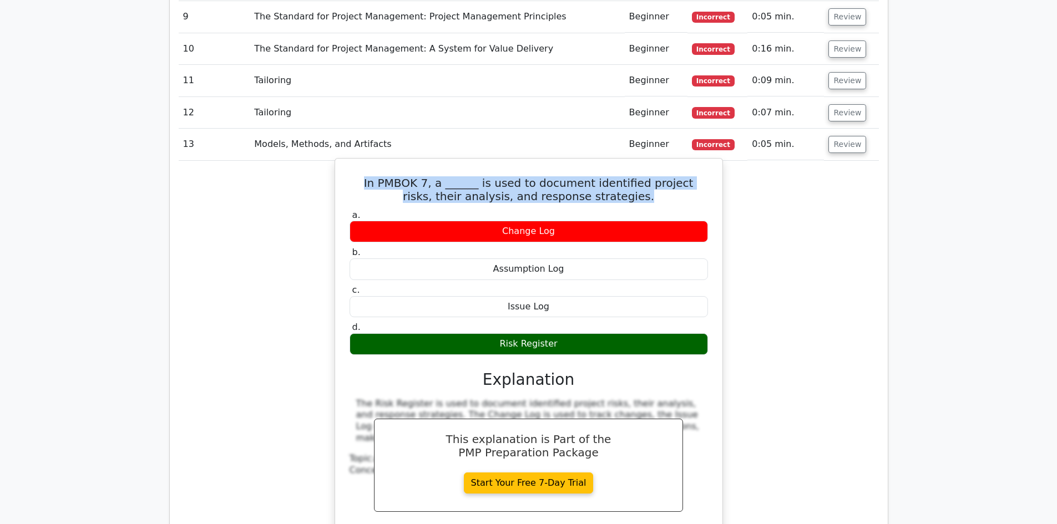
drag, startPoint x: 501, startPoint y: 305, endPoint x: 549, endPoint y: 307, distance: 47.2
click at [556, 333] on div "Risk Register" at bounding box center [528, 344] width 358 height 22
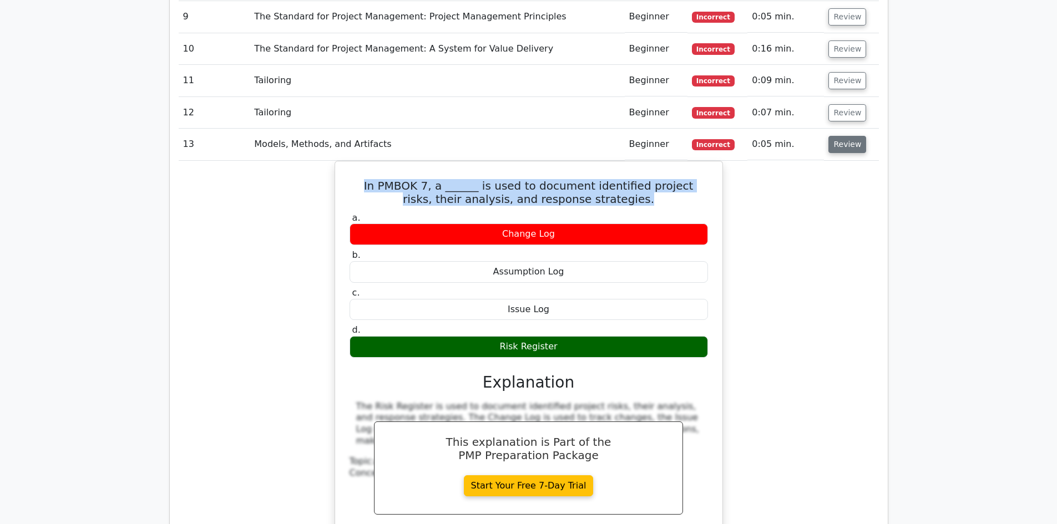
click at [837, 136] on button "Review" at bounding box center [847, 144] width 38 height 17
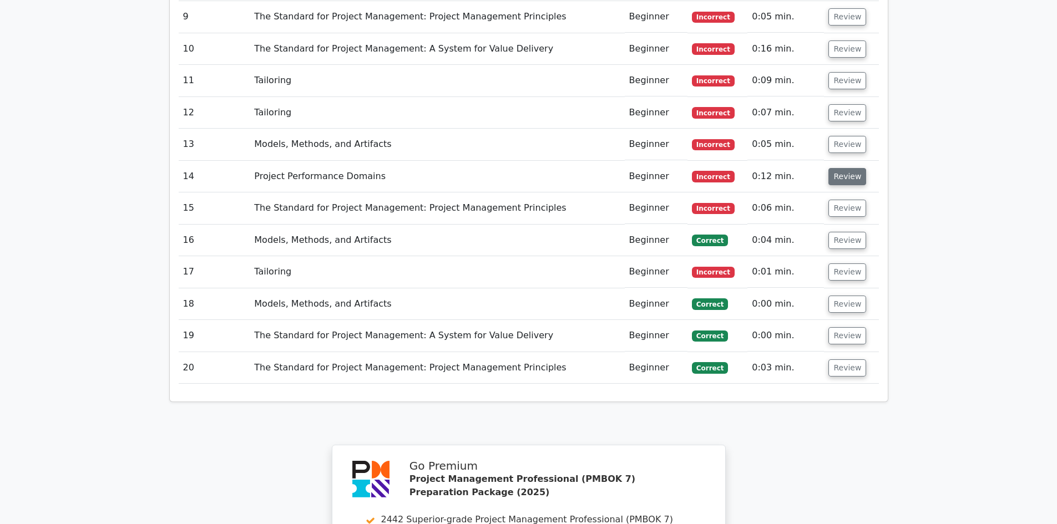
click at [845, 168] on button "Review" at bounding box center [847, 176] width 38 height 17
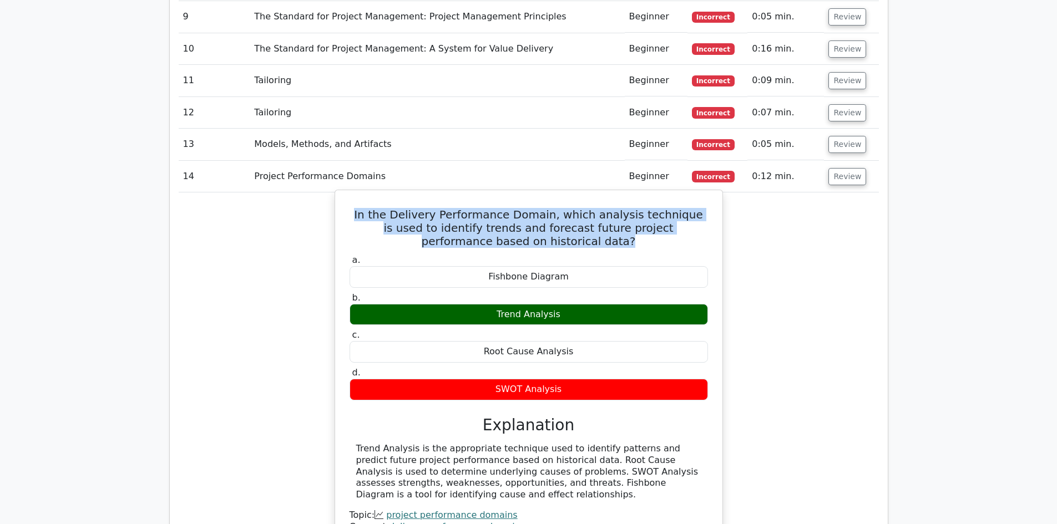
drag, startPoint x: 354, startPoint y: 178, endPoint x: 606, endPoint y: 196, distance: 253.1
click at [606, 208] on h5 "In the Delivery Performance Domain, which analysis technique is used to identif…" at bounding box center [528, 228] width 361 height 40
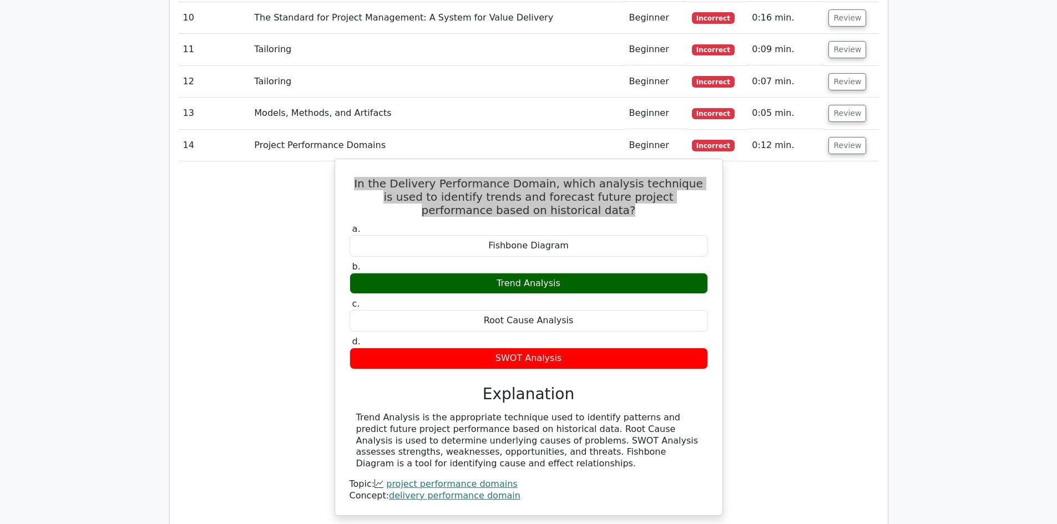
scroll to position [1220, 0]
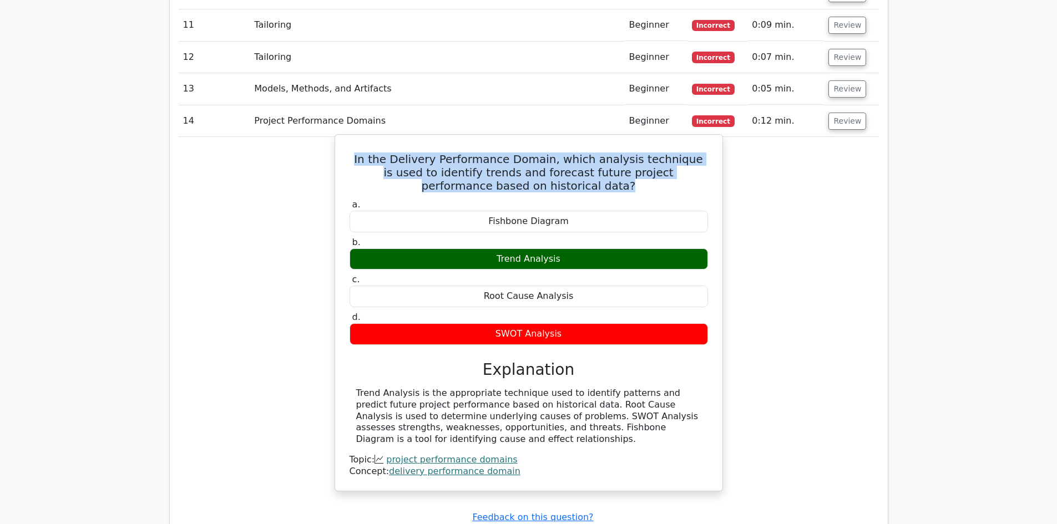
drag, startPoint x: 493, startPoint y: 182, endPoint x: 564, endPoint y: 182, distance: 71.6
click at [564, 211] on div "Fishbone Diagram" at bounding box center [528, 222] width 358 height 22
drag, startPoint x: 497, startPoint y: 216, endPoint x: 559, endPoint y: 219, distance: 62.2
click at [559, 249] on div "Trend Analysis" at bounding box center [528, 260] width 358 height 22
drag, startPoint x: 488, startPoint y: 253, endPoint x: 586, endPoint y: 247, distance: 98.4
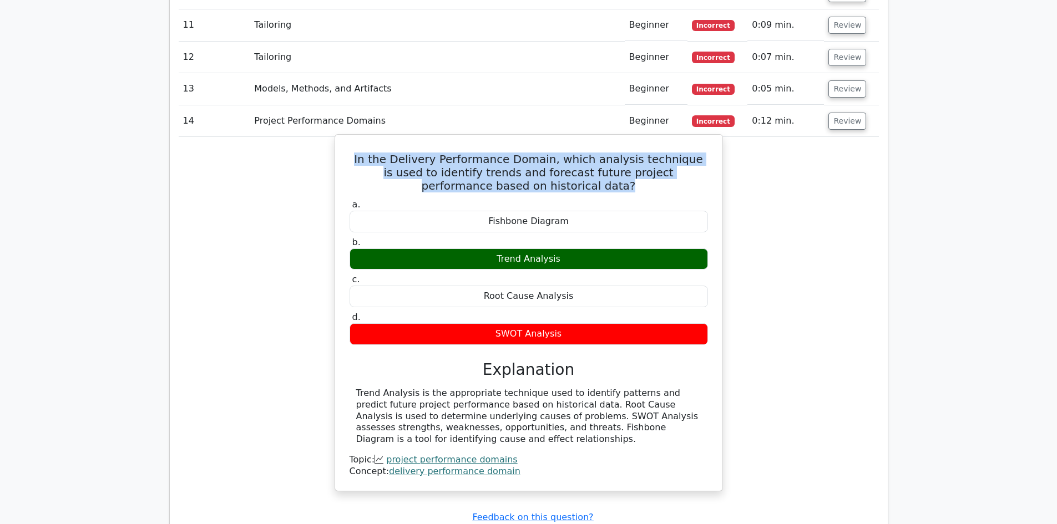
click at [586, 286] on div "Root Cause Analysis" at bounding box center [528, 297] width 358 height 22
drag, startPoint x: 498, startPoint y: 290, endPoint x: 555, endPoint y: 295, distance: 56.8
click at [557, 323] on div "SWOT Analysis" at bounding box center [528, 334] width 358 height 22
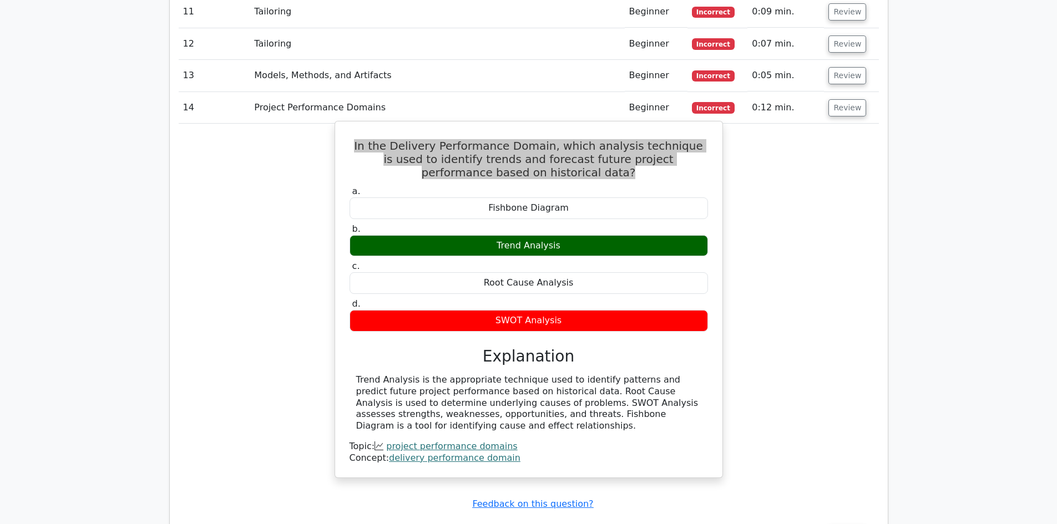
scroll to position [1276, 0]
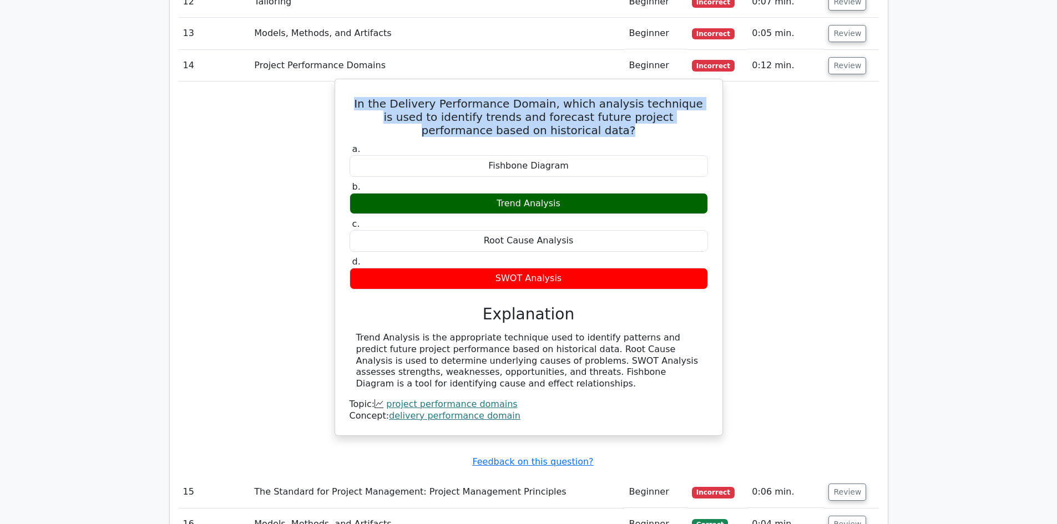
drag, startPoint x: 354, startPoint y: 295, endPoint x: 493, endPoint y: 326, distance: 142.1
click at [518, 339] on div "Trend Analysis is the appropriate technique used to identify patterns and predi…" at bounding box center [528, 361] width 358 height 58
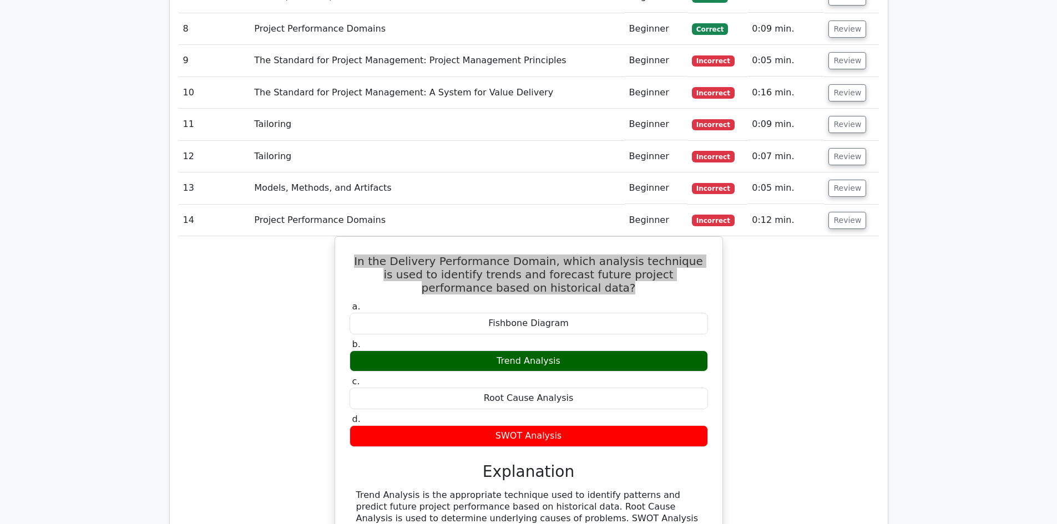
scroll to position [1109, 0]
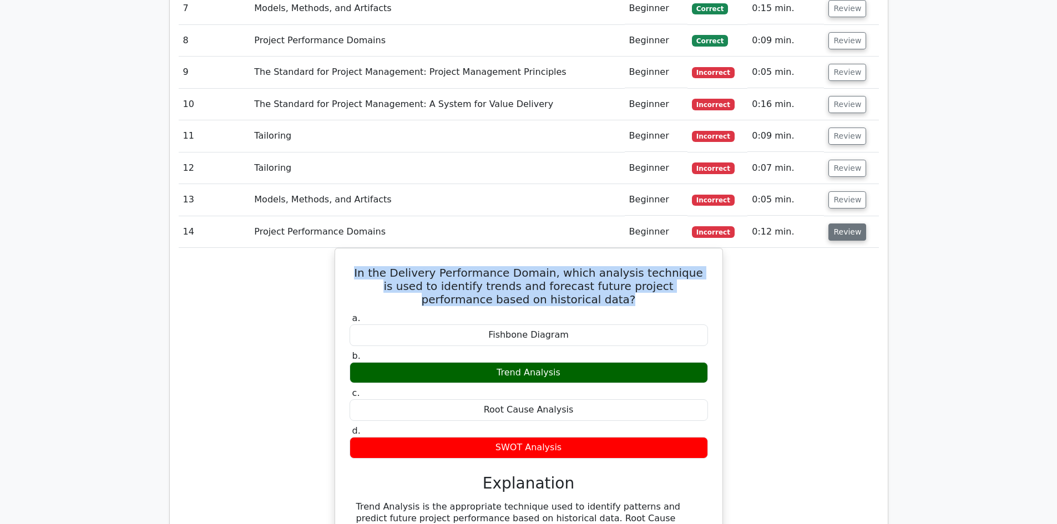
click at [843, 224] on button "Review" at bounding box center [847, 232] width 38 height 17
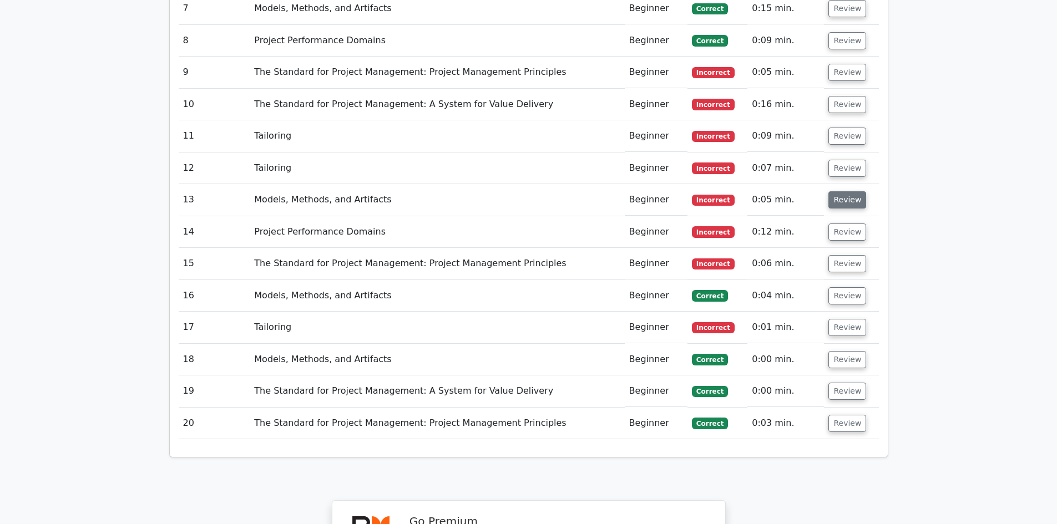
click at [853, 191] on button "Review" at bounding box center [847, 199] width 38 height 17
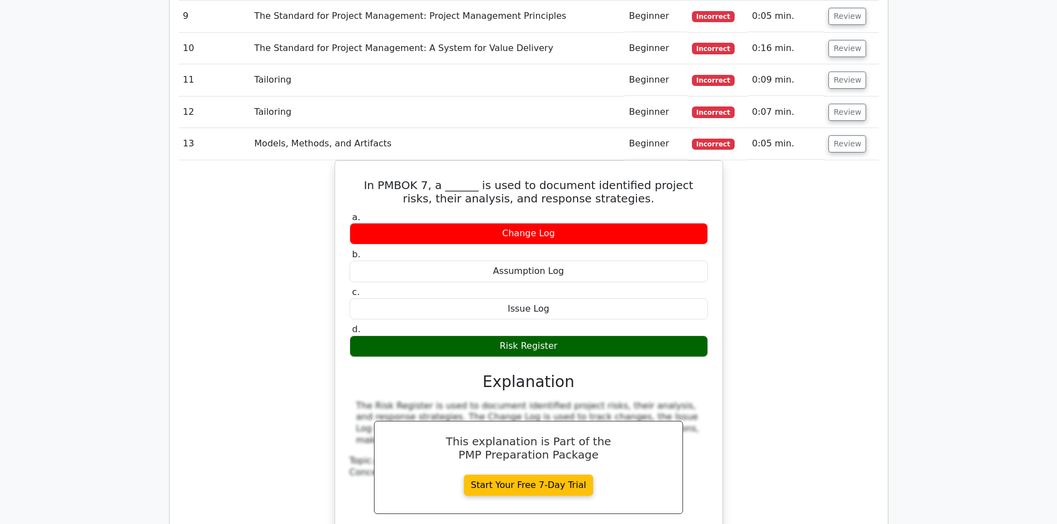
scroll to position [1165, 0]
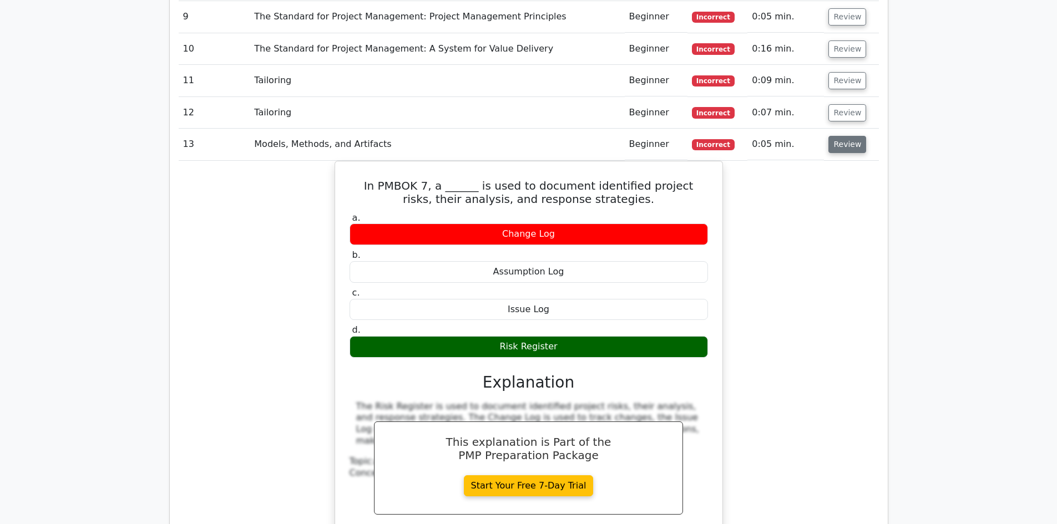
click at [841, 136] on button "Review" at bounding box center [847, 144] width 38 height 17
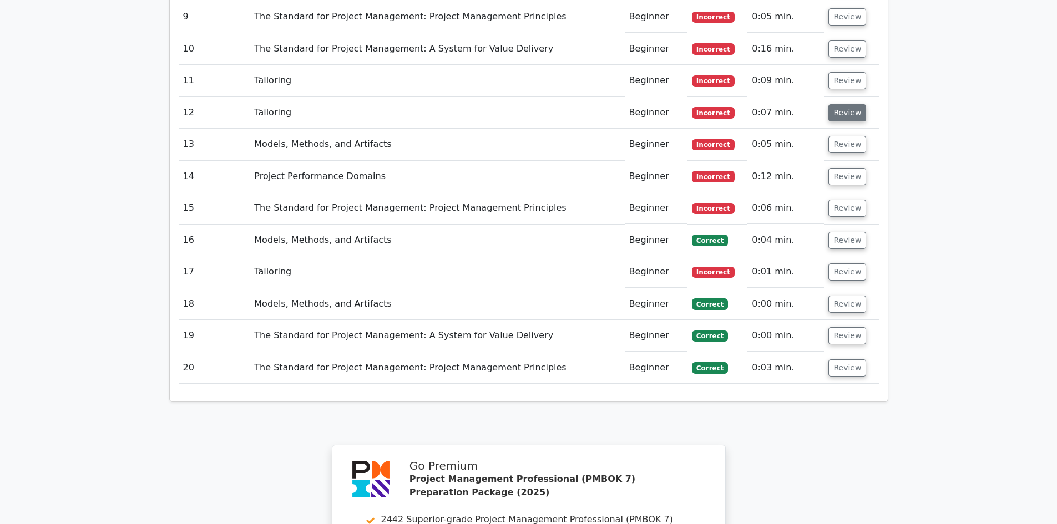
click at [846, 104] on button "Review" at bounding box center [847, 112] width 38 height 17
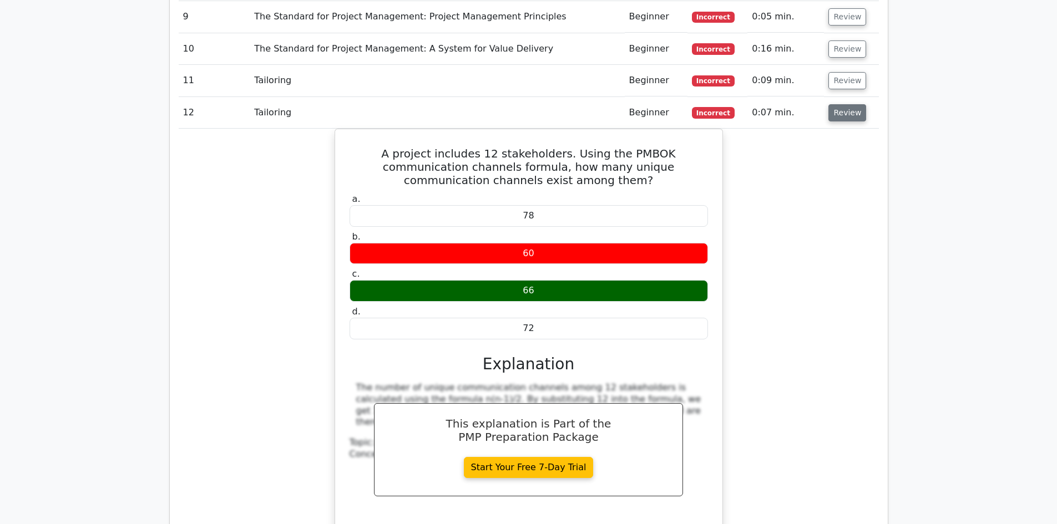
click at [846, 104] on button "Review" at bounding box center [847, 112] width 38 height 17
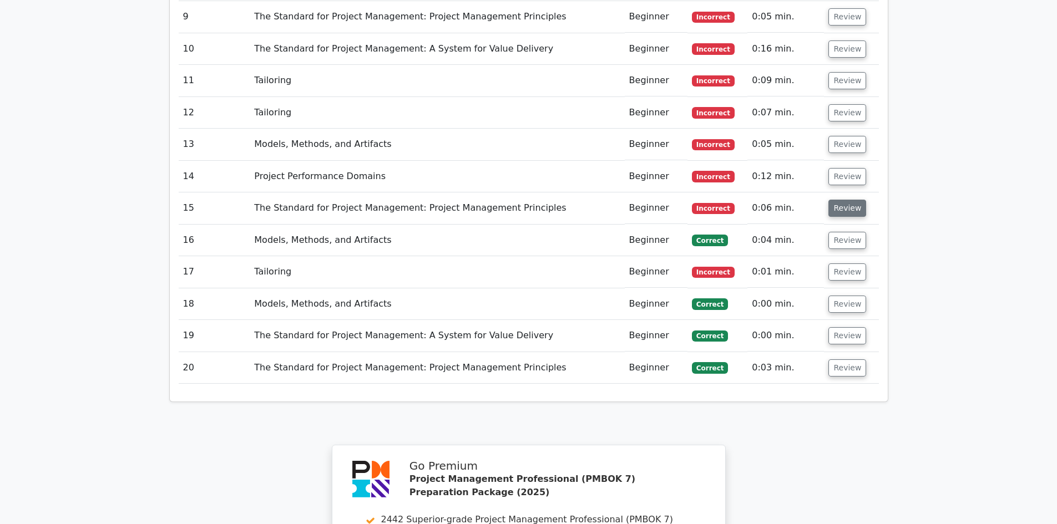
click at [835, 200] on button "Review" at bounding box center [847, 208] width 38 height 17
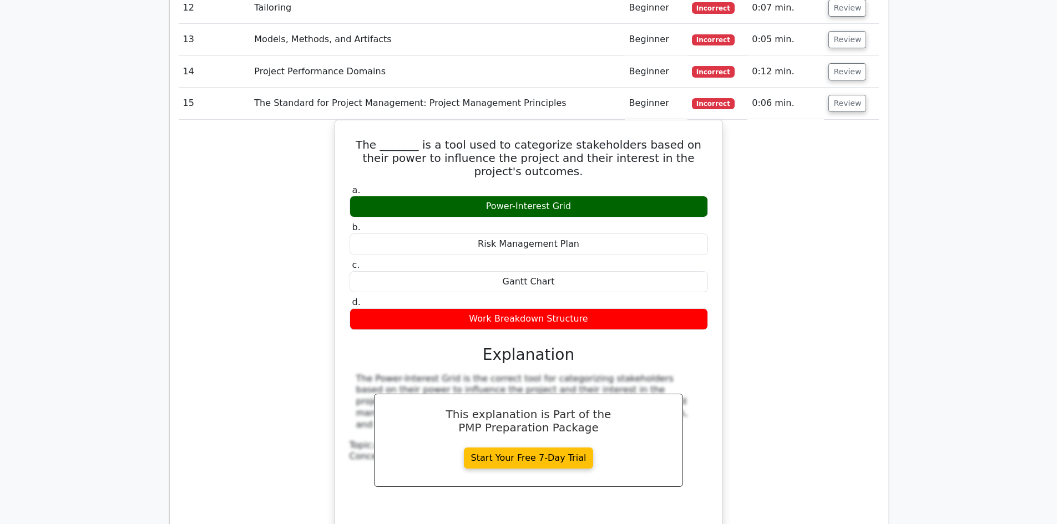
scroll to position [1276, 0]
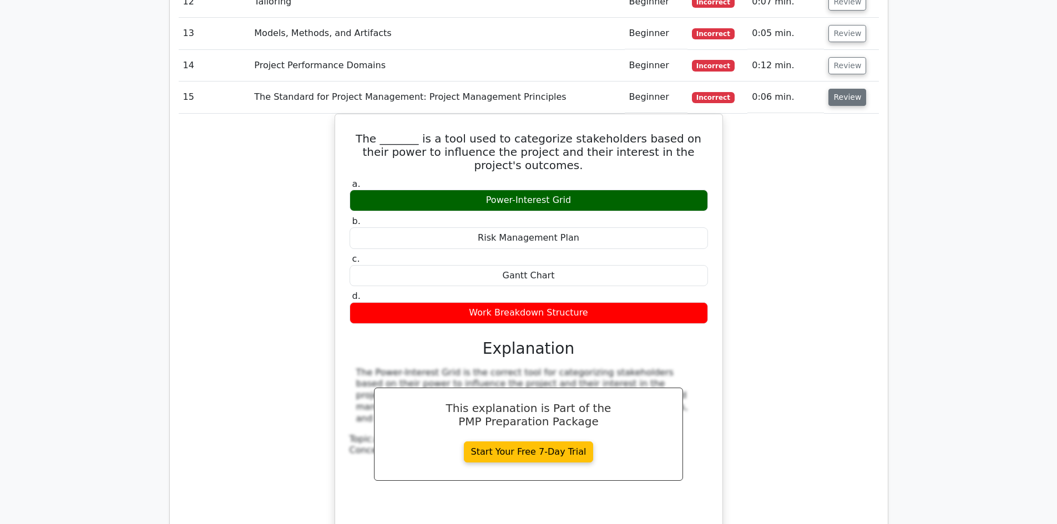
click at [846, 89] on button "Review" at bounding box center [847, 97] width 38 height 17
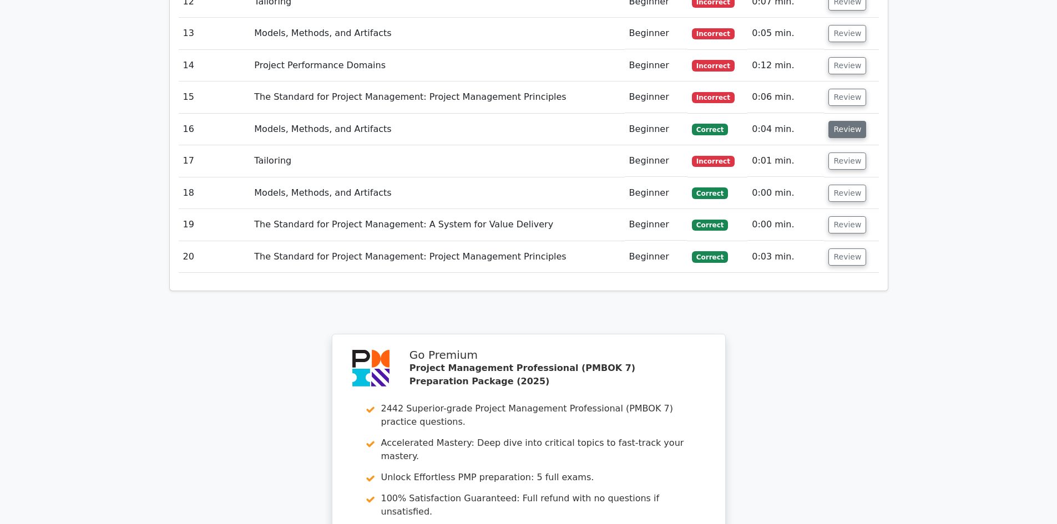
click at [841, 121] on button "Review" at bounding box center [847, 129] width 38 height 17
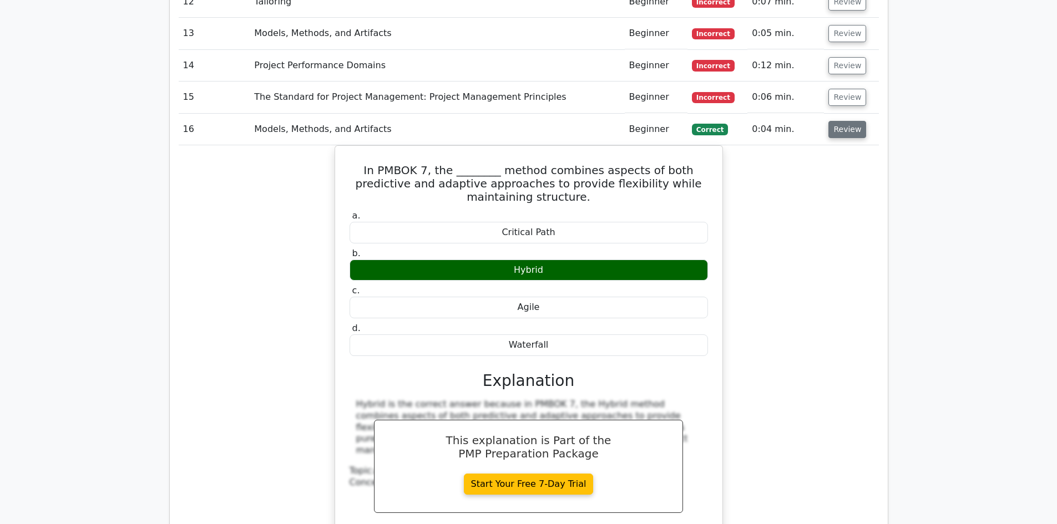
click at [842, 121] on button "Review" at bounding box center [847, 129] width 38 height 17
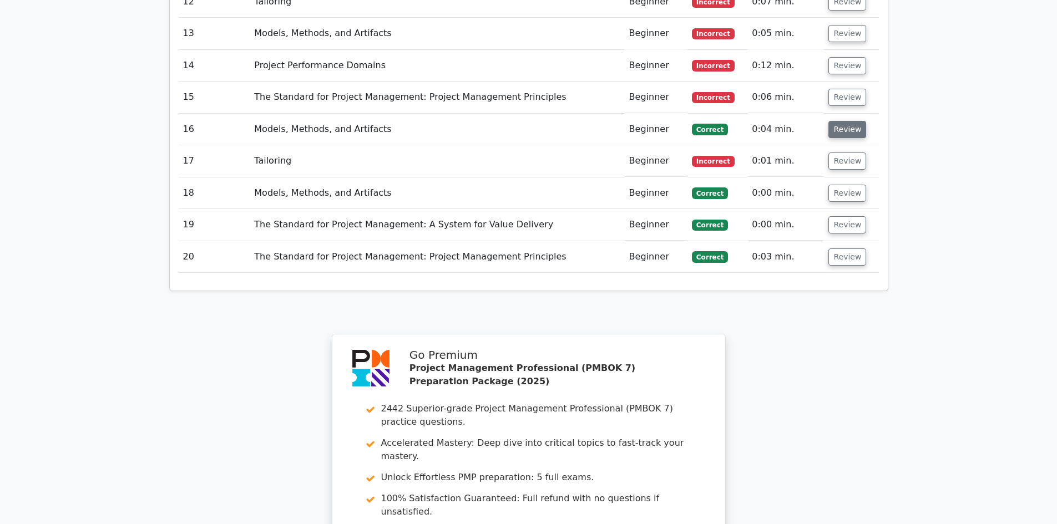
click at [842, 121] on button "Review" at bounding box center [847, 129] width 38 height 17
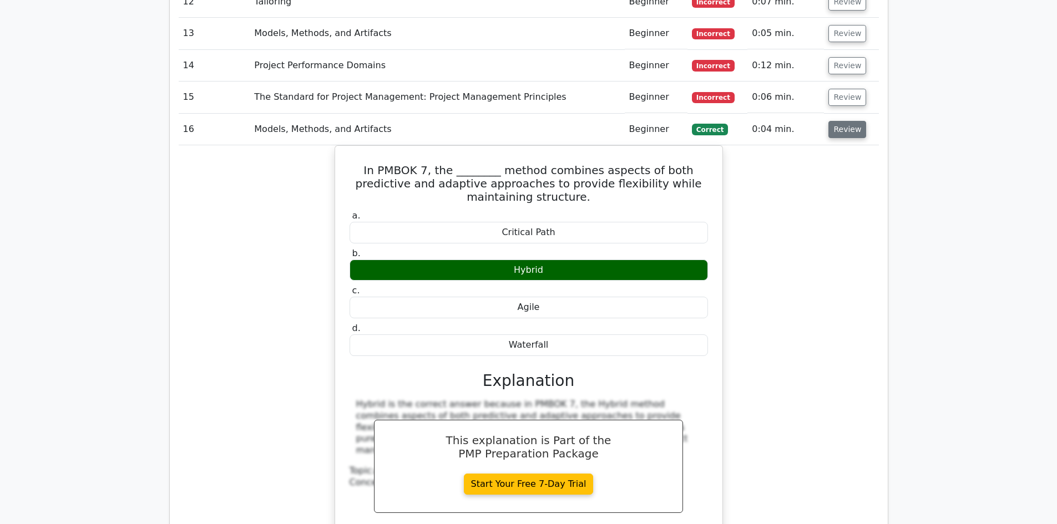
click at [840, 121] on button "Review" at bounding box center [847, 129] width 38 height 17
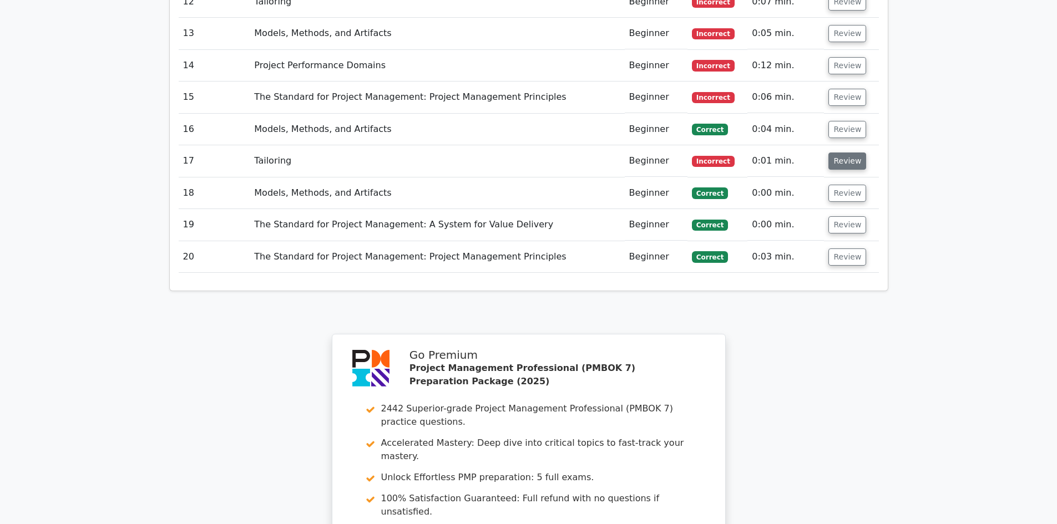
click at [838, 153] on button "Review" at bounding box center [847, 161] width 38 height 17
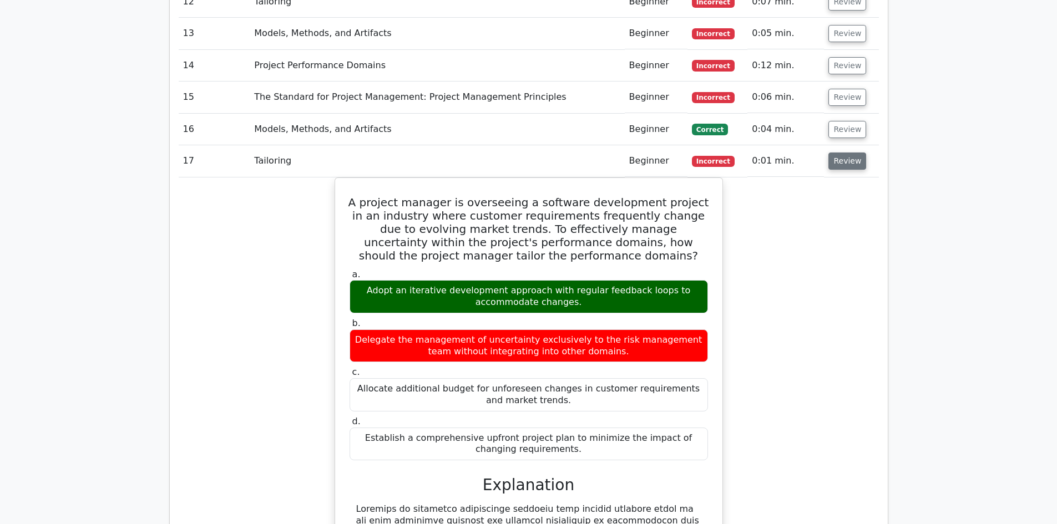
click at [838, 153] on button "Review" at bounding box center [847, 161] width 38 height 17
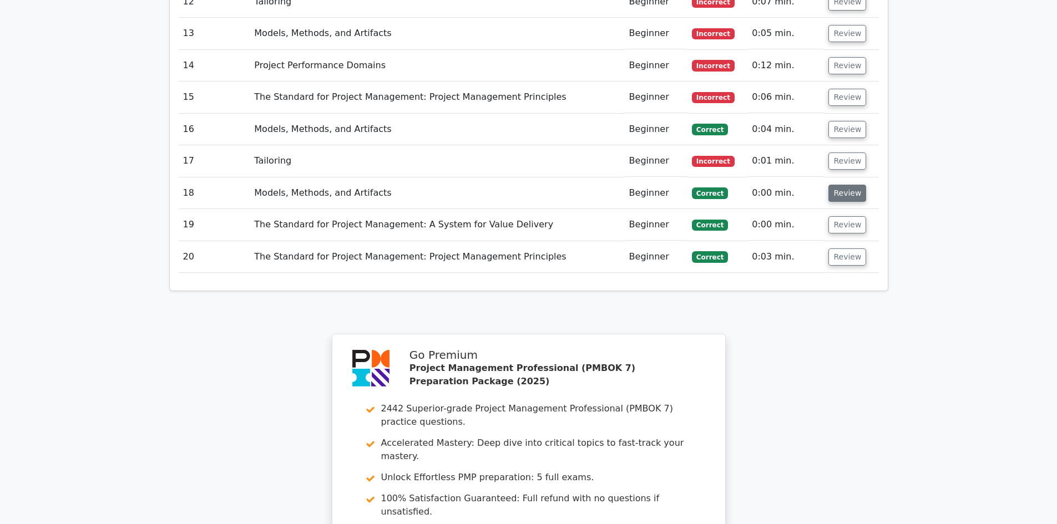
click at [837, 185] on button "Review" at bounding box center [847, 193] width 38 height 17
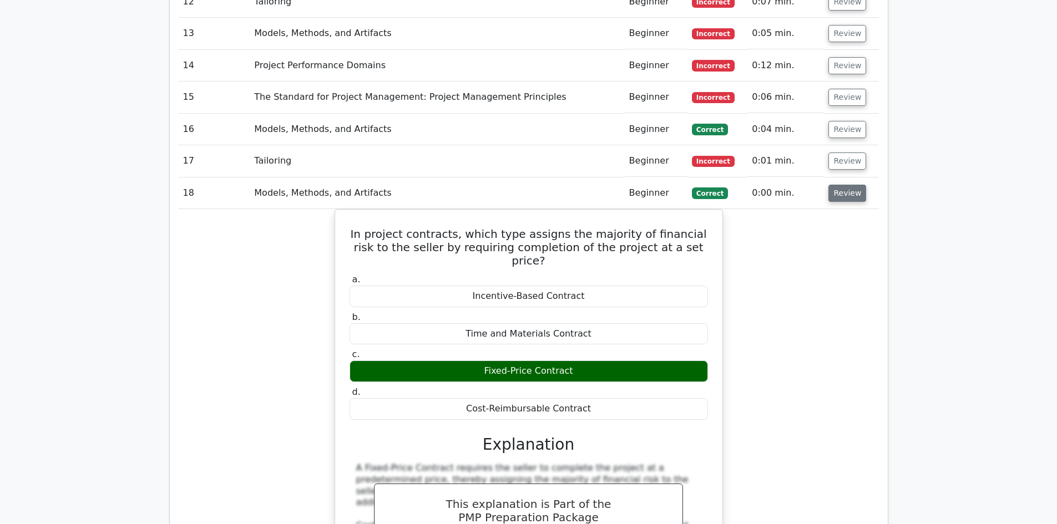
click at [848, 185] on button "Review" at bounding box center [847, 193] width 38 height 17
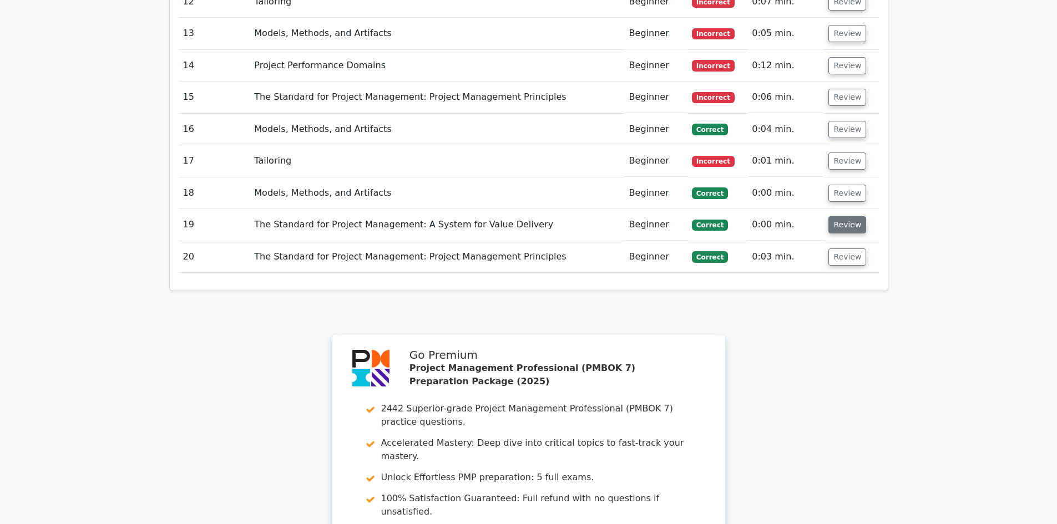
click at [846, 216] on button "Review" at bounding box center [847, 224] width 38 height 17
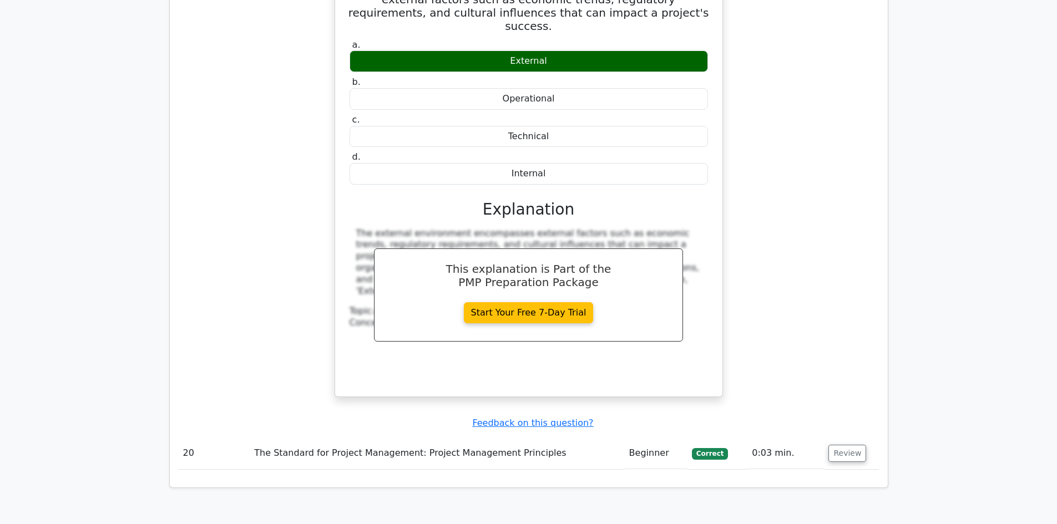
scroll to position [1331, 0]
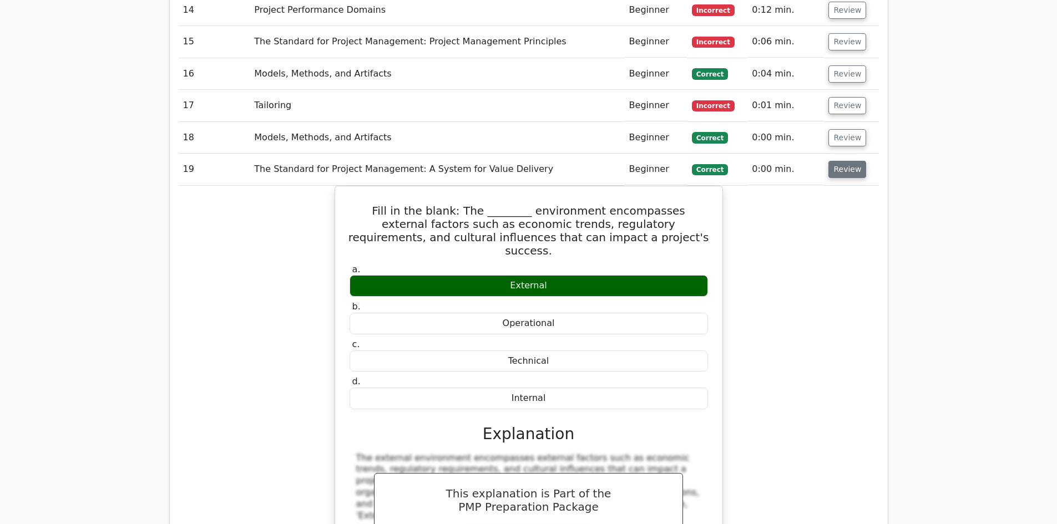
click at [843, 161] on button "Review" at bounding box center [847, 169] width 38 height 17
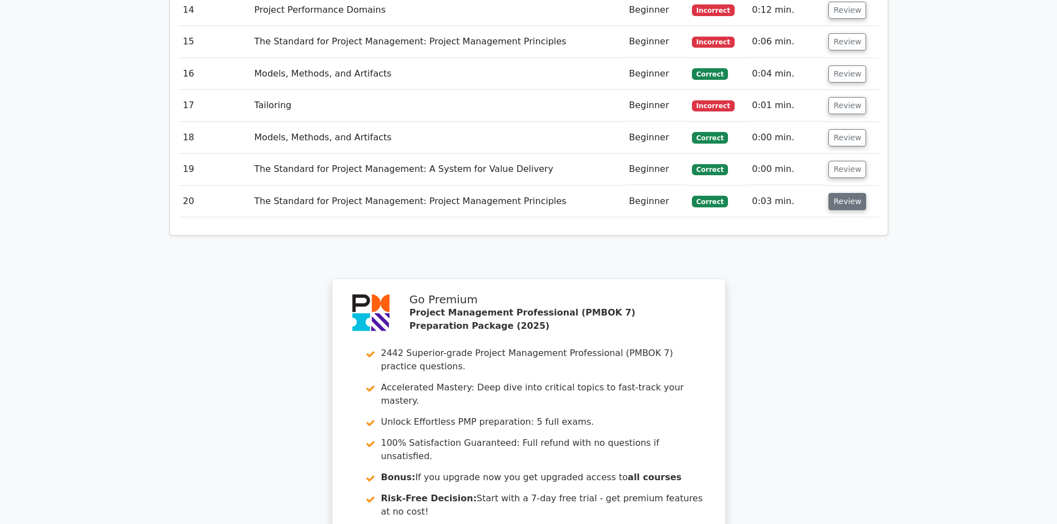
click at [835, 193] on button "Review" at bounding box center [847, 201] width 38 height 17
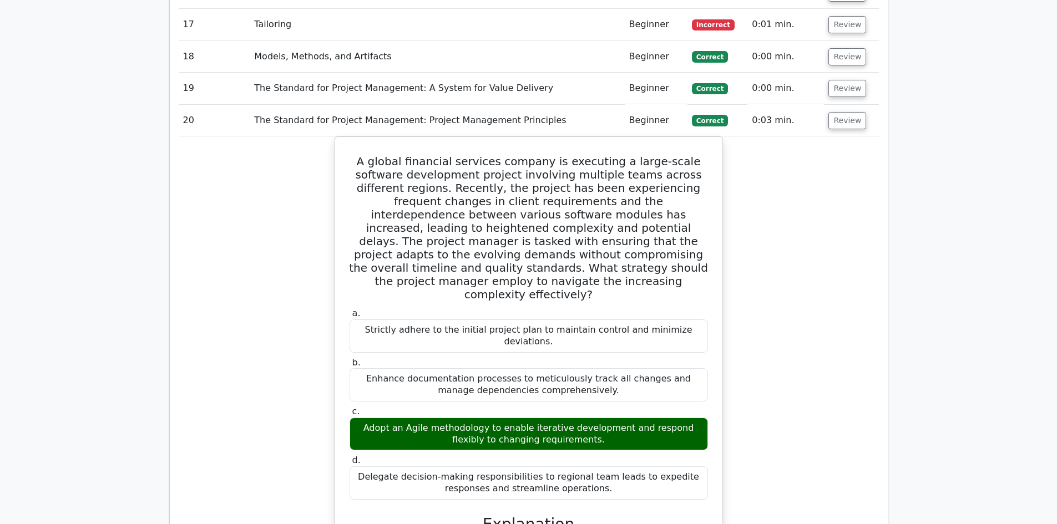
scroll to position [1387, 0]
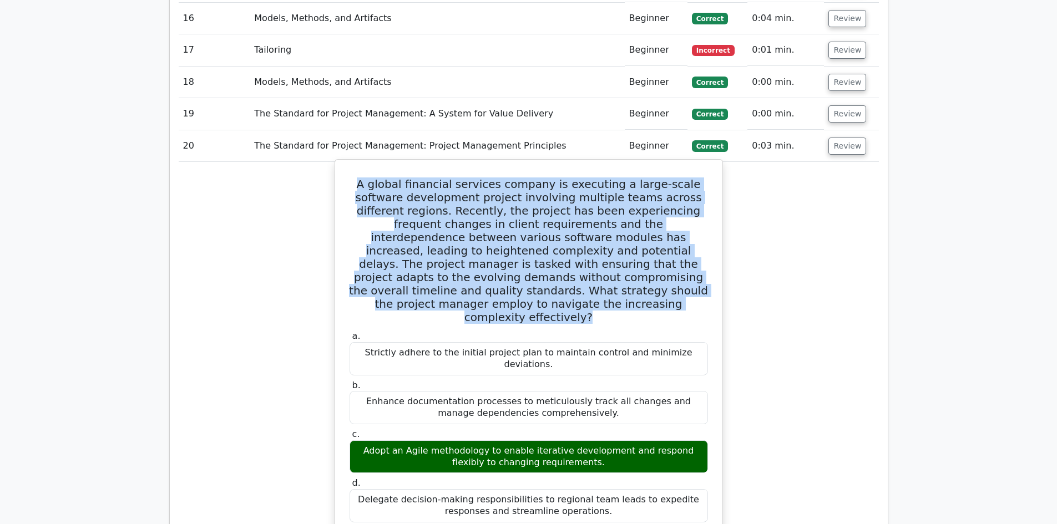
drag, startPoint x: 351, startPoint y: 145, endPoint x: 702, endPoint y: 250, distance: 366.4
click at [702, 250] on h5 "A global financial services company is executing a large-scale software develop…" at bounding box center [528, 251] width 361 height 146
drag, startPoint x: 363, startPoint y: 286, endPoint x: 682, endPoint y: 282, distance: 319.0
click at [696, 342] on div "Strictly adhere to the initial project plan to maintain control and minimize de…" at bounding box center [528, 358] width 358 height 33
drag, startPoint x: 369, startPoint y: 322, endPoint x: 592, endPoint y: 338, distance: 223.5
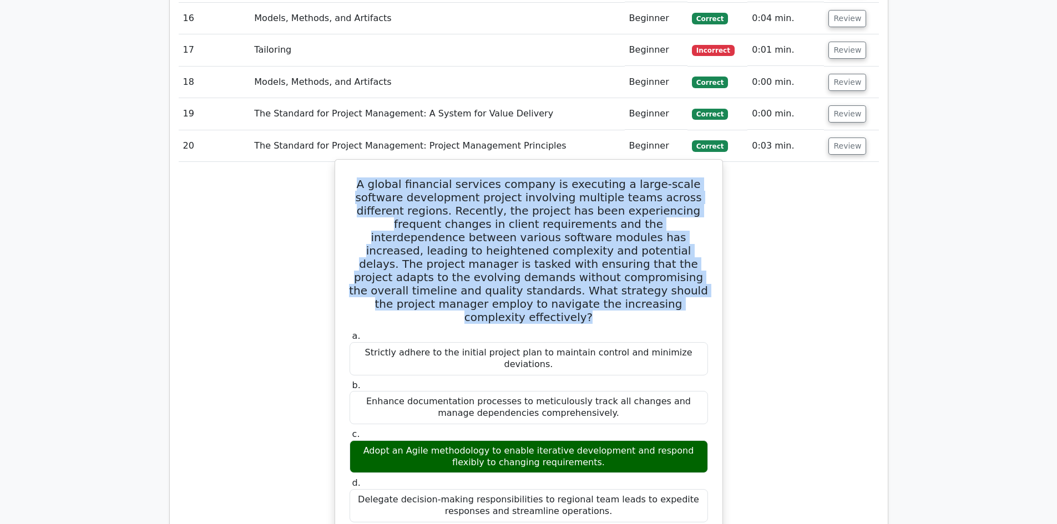
click at [594, 391] on div "Enhance documentation processes to meticulously track all changes and manage de…" at bounding box center [528, 407] width 358 height 33
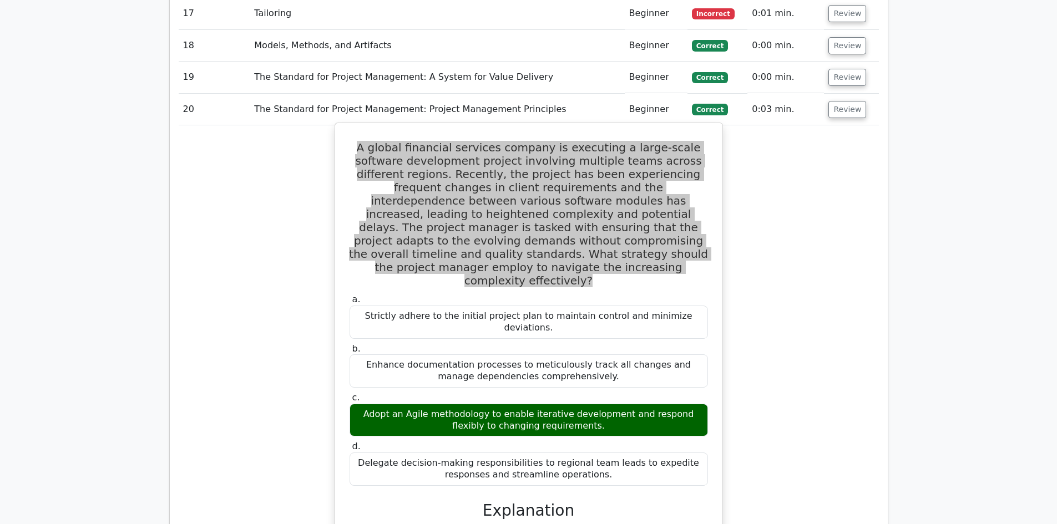
scroll to position [1442, 0]
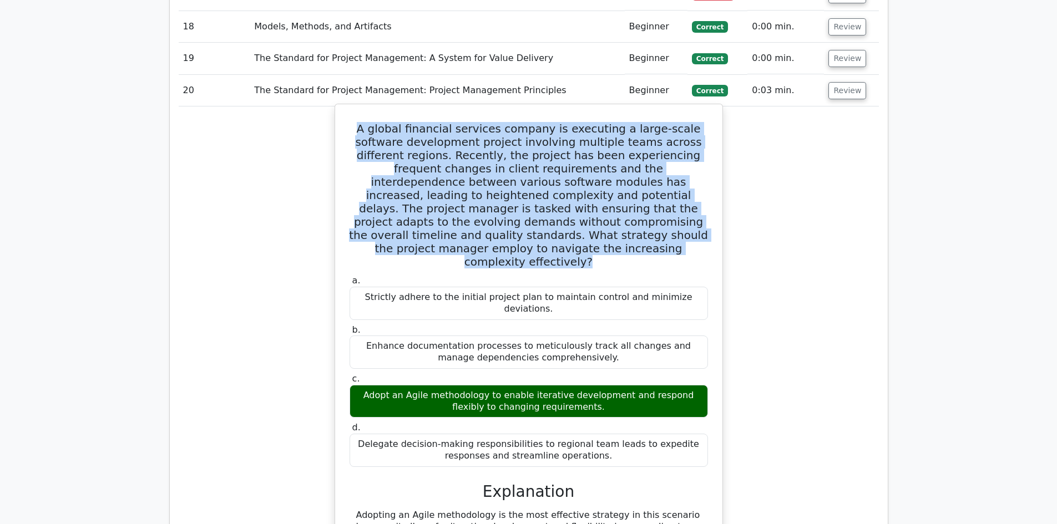
drag, startPoint x: 354, startPoint y: 317, endPoint x: 533, endPoint y: 326, distance: 179.4
click at [586, 385] on div "Adopt an Agile methodology to enable iterative development and respond flexibly…" at bounding box center [528, 401] width 358 height 33
drag, startPoint x: 358, startPoint y: 367, endPoint x: 536, endPoint y: 376, distance: 178.3
click at [599, 434] on div "Delegate decision-making responsibilities to regional team leads to expedite re…" at bounding box center [528, 450] width 358 height 33
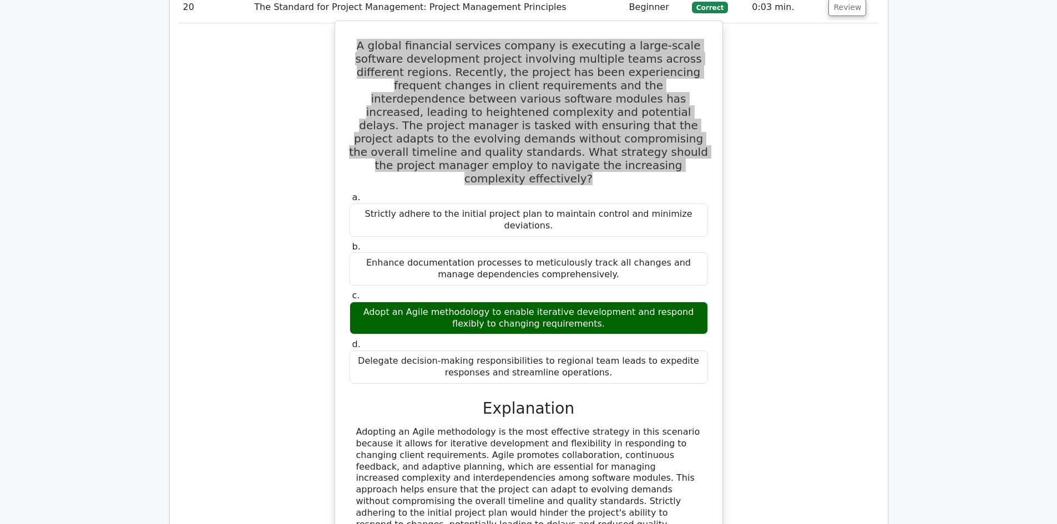
scroll to position [1553, 0]
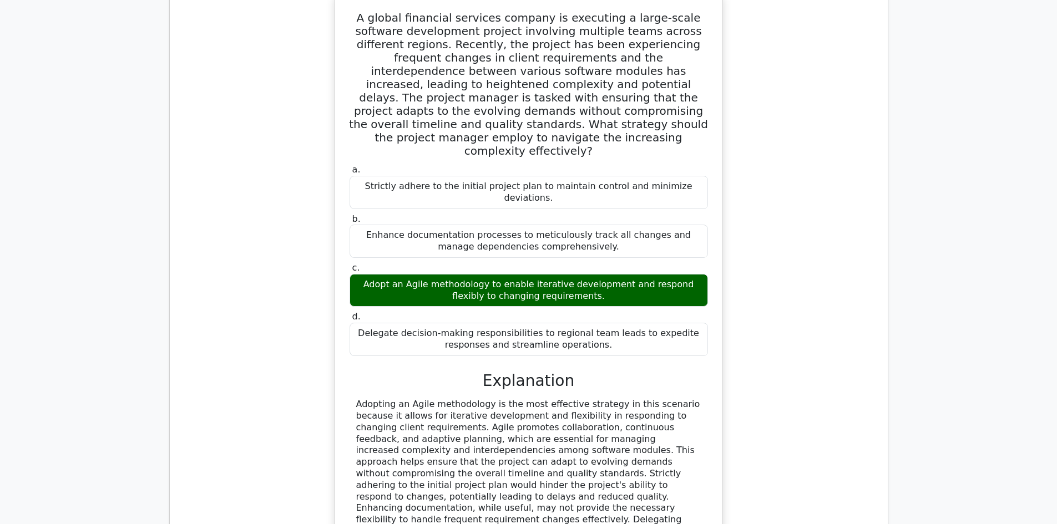
click at [393, 315] on div "a. Strictly adhere to the initial project plan to maintain control and minimize…" at bounding box center [528, 377] width 361 height 430
drag, startPoint x: 356, startPoint y: 324, endPoint x: 590, endPoint y: 452, distance: 266.9
click at [590, 452] on div "Adopting an Agile methodology is the most effective strategy in this scenario b…" at bounding box center [528, 479] width 345 height 161
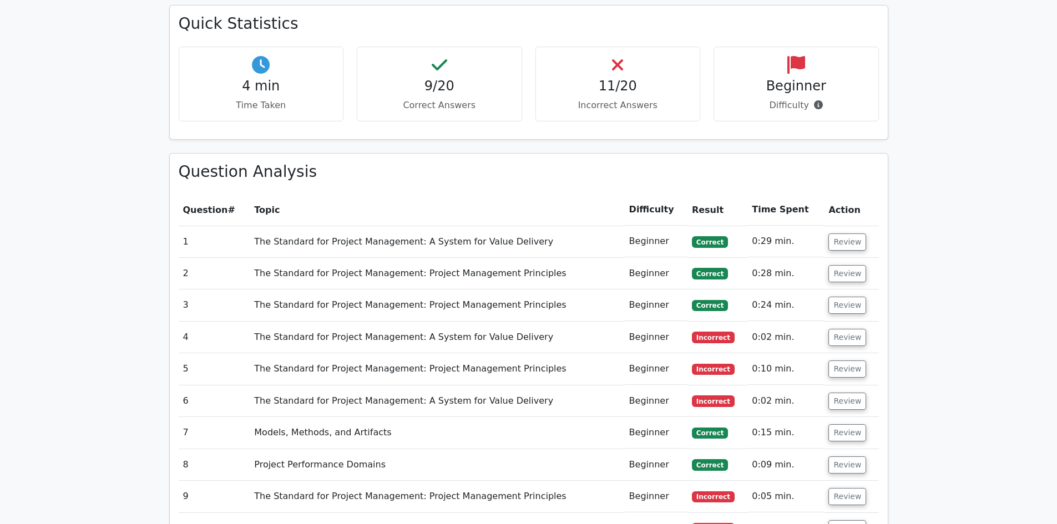
scroll to position [499, 0]
